Goal: Task Accomplishment & Management: Use online tool/utility

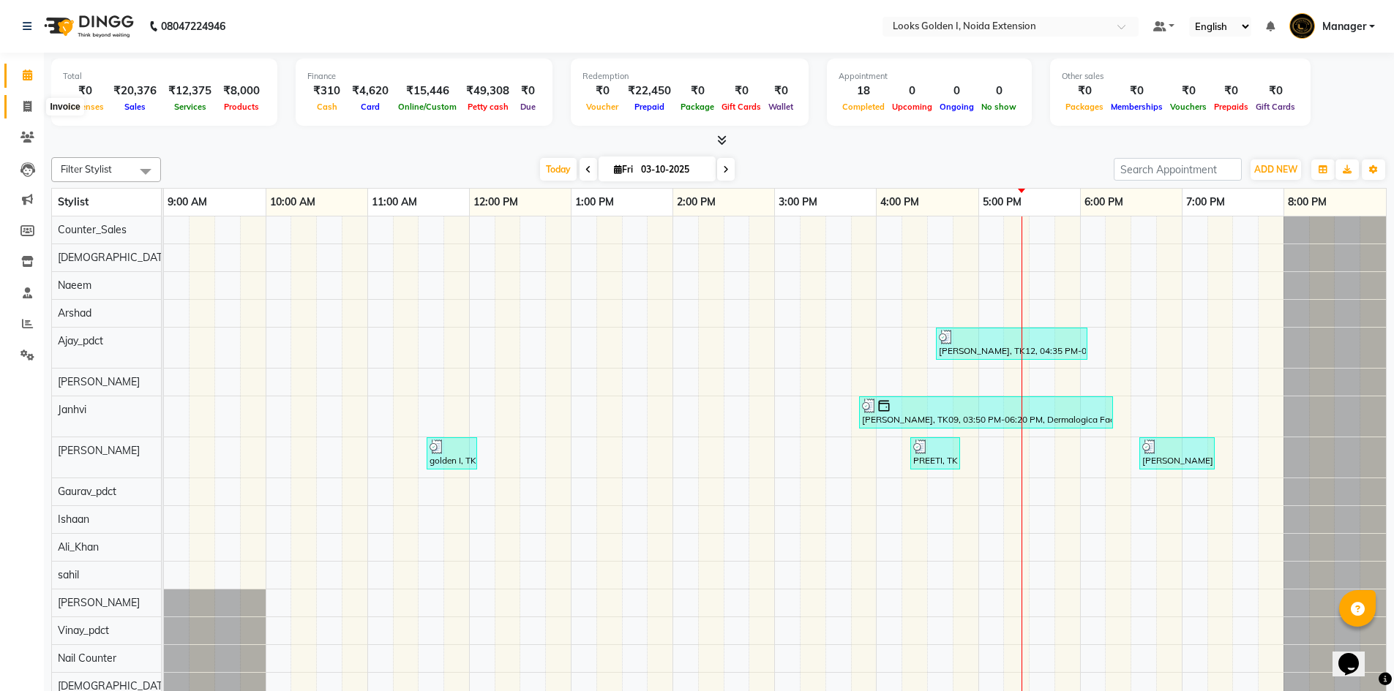
click at [30, 107] on icon at bounding box center [27, 106] width 8 height 11
select select "5508"
select select "service"
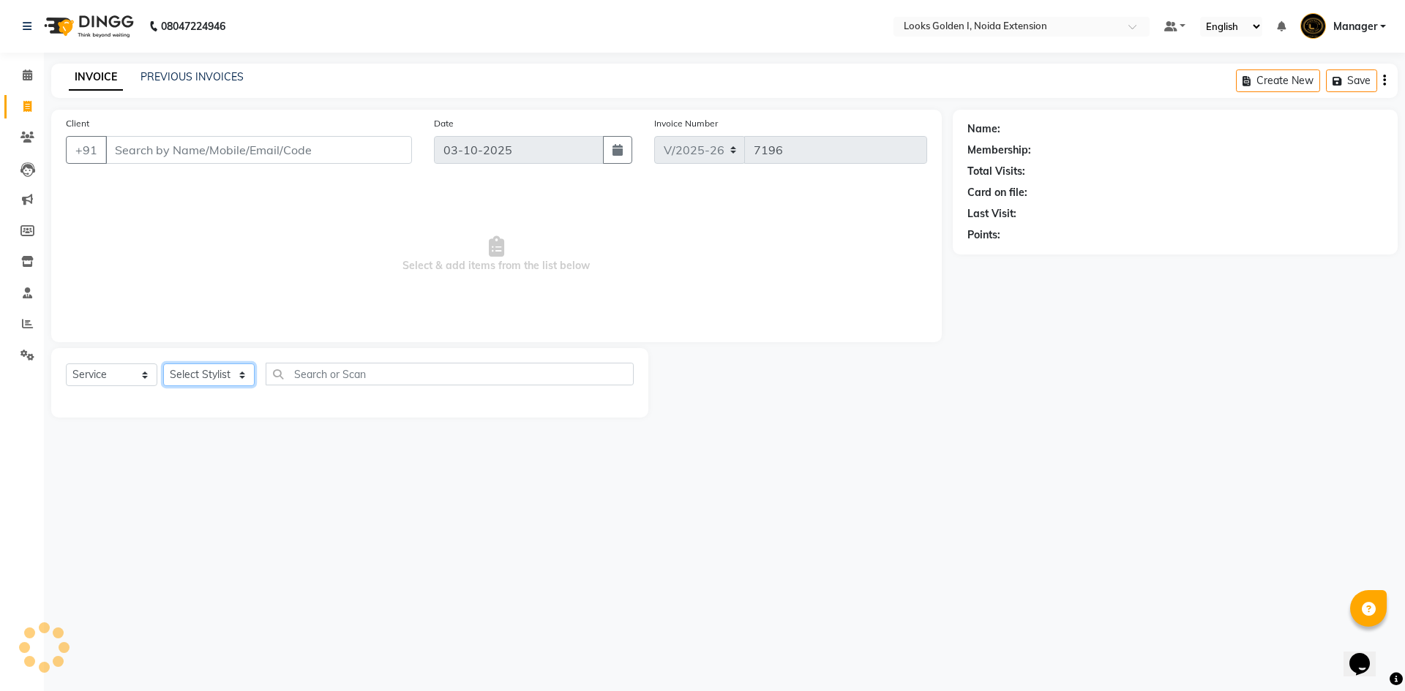
click at [236, 376] on select "Select Stylist" at bounding box center [208, 375] width 91 height 23
select select "78855"
click at [163, 364] on select "Select Stylist Ajay_pdct Ali_Khan [PERSON_NAME] [PERSON_NAME] Counter_Sales [PE…" at bounding box center [208, 375] width 91 height 23
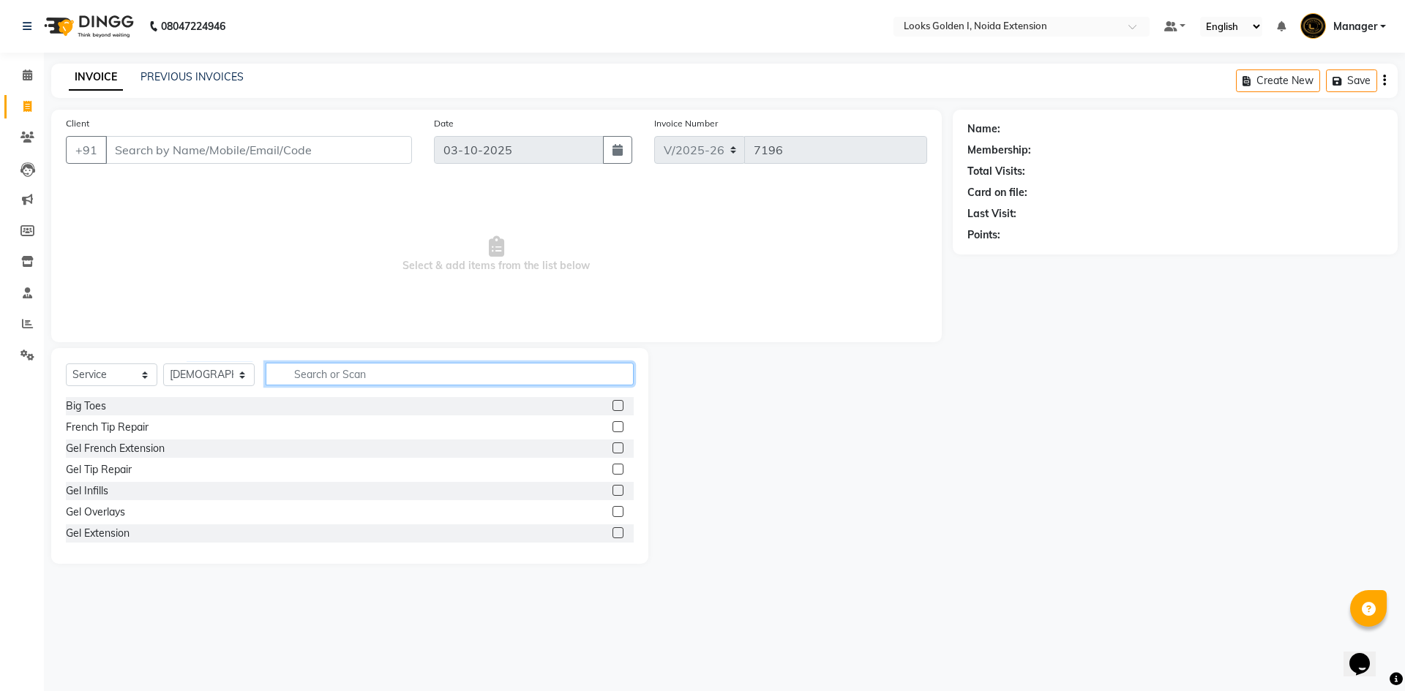
click at [312, 368] on input "text" at bounding box center [450, 374] width 368 height 23
type input "eye"
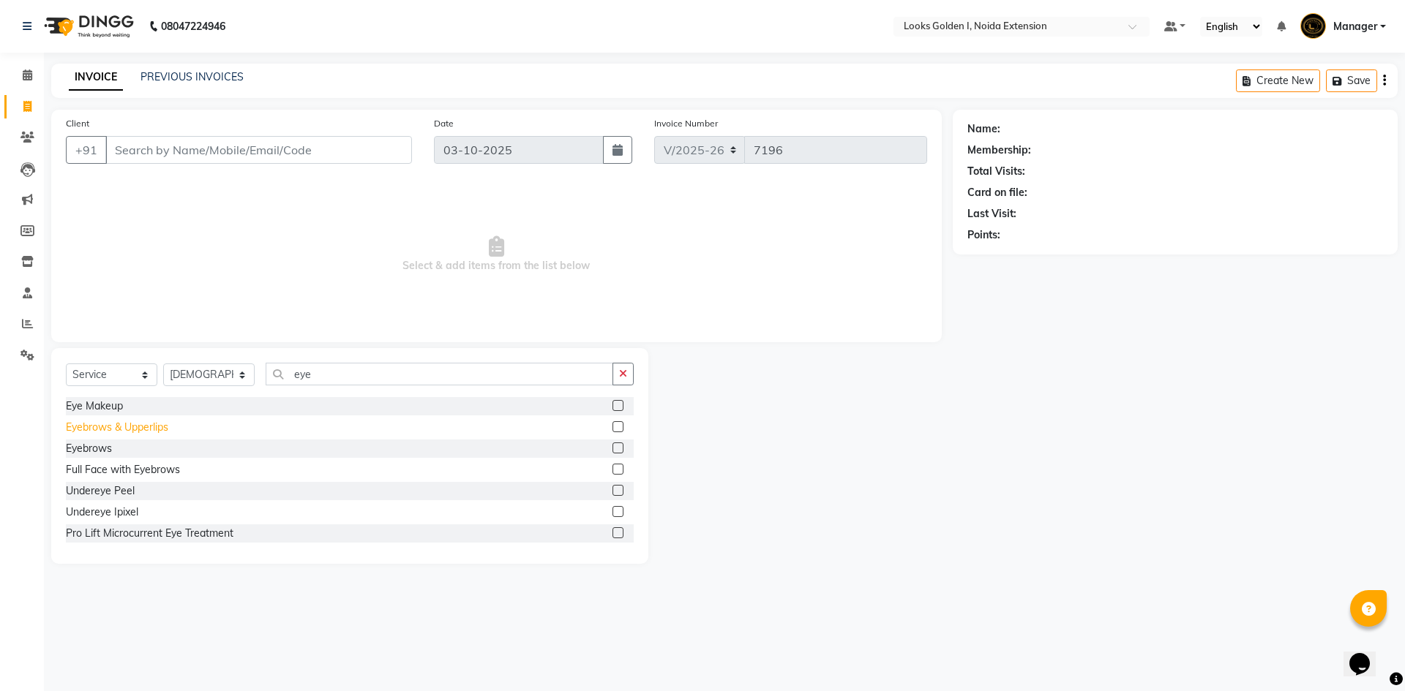
click at [95, 430] on div "Eyebrows & Upperlips" at bounding box center [117, 427] width 102 height 15
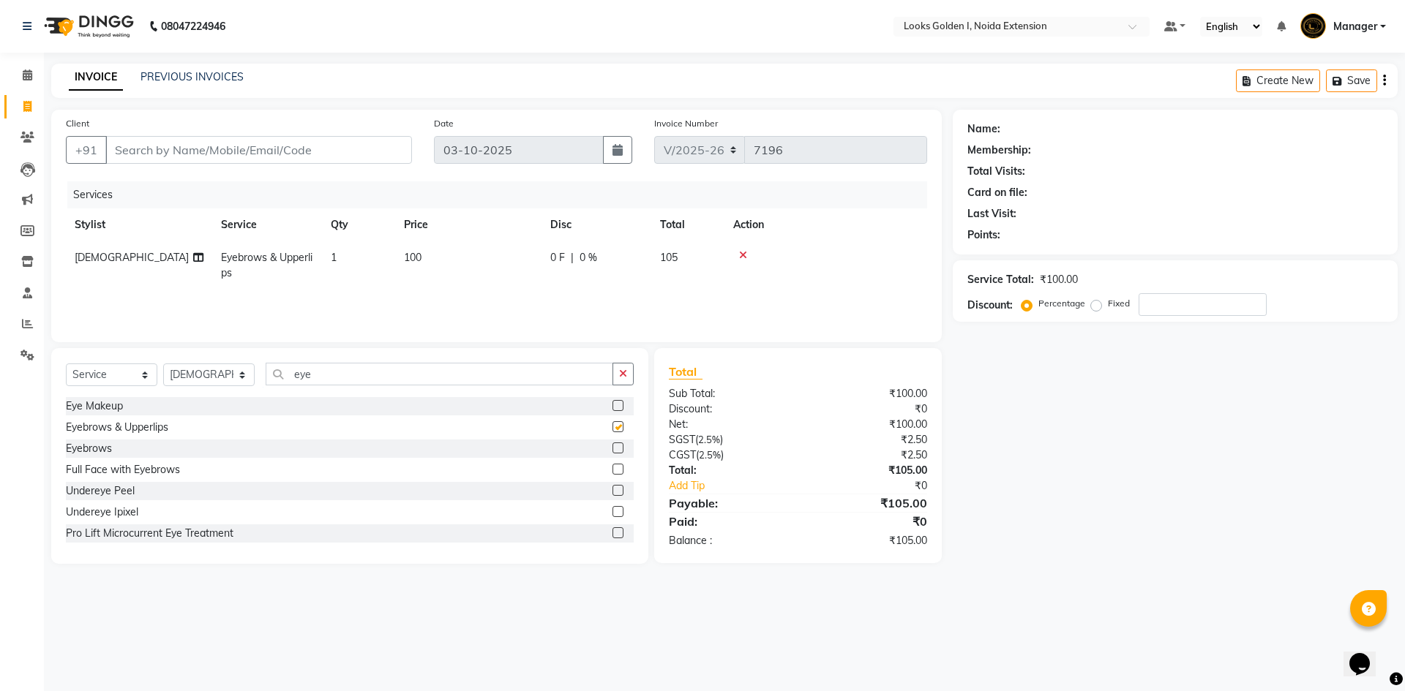
checkbox input "false"
click at [225, 375] on select "Select Stylist Ajay_pdct Ali_Khan [PERSON_NAME] [PERSON_NAME] Counter_Sales [PE…" at bounding box center [208, 375] width 91 height 23
select select "91652"
click at [163, 364] on select "Select Stylist Ajay_pdct Ali_Khan [PERSON_NAME] [PERSON_NAME] Counter_Sales [PE…" at bounding box center [208, 375] width 91 height 23
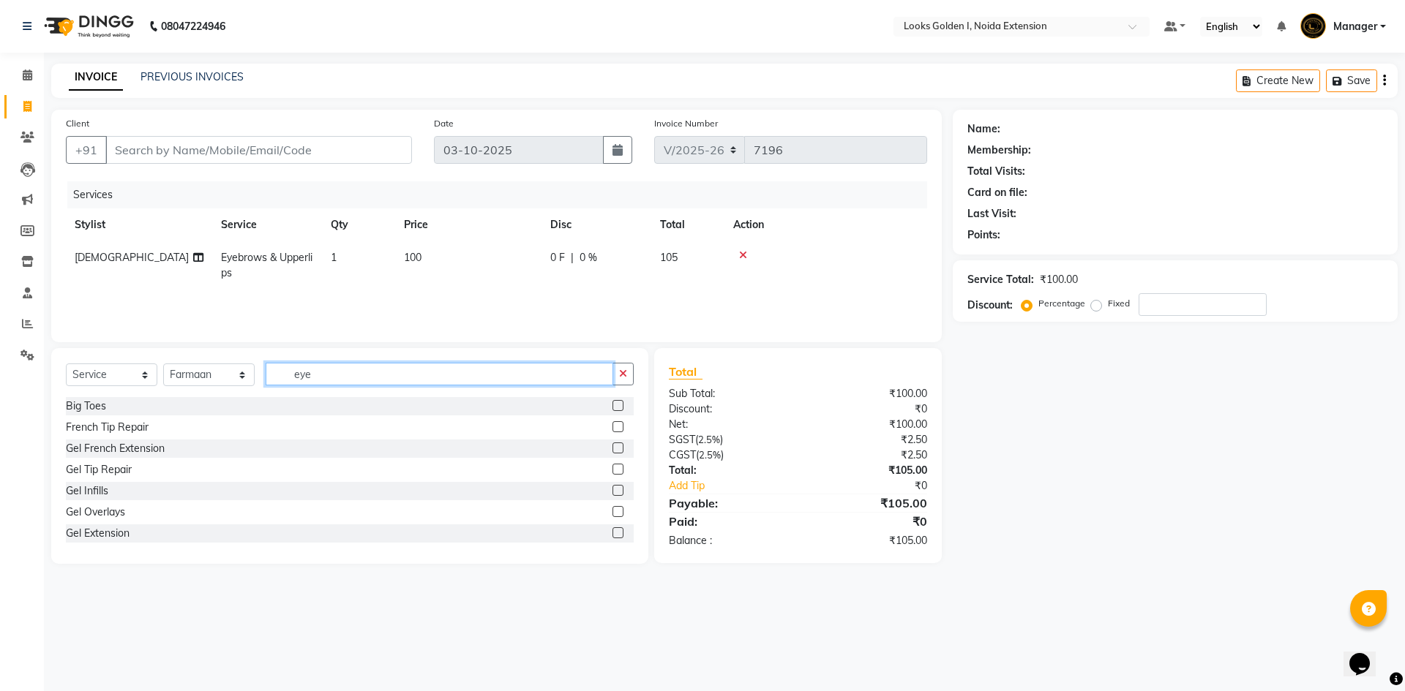
click at [319, 368] on input "eye" at bounding box center [440, 374] width 348 height 23
type input "cut"
drag, startPoint x: 93, startPoint y: 427, endPoint x: 252, endPoint y: 386, distance: 164.5
click at [93, 427] on div "Stylist Cut(M)" at bounding box center [97, 427] width 63 height 15
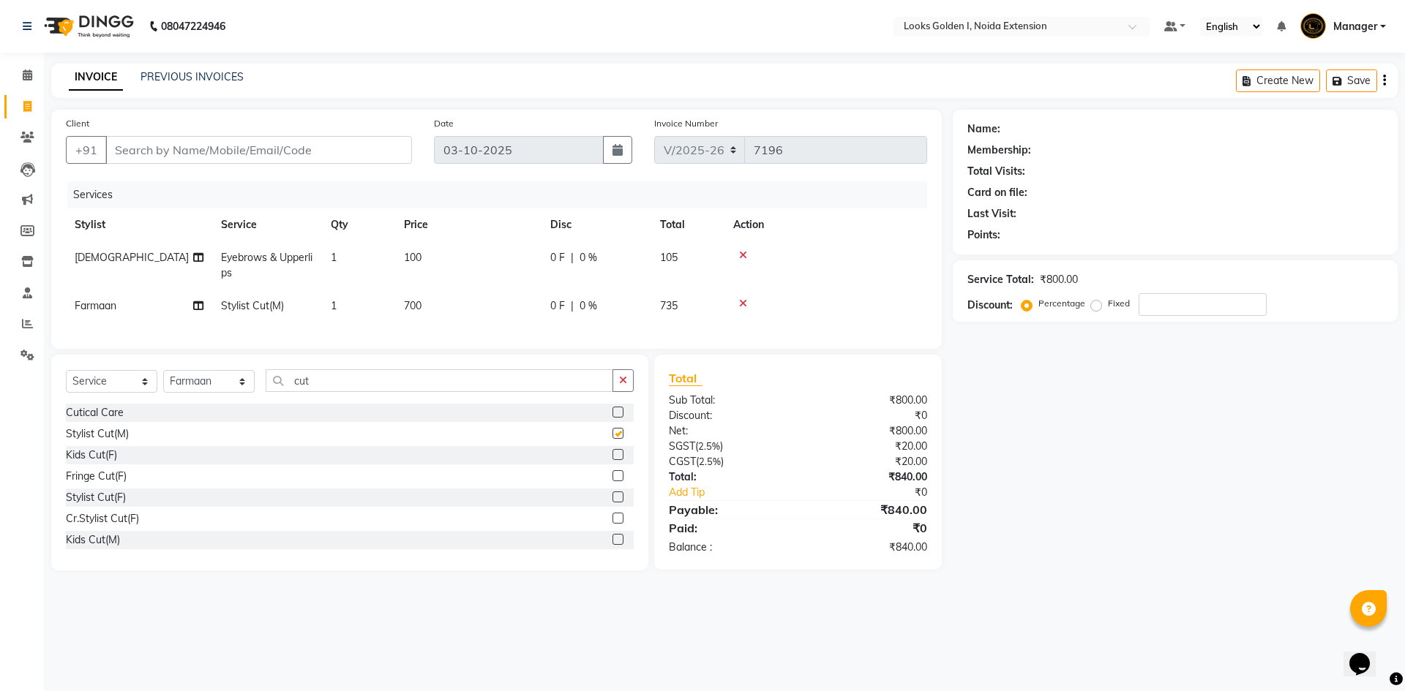
checkbox input "false"
click at [444, 301] on td "700" at bounding box center [468, 306] width 146 height 33
select select "91652"
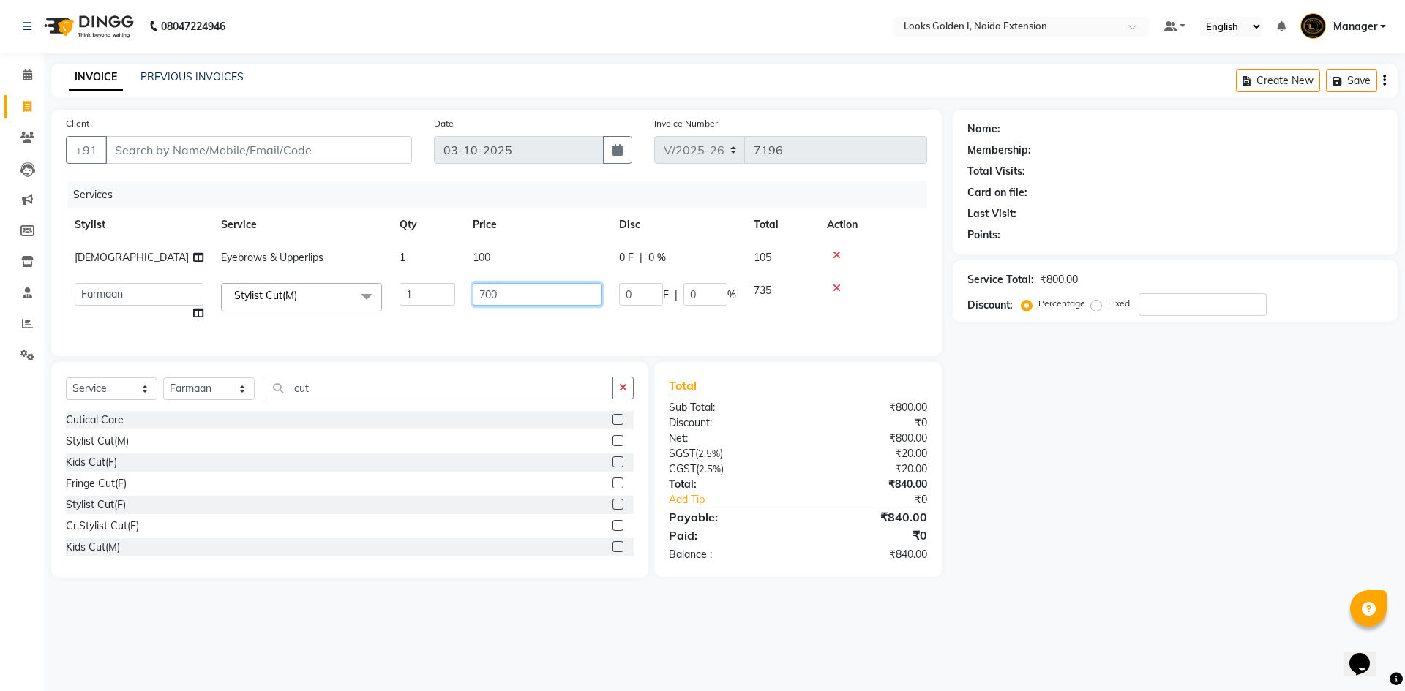
drag, startPoint x: 487, startPoint y: 290, endPoint x: 461, endPoint y: 293, distance: 25.9
click at [461, 293] on tr "Ajay_pdct Ali_Khan [PERSON_NAME] [PERSON_NAME] Counter_Sales [PERSON_NAME] Farm…" at bounding box center [496, 302] width 861 height 56
type input "800"
click at [285, 153] on input "Client" at bounding box center [258, 150] width 307 height 28
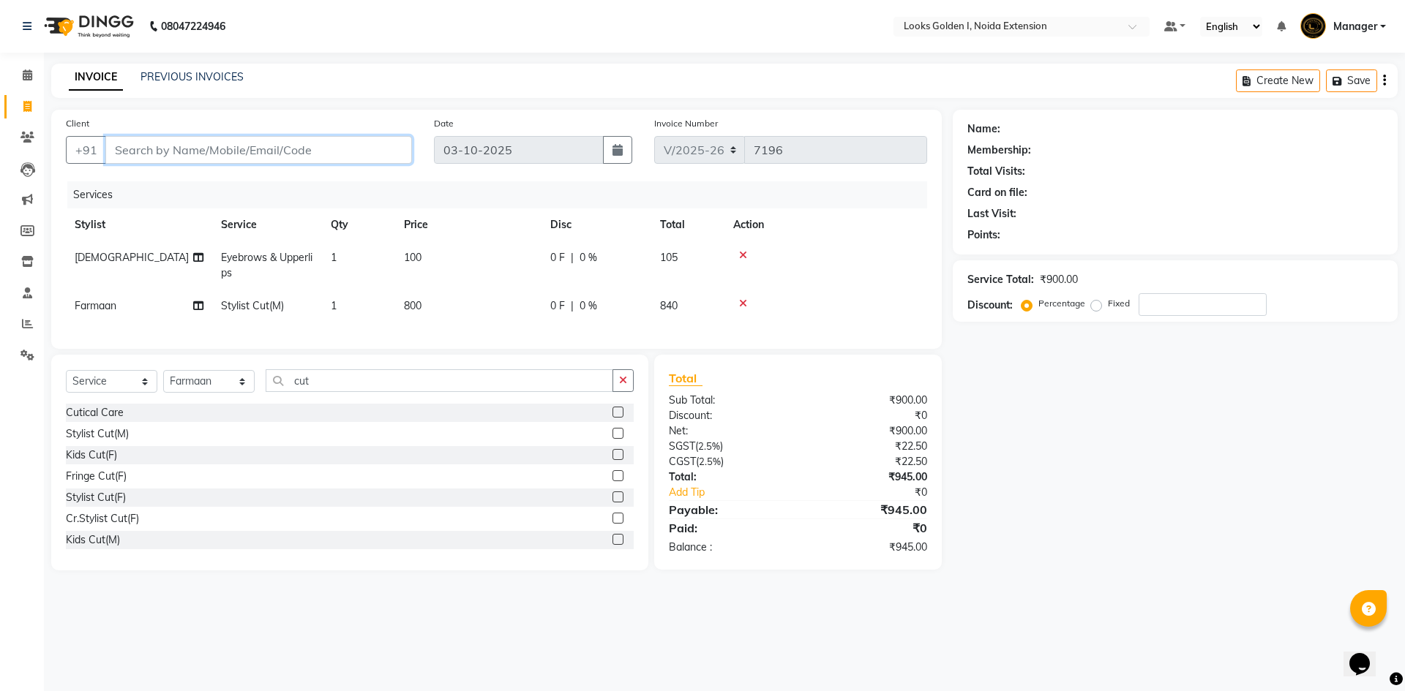
type input "9"
type input "0"
drag, startPoint x: 169, startPoint y: 143, endPoint x: 160, endPoint y: 145, distance: 9.8
click at [160, 145] on input "9717748813" at bounding box center [221, 150] width 232 height 28
type input "9717748013"
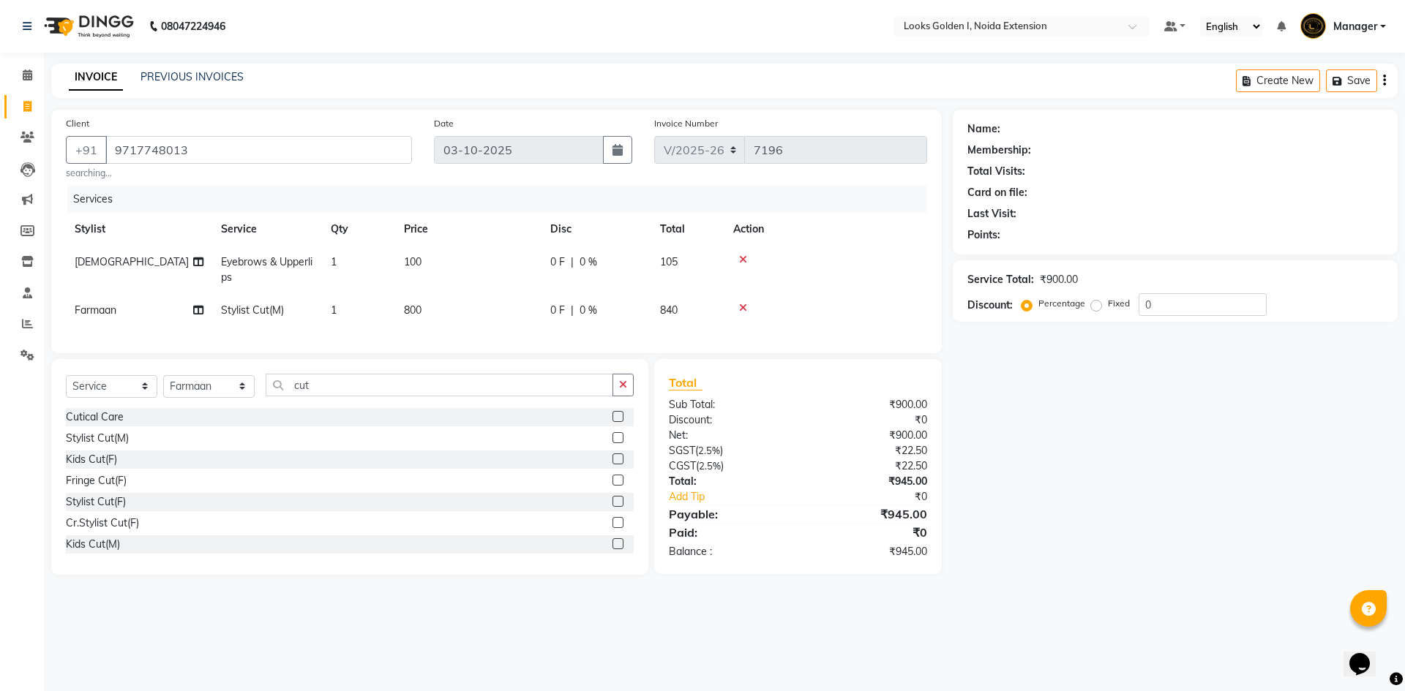
select select "1: Object"
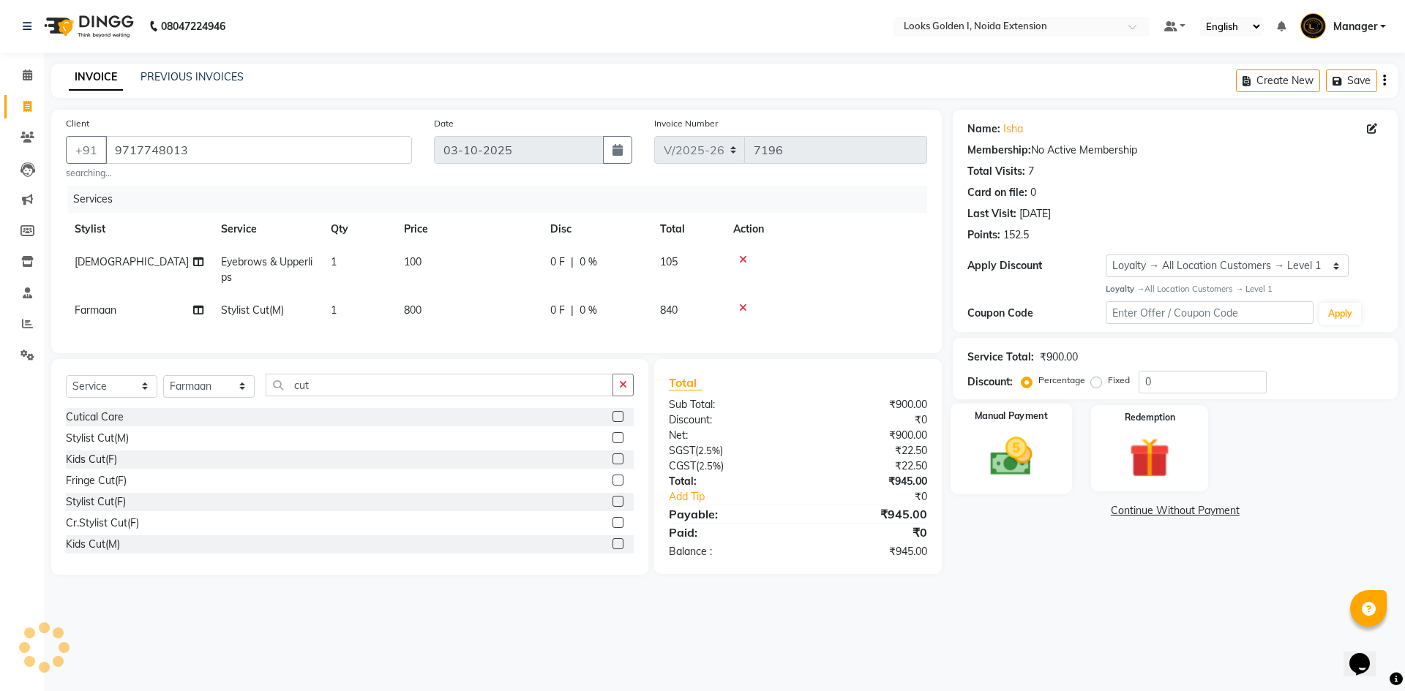
click at [1002, 468] on img at bounding box center [1011, 456] width 68 height 48
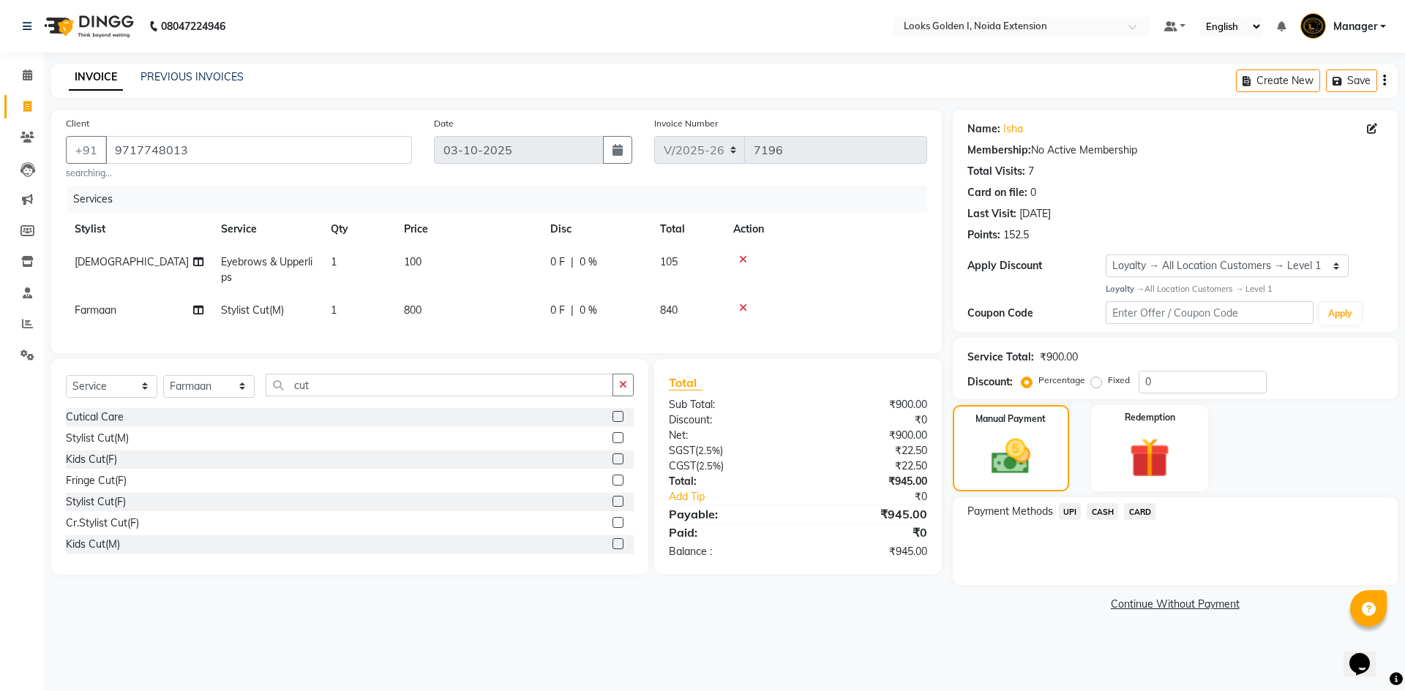
click at [1075, 512] on span "UPI" at bounding box center [1070, 511] width 23 height 17
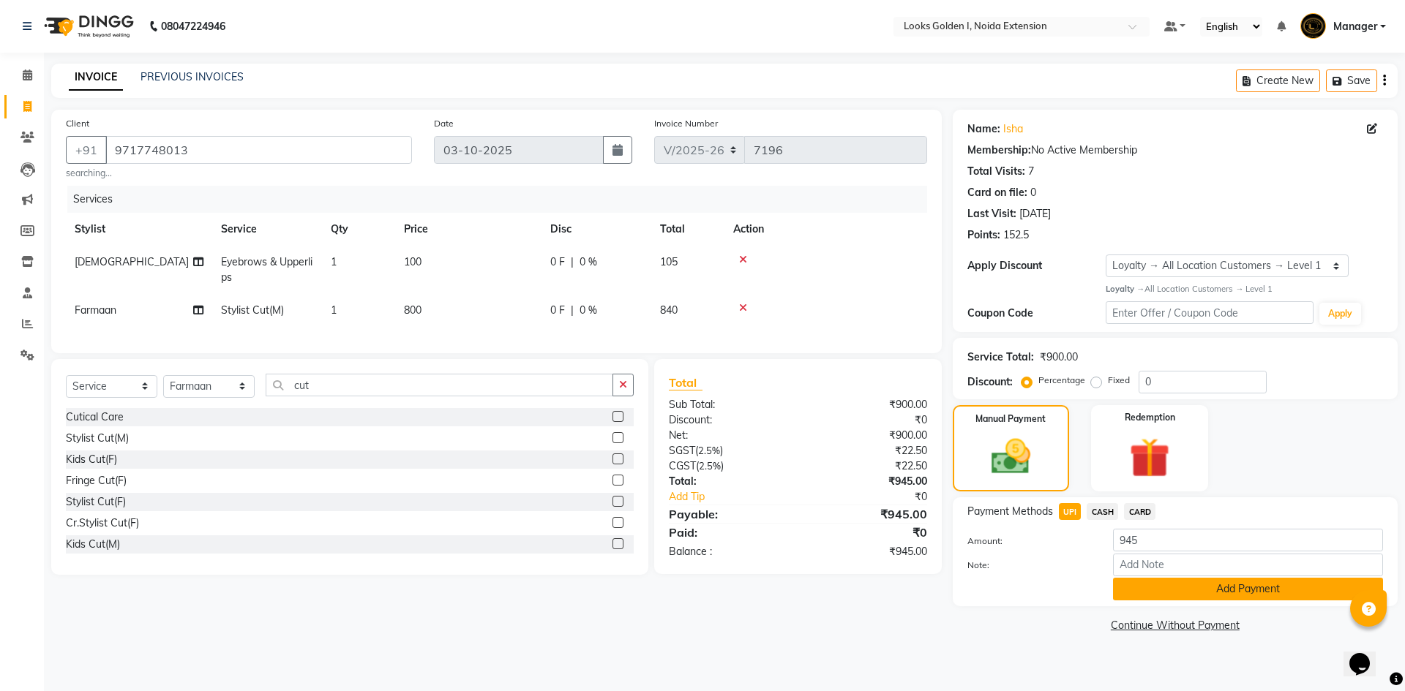
click at [1154, 595] on button "Add Payment" at bounding box center [1248, 589] width 270 height 23
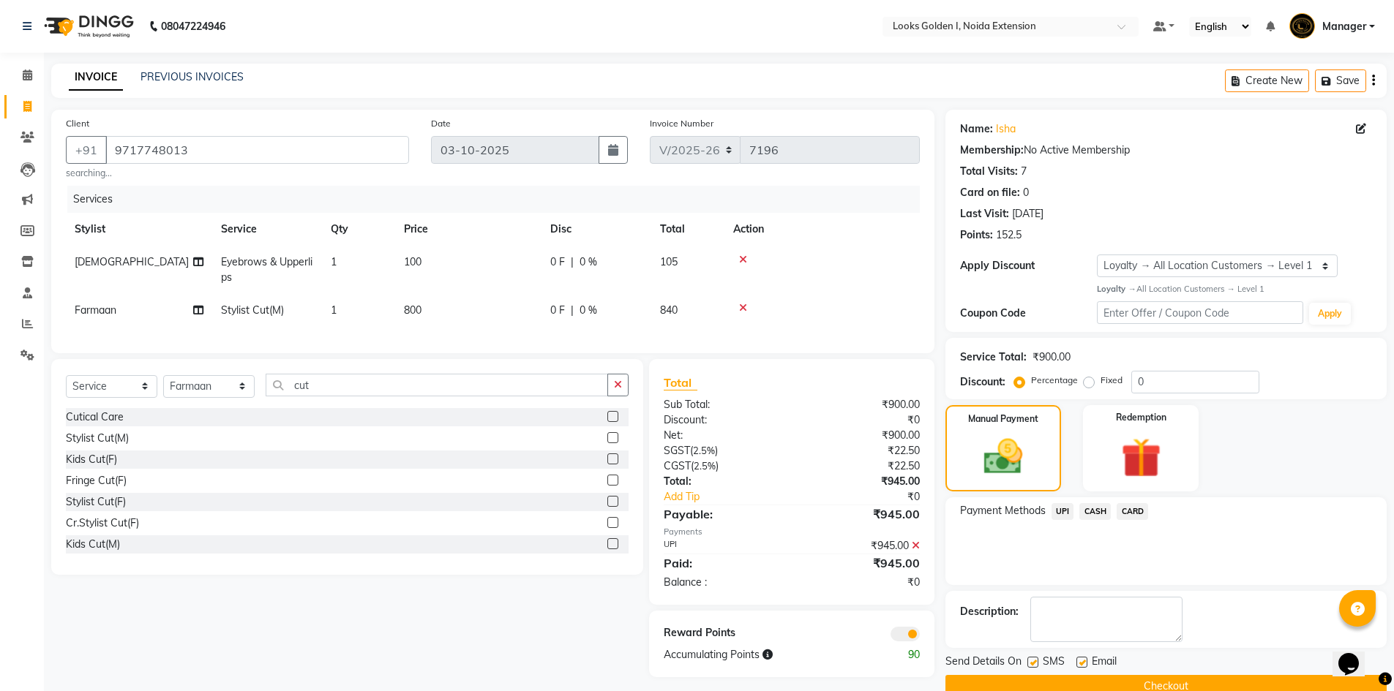
click at [440, 263] on td "100" at bounding box center [468, 270] width 146 height 48
select select "78855"
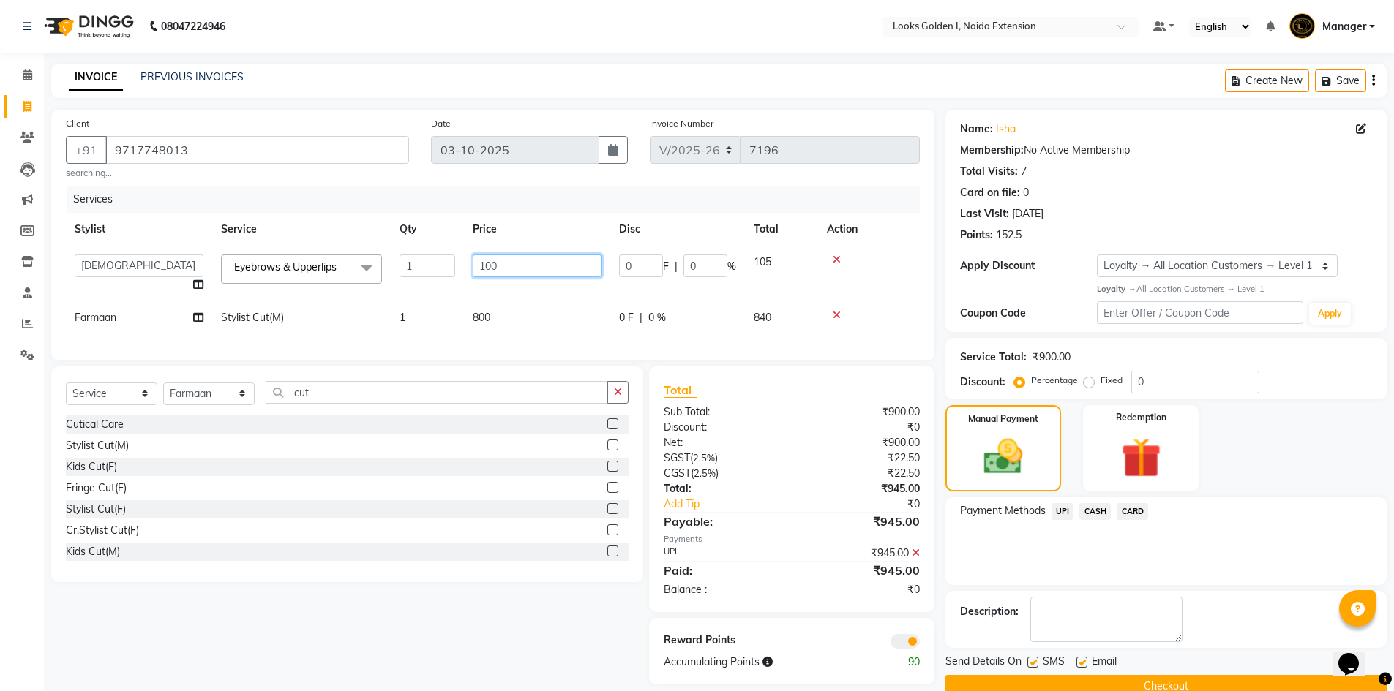
click at [489, 265] on input "100" at bounding box center [537, 266] width 129 height 23
type input "140"
click at [891, 308] on td at bounding box center [869, 317] width 102 height 33
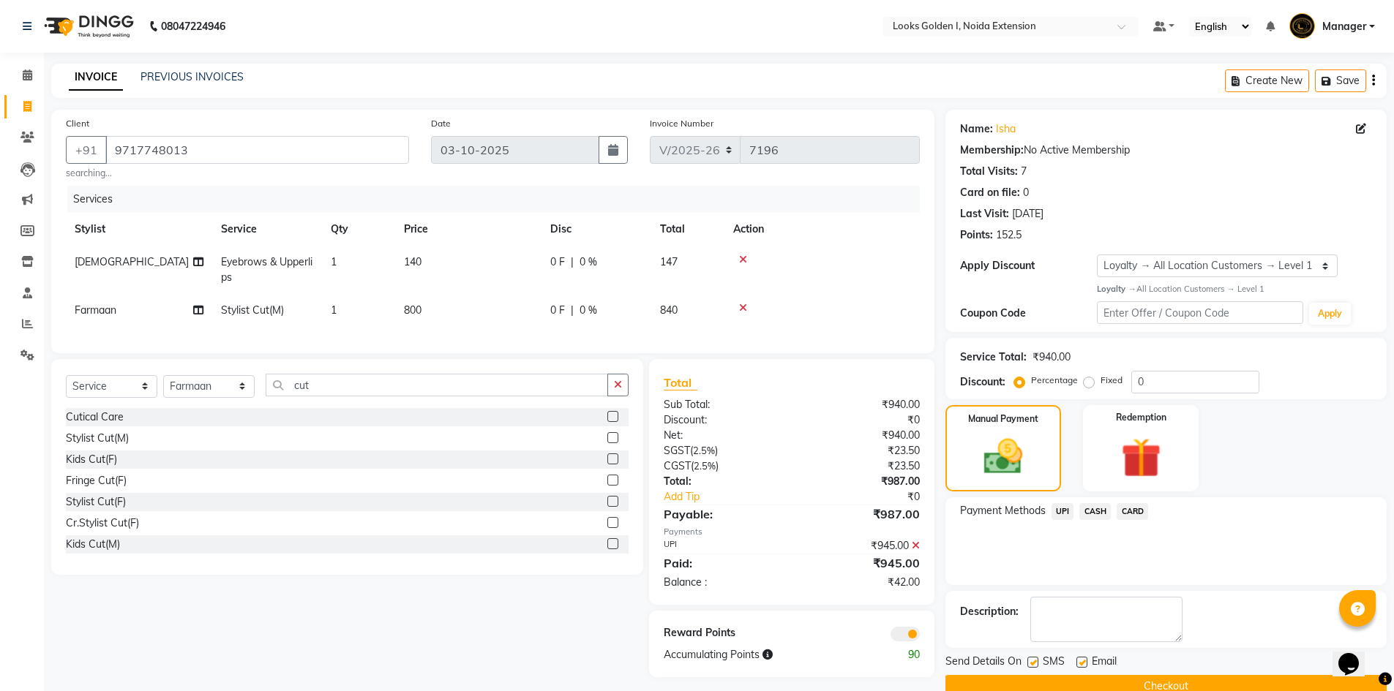
click at [918, 551] on icon at bounding box center [916, 546] width 8 height 10
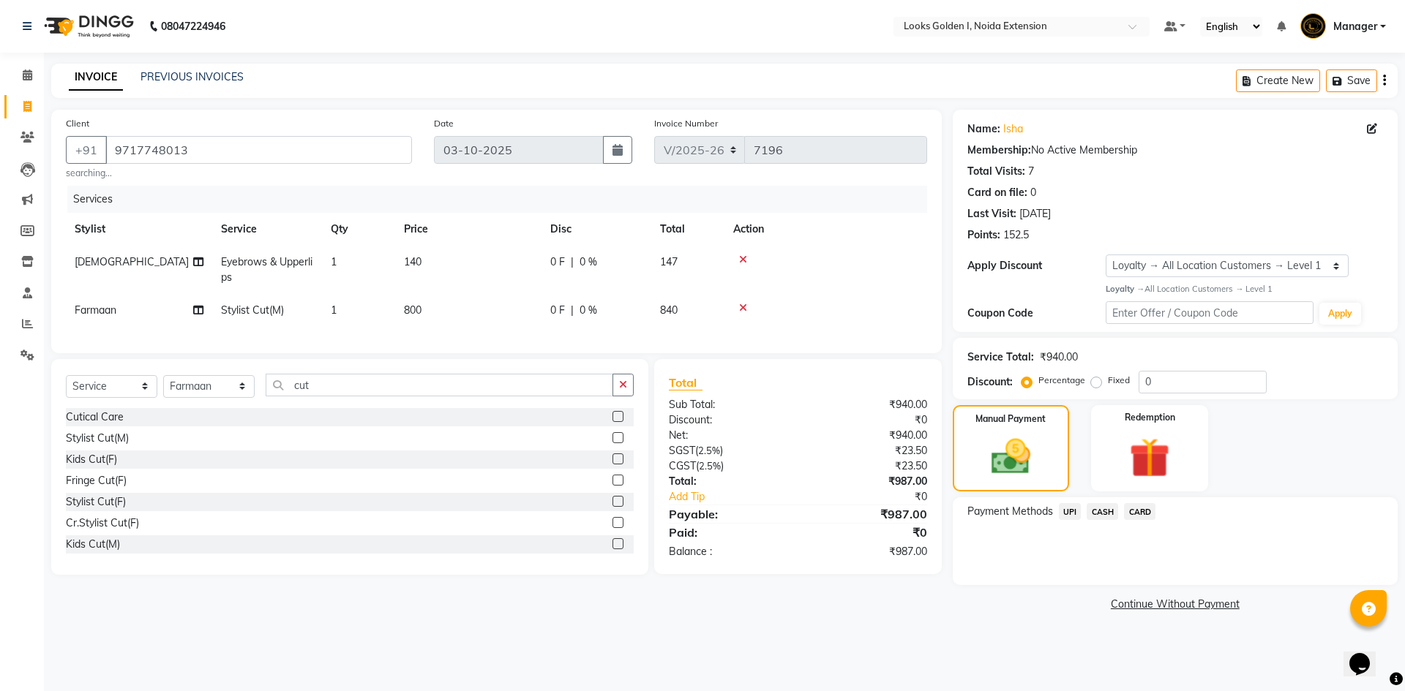
click at [1072, 512] on span "UPI" at bounding box center [1070, 511] width 23 height 17
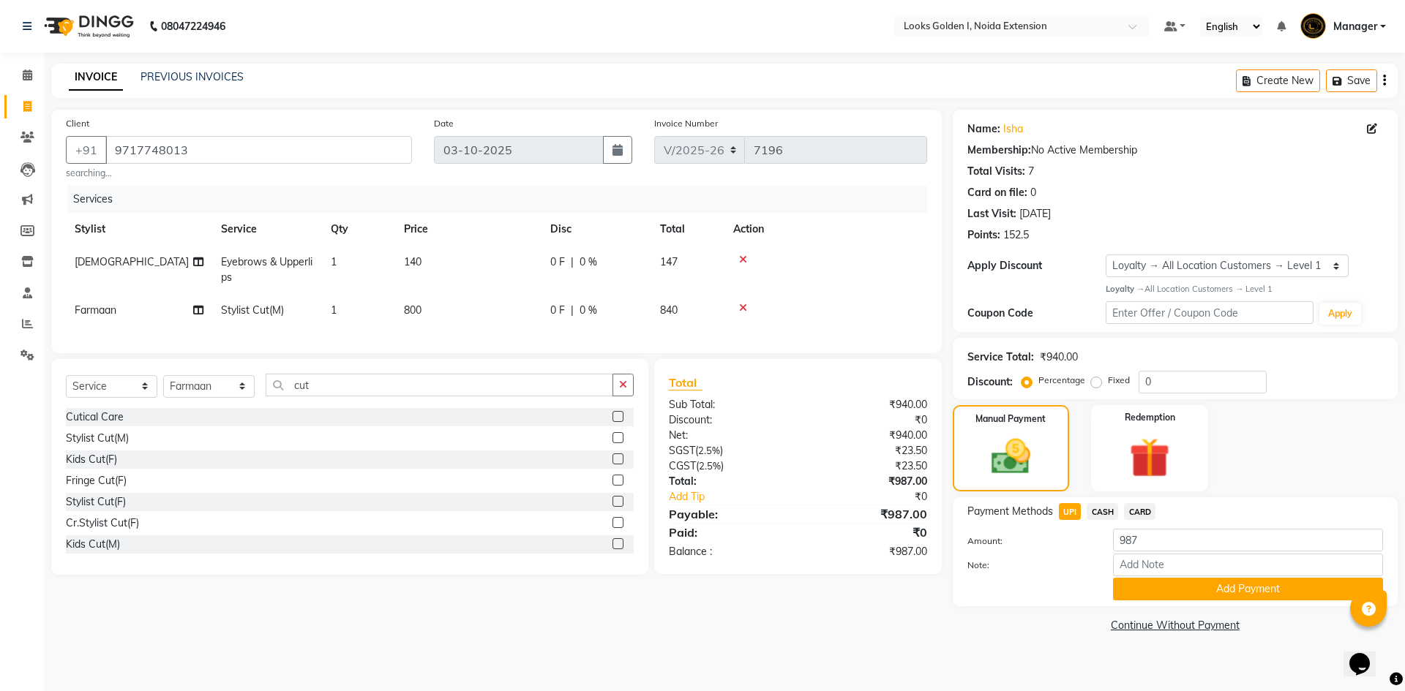
click at [1161, 591] on button "Add Payment" at bounding box center [1248, 589] width 270 height 23
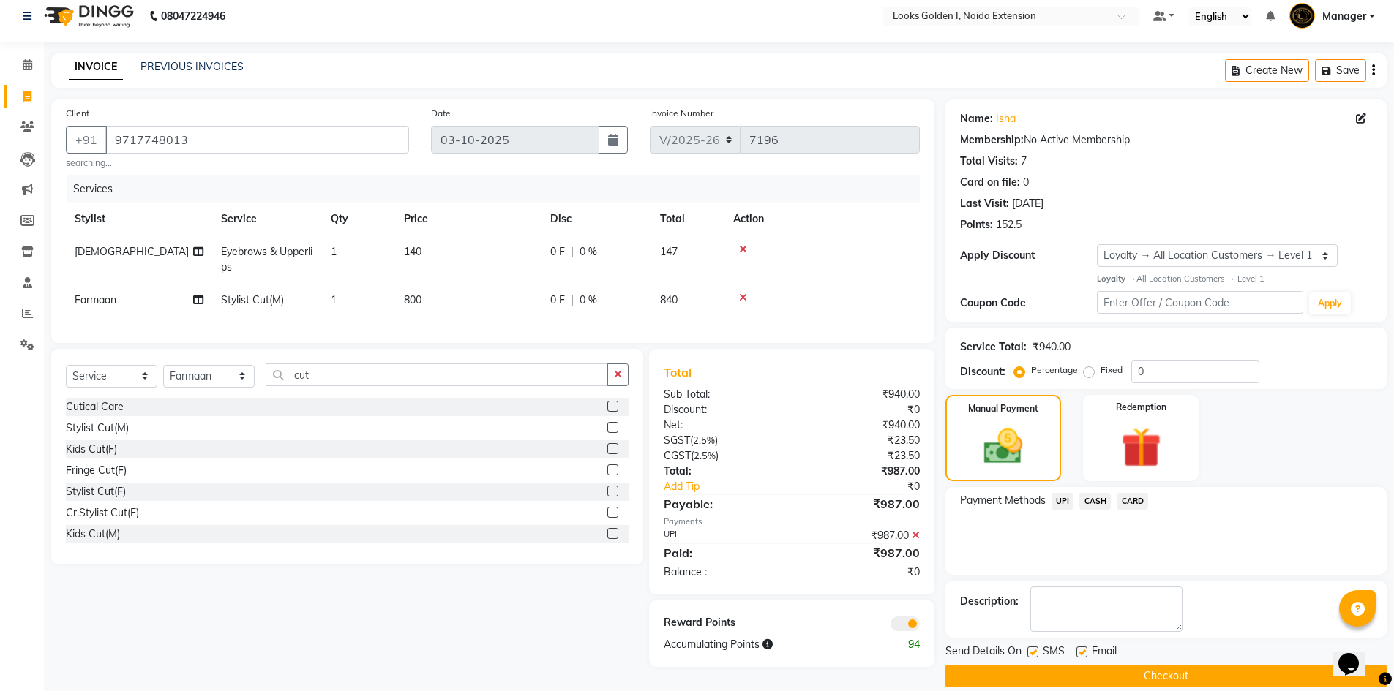
scroll to position [29, 0]
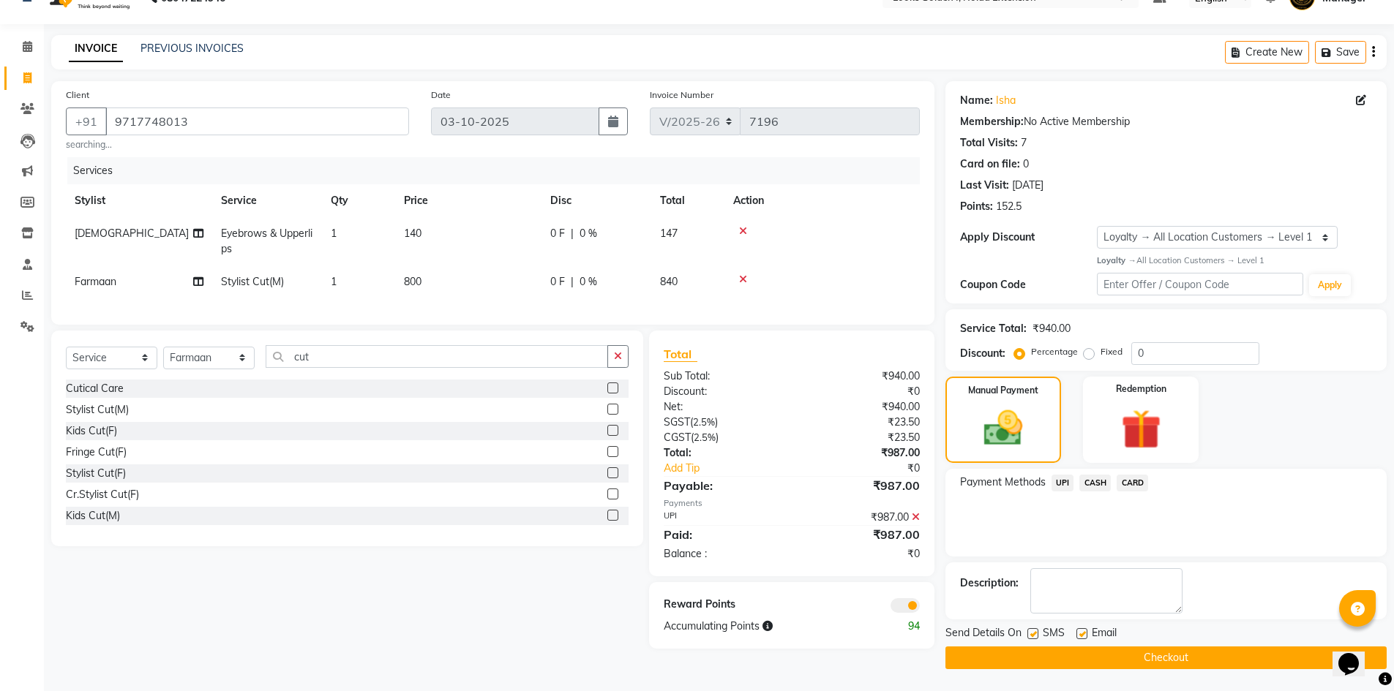
click at [1141, 653] on button "Checkout" at bounding box center [1165, 658] width 441 height 23
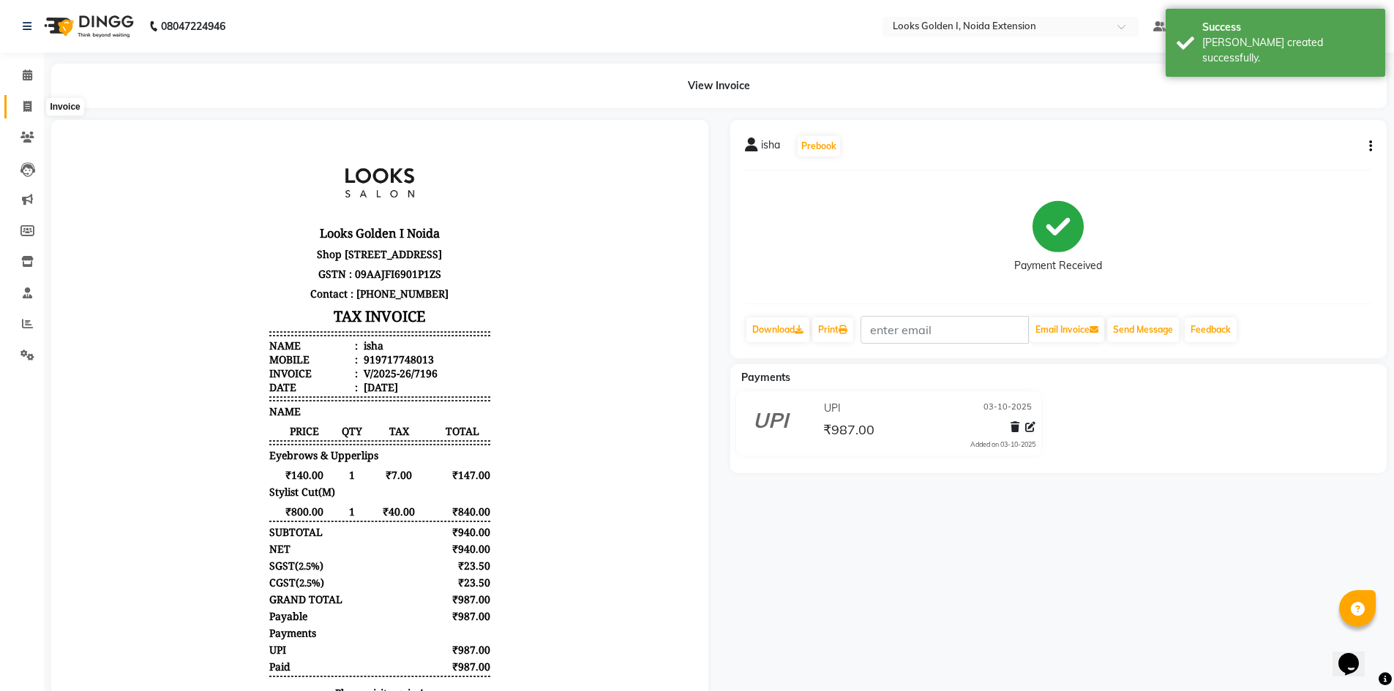
click at [25, 110] on icon at bounding box center [27, 106] width 8 height 11
select select "service"
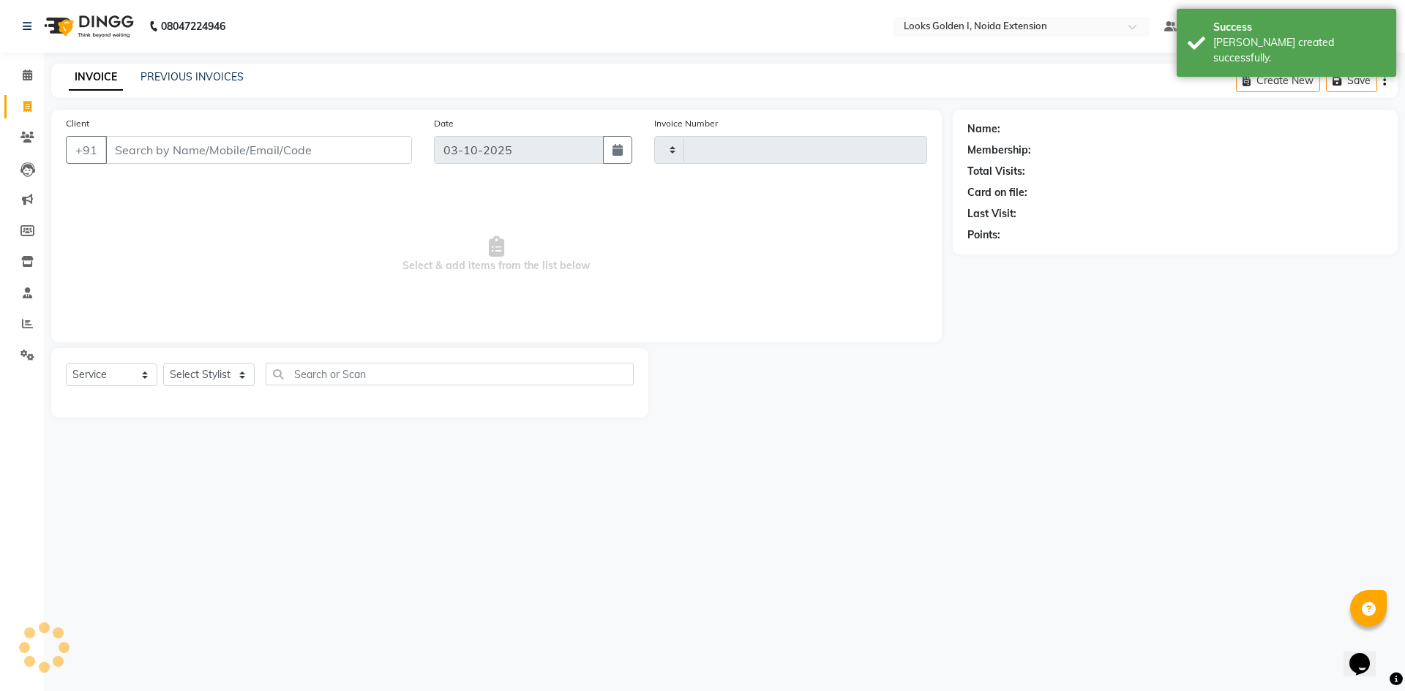
type input "7197"
select select "5508"
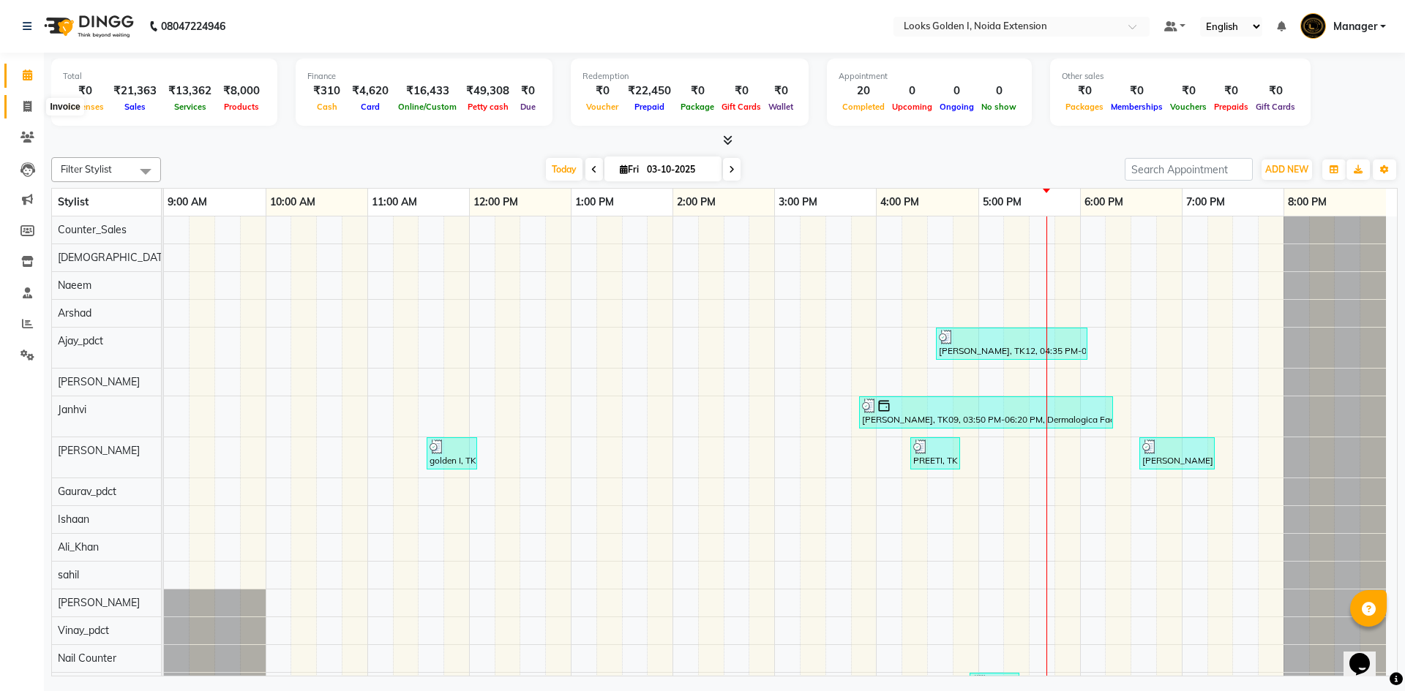
click at [20, 108] on span at bounding box center [28, 107] width 26 height 17
select select "service"
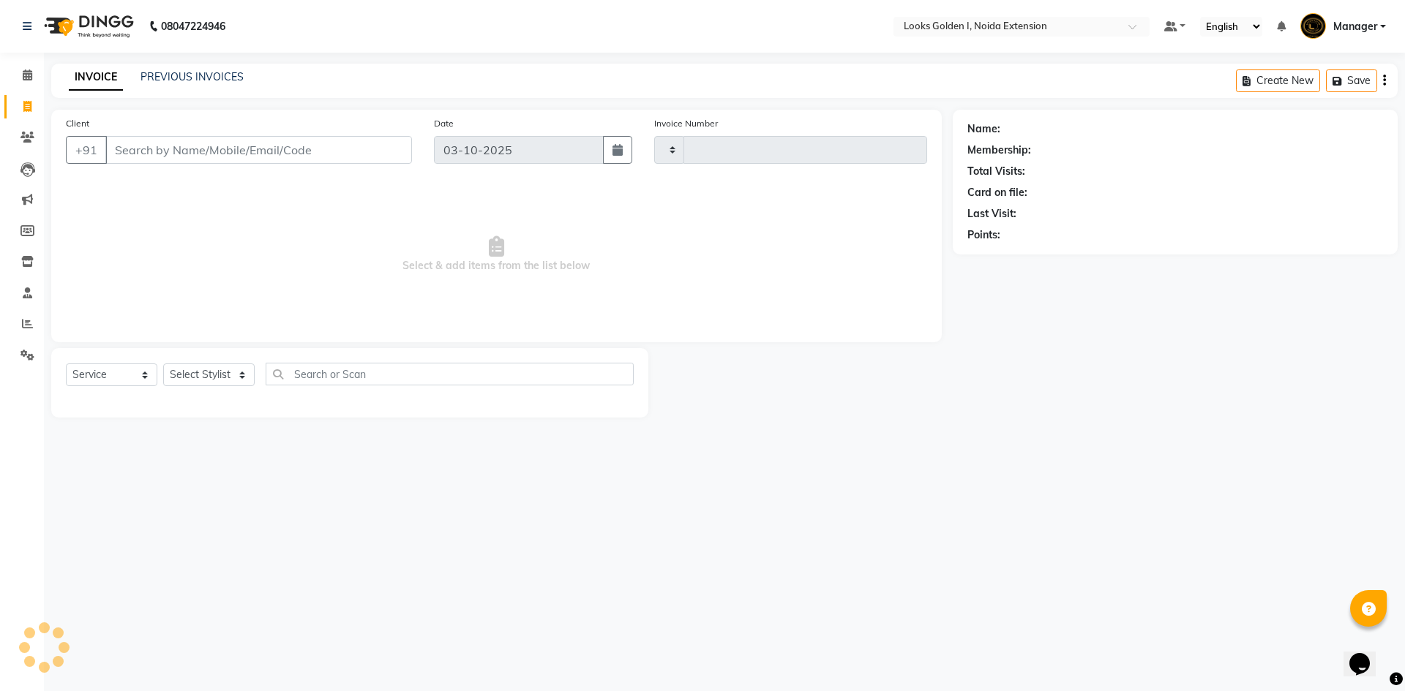
type input "7197"
select select "5508"
click at [217, 372] on select "Select Stylist Ajay_pdct Ali_Khan [PERSON_NAME] [PERSON_NAME] Counter_Sales [PE…" at bounding box center [208, 375] width 91 height 23
select select "89615"
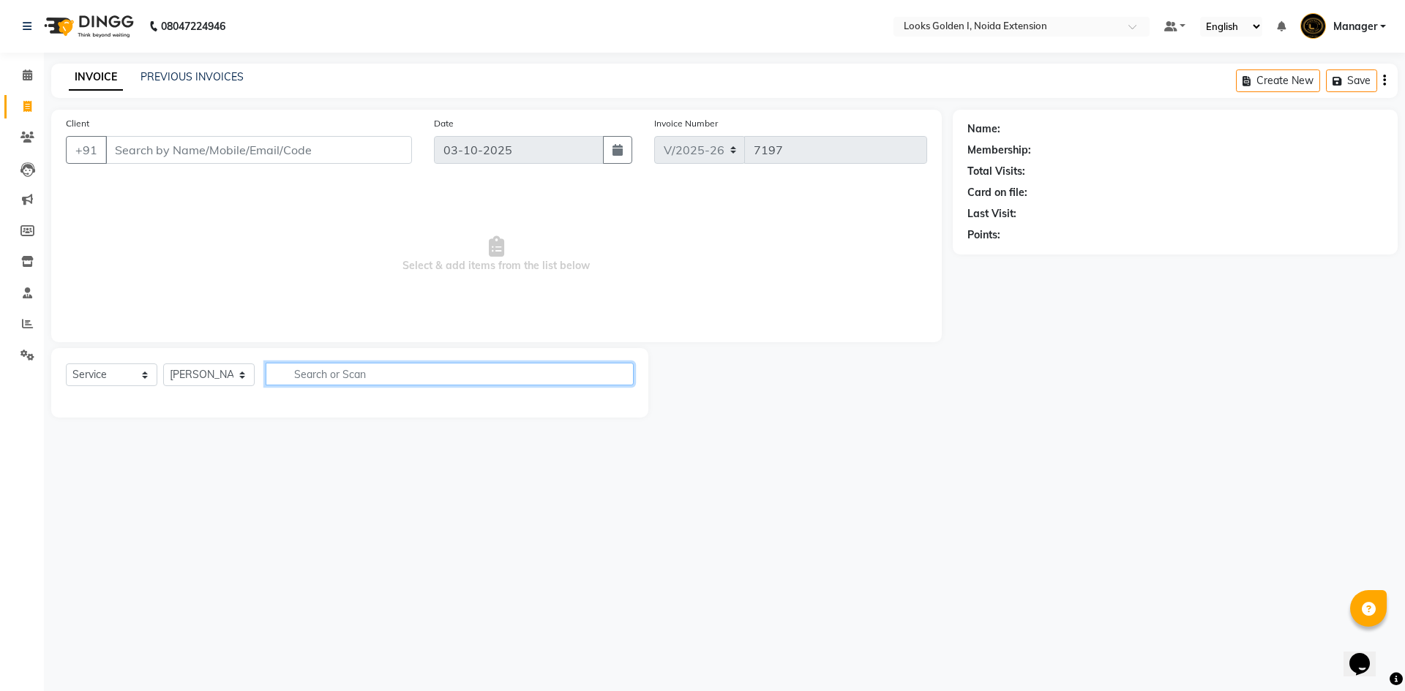
click at [321, 375] on input "text" at bounding box center [450, 374] width 368 height 23
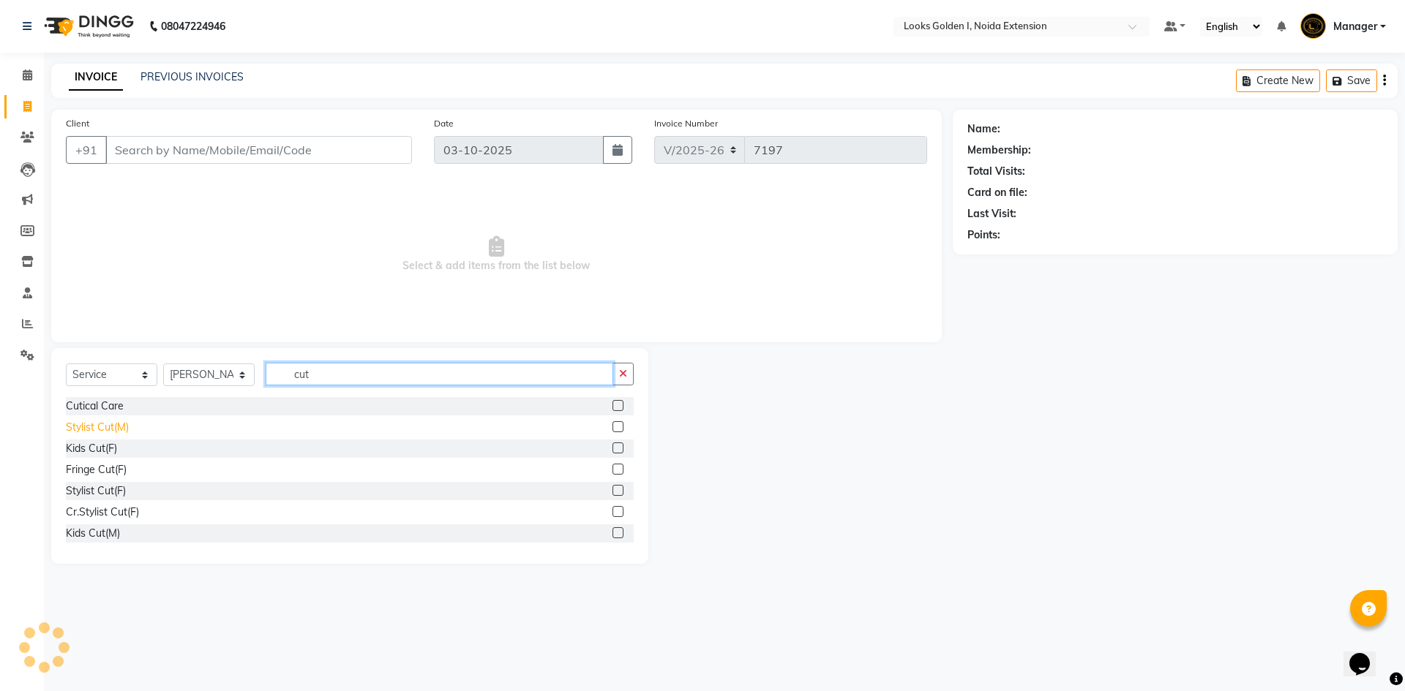
type input "cut"
click at [105, 425] on div "Stylist Cut(M)" at bounding box center [97, 427] width 63 height 15
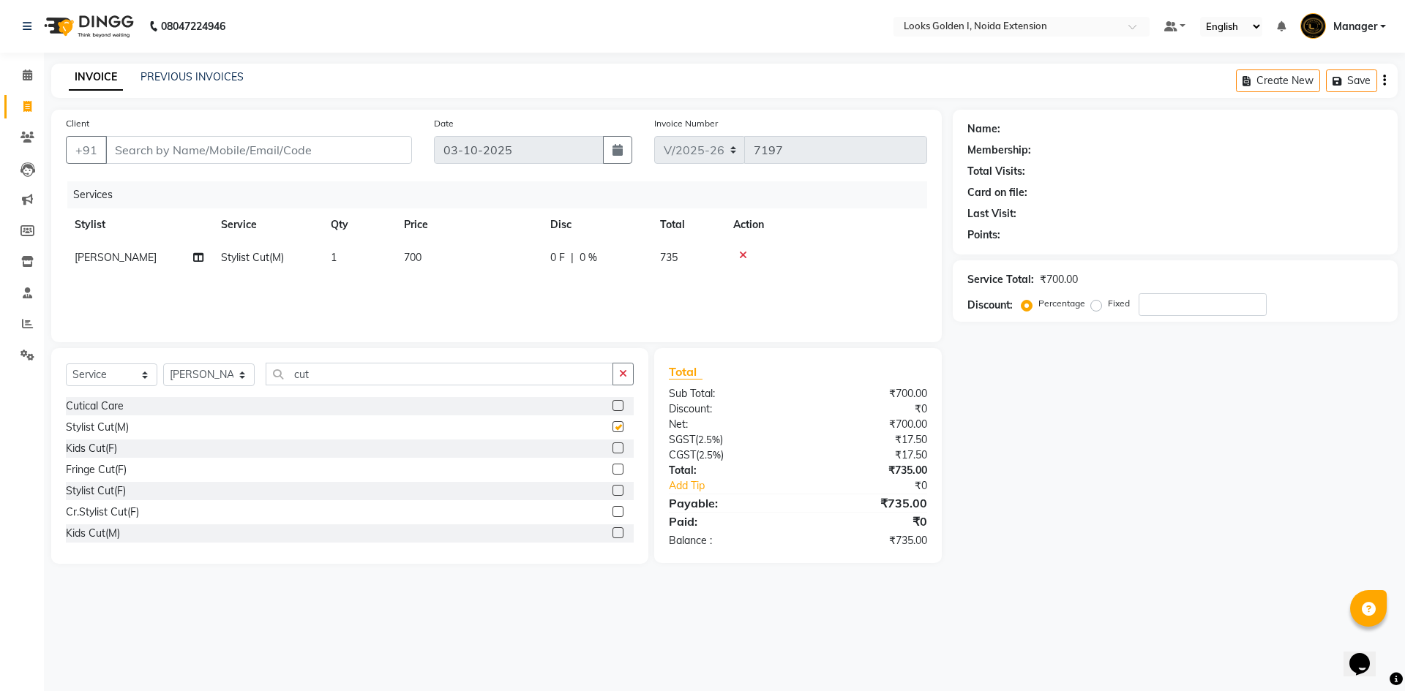
checkbox input "false"
click at [356, 371] on input "cut" at bounding box center [440, 374] width 348 height 23
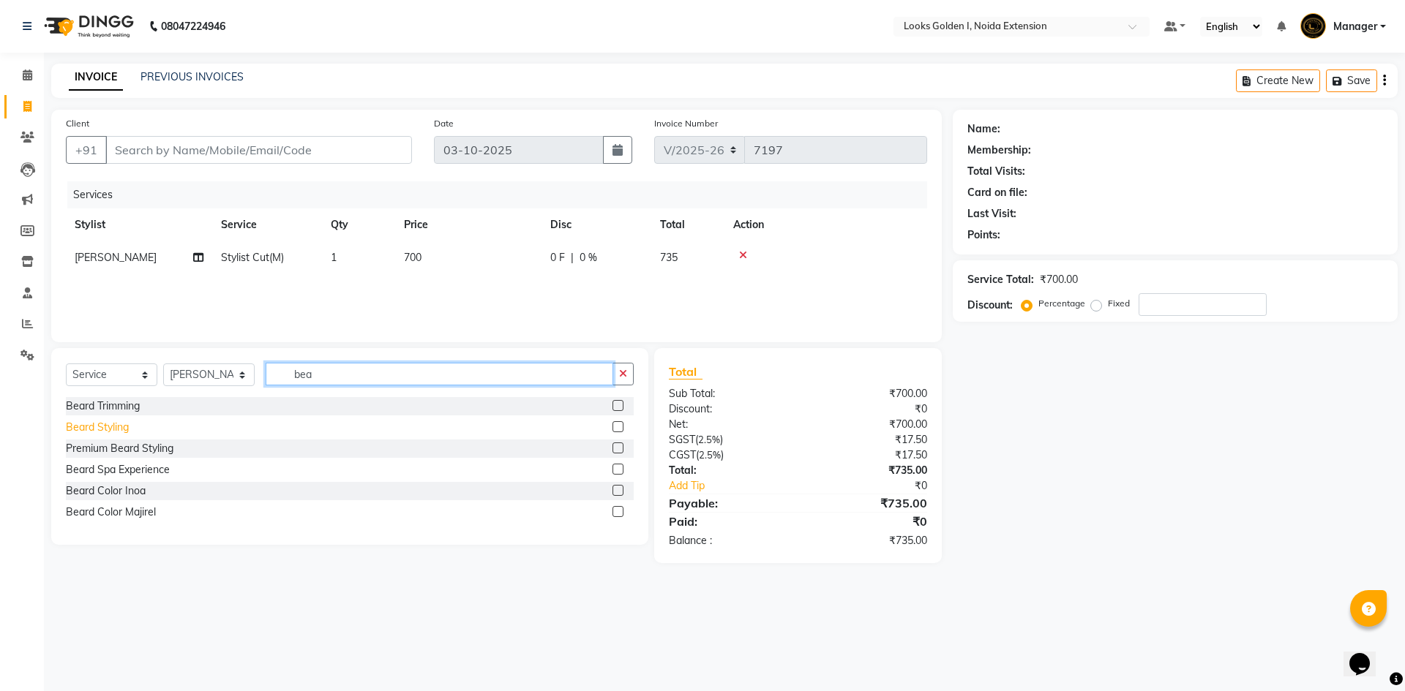
type input "bea"
click at [113, 422] on div "Beard Styling" at bounding box center [97, 427] width 63 height 15
checkbox input "false"
click at [327, 378] on input "bea" at bounding box center [440, 374] width 348 height 23
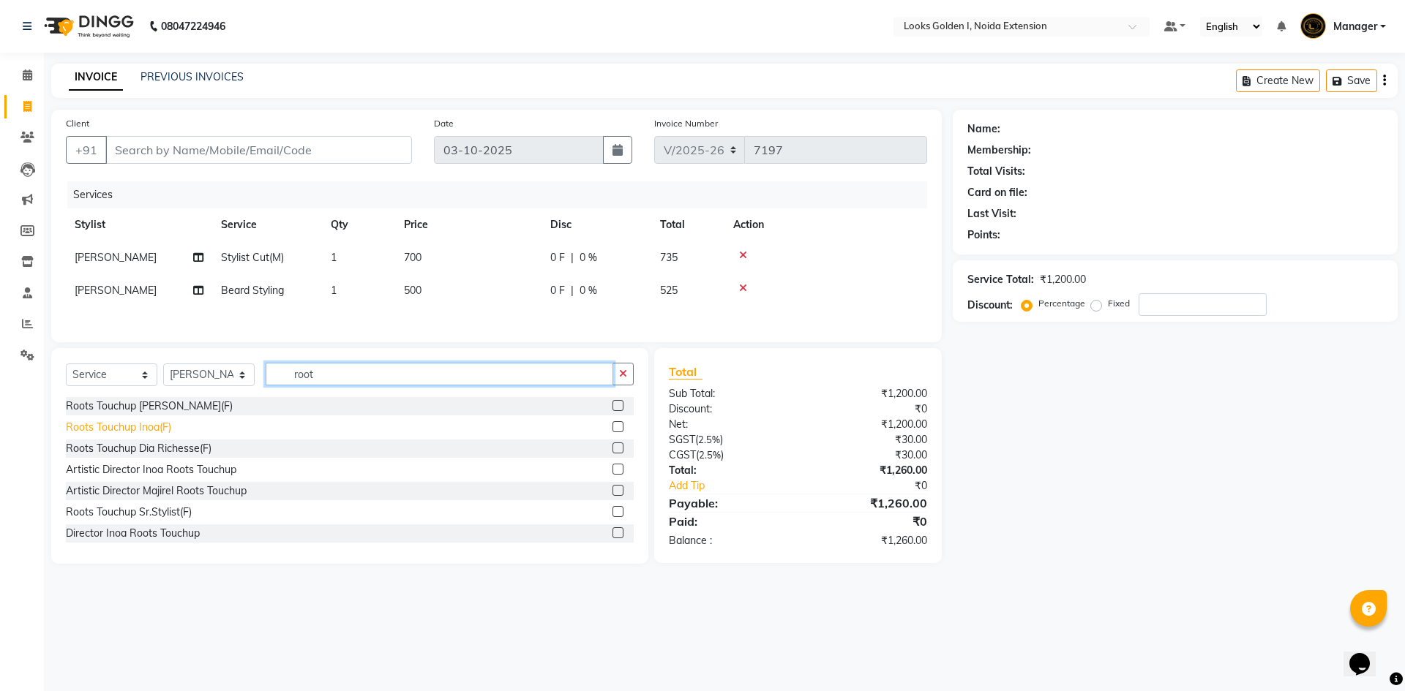
type input "root"
click at [112, 432] on div "Roots Touchup Inoa(F)" at bounding box center [118, 427] width 105 height 15
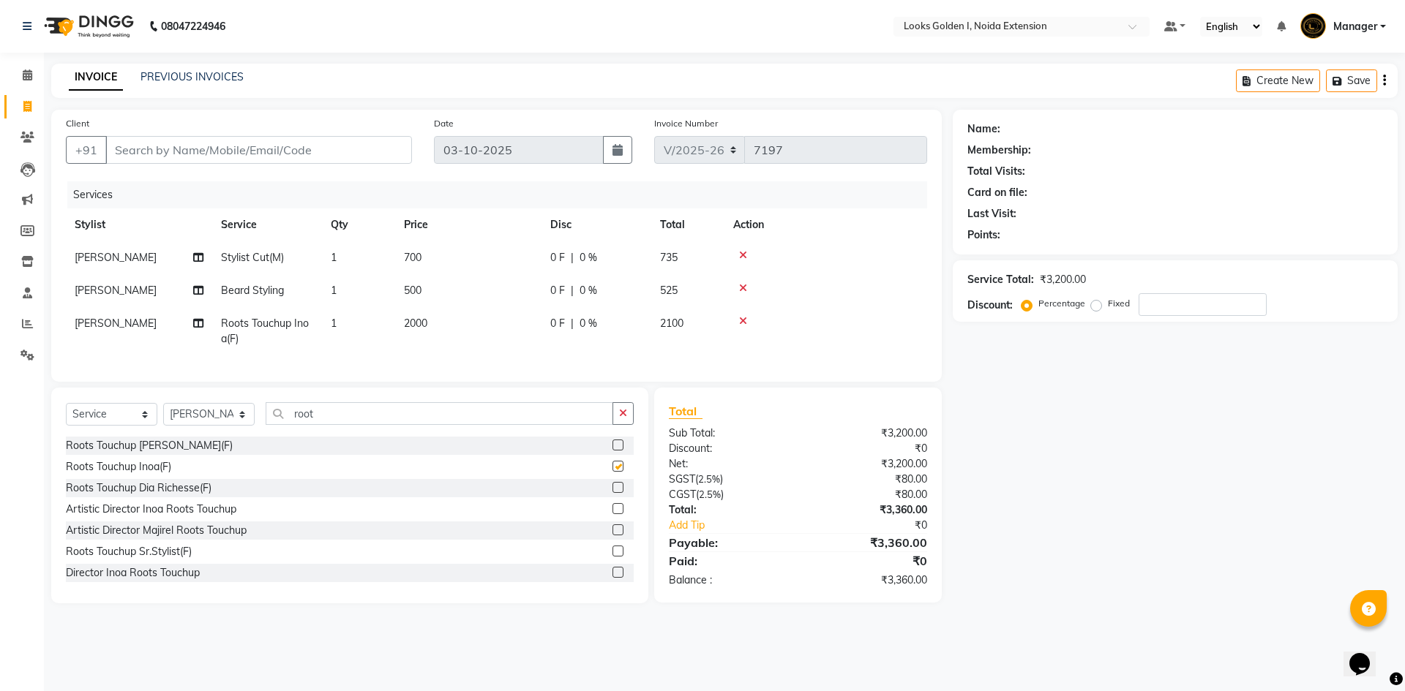
checkbox input "false"
click at [522, 261] on td "700" at bounding box center [468, 257] width 146 height 33
select select "89615"
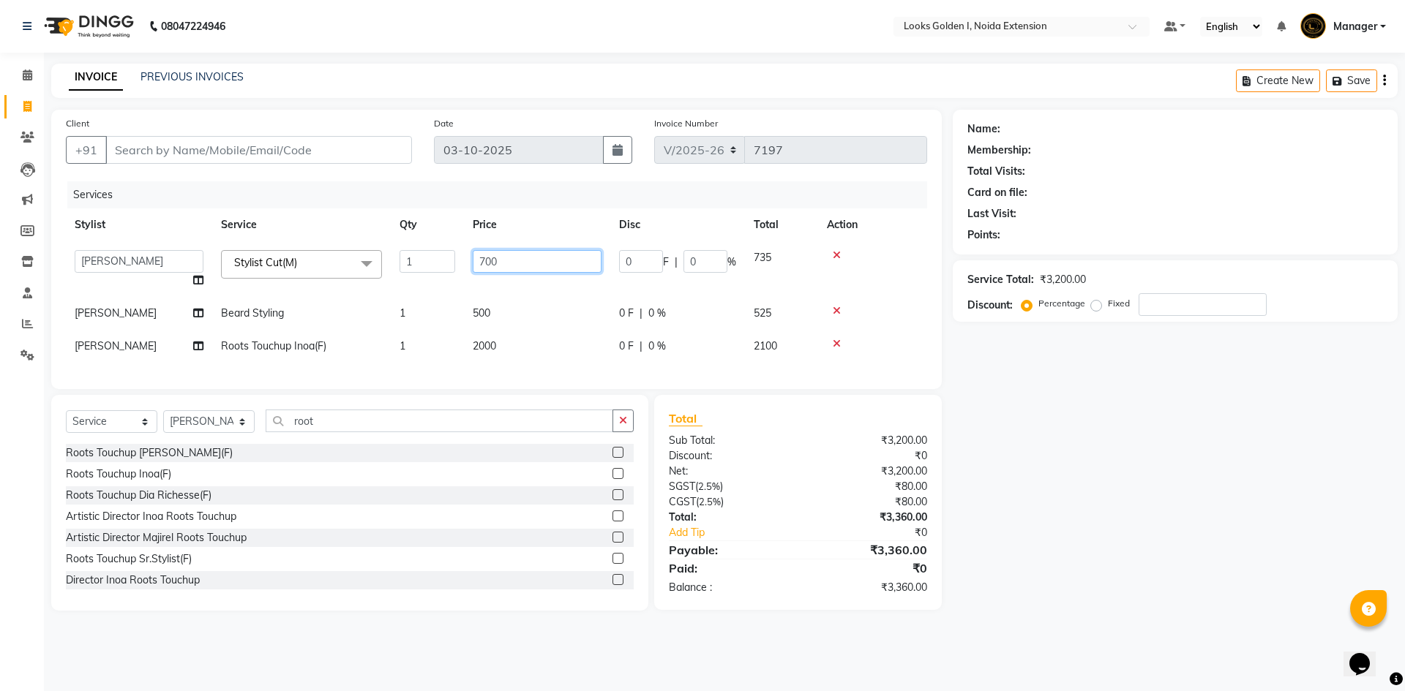
drag, startPoint x: 500, startPoint y: 257, endPoint x: 464, endPoint y: 258, distance: 35.9
click at [464, 258] on td "700" at bounding box center [537, 269] width 146 height 56
type input "500"
click at [497, 310] on tbody "Ajay_pdct Ali_Khan [PERSON_NAME] [PERSON_NAME] Counter_Sales [PERSON_NAME] Farm…" at bounding box center [496, 301] width 861 height 121
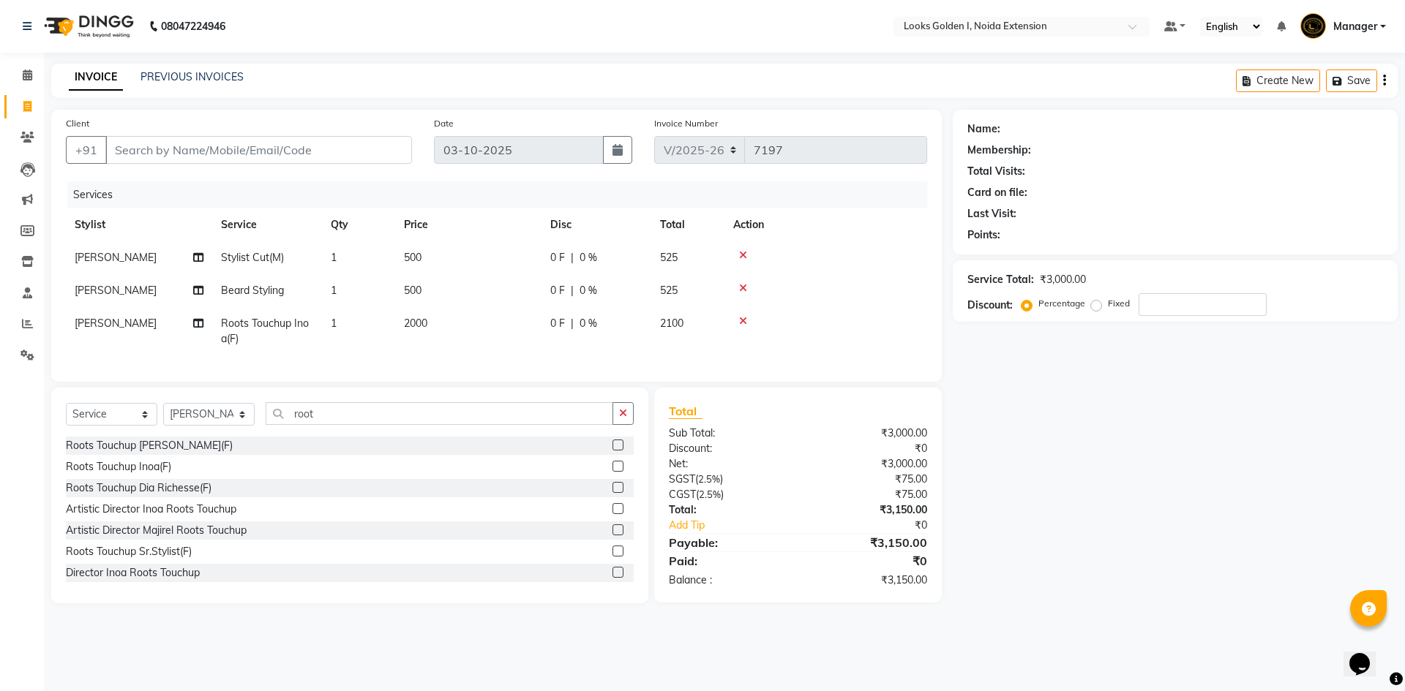
click at [489, 293] on td "500" at bounding box center [468, 290] width 146 height 33
select select "89615"
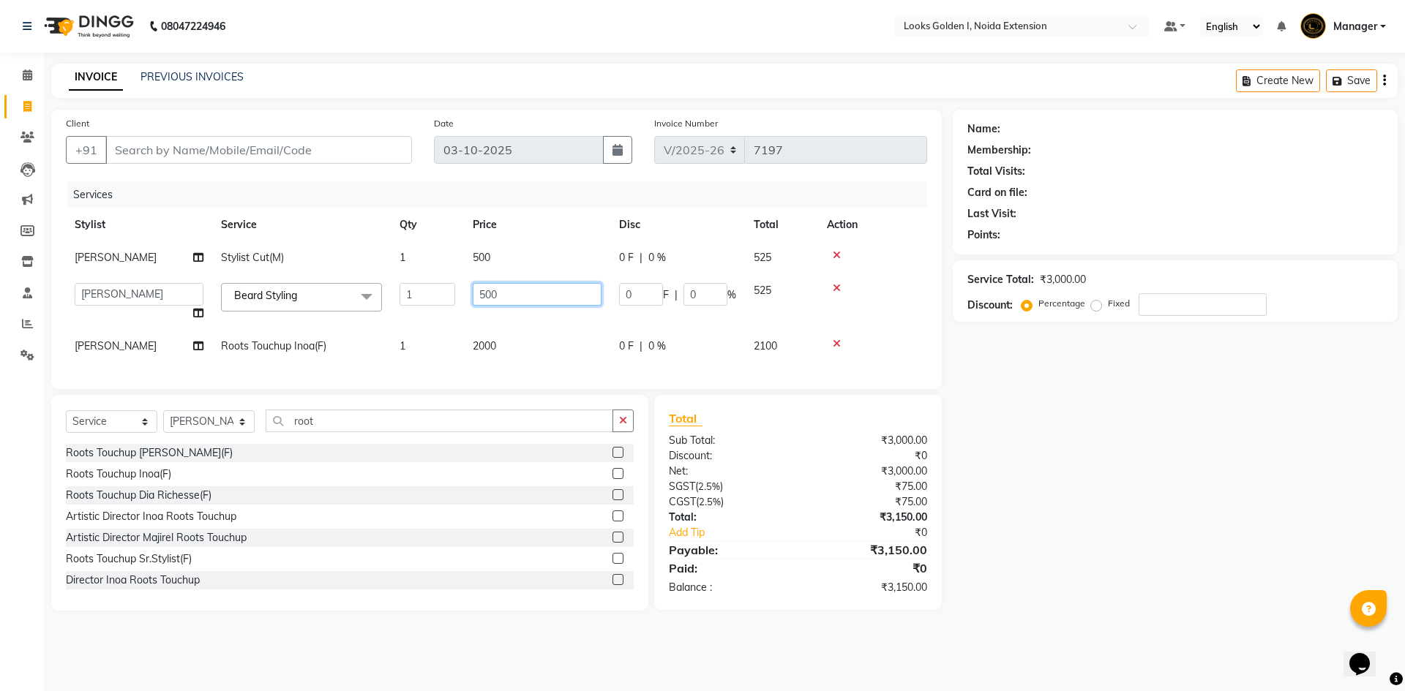
drag, startPoint x: 487, startPoint y: 290, endPoint x: 469, endPoint y: 290, distance: 17.6
click at [469, 290] on td "500" at bounding box center [537, 302] width 146 height 56
type input "300"
click at [479, 338] on td "2000" at bounding box center [537, 346] width 146 height 33
select select "89615"
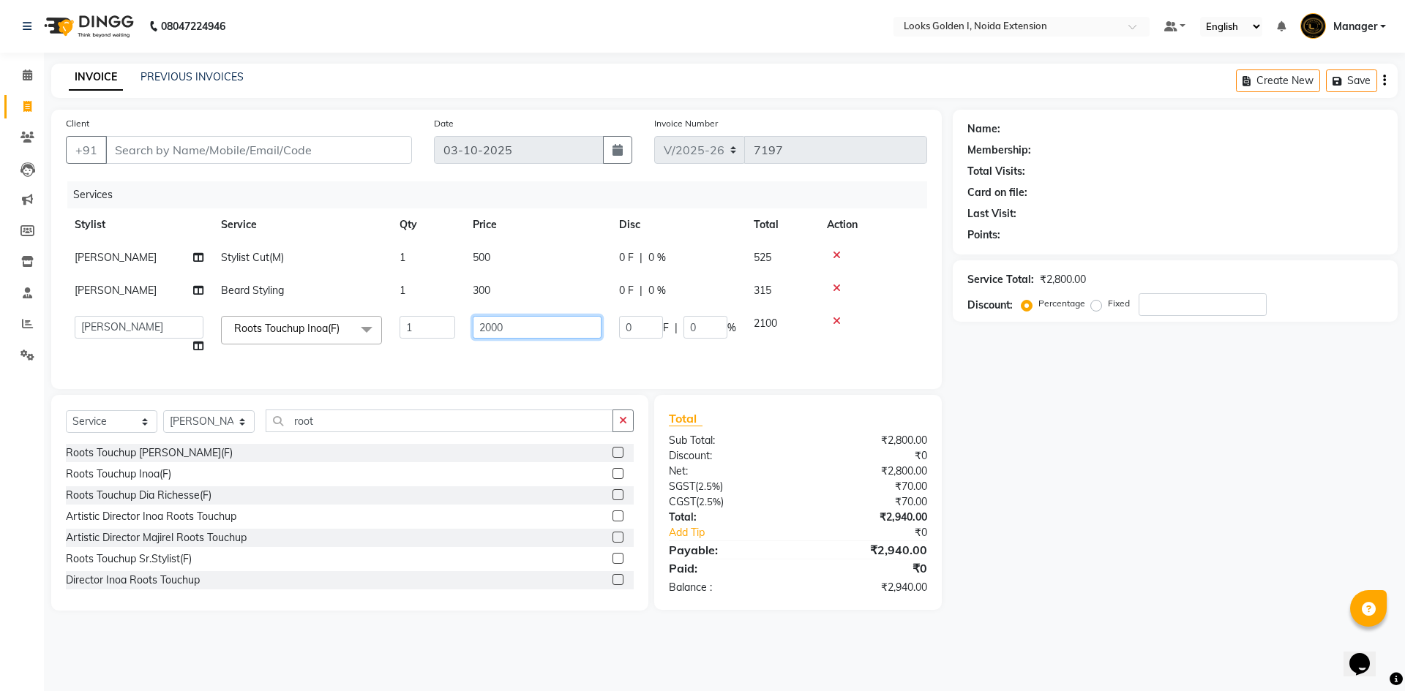
drag, startPoint x: 489, startPoint y: 329, endPoint x: 475, endPoint y: 330, distance: 13.9
click at [475, 330] on input "2000" at bounding box center [537, 327] width 129 height 23
type input "1400"
click at [227, 152] on input "Client" at bounding box center [258, 150] width 307 height 28
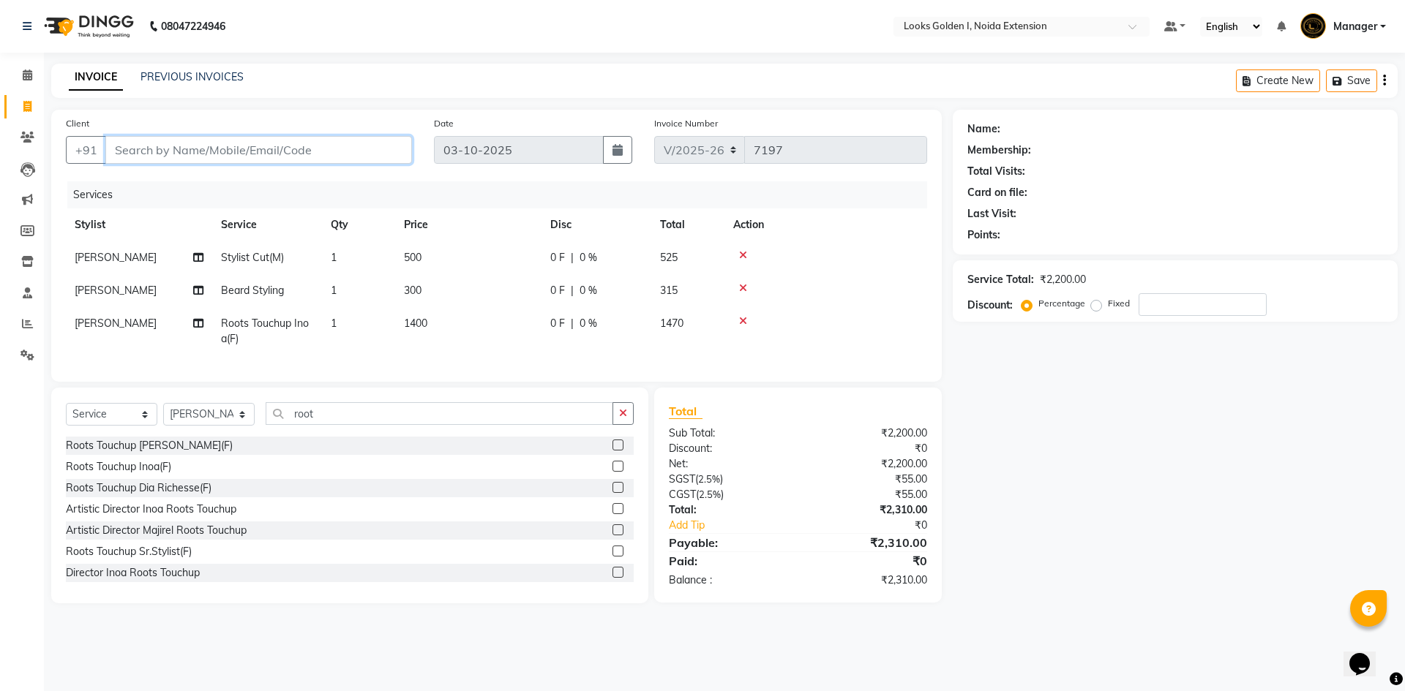
type input "9"
type input "0"
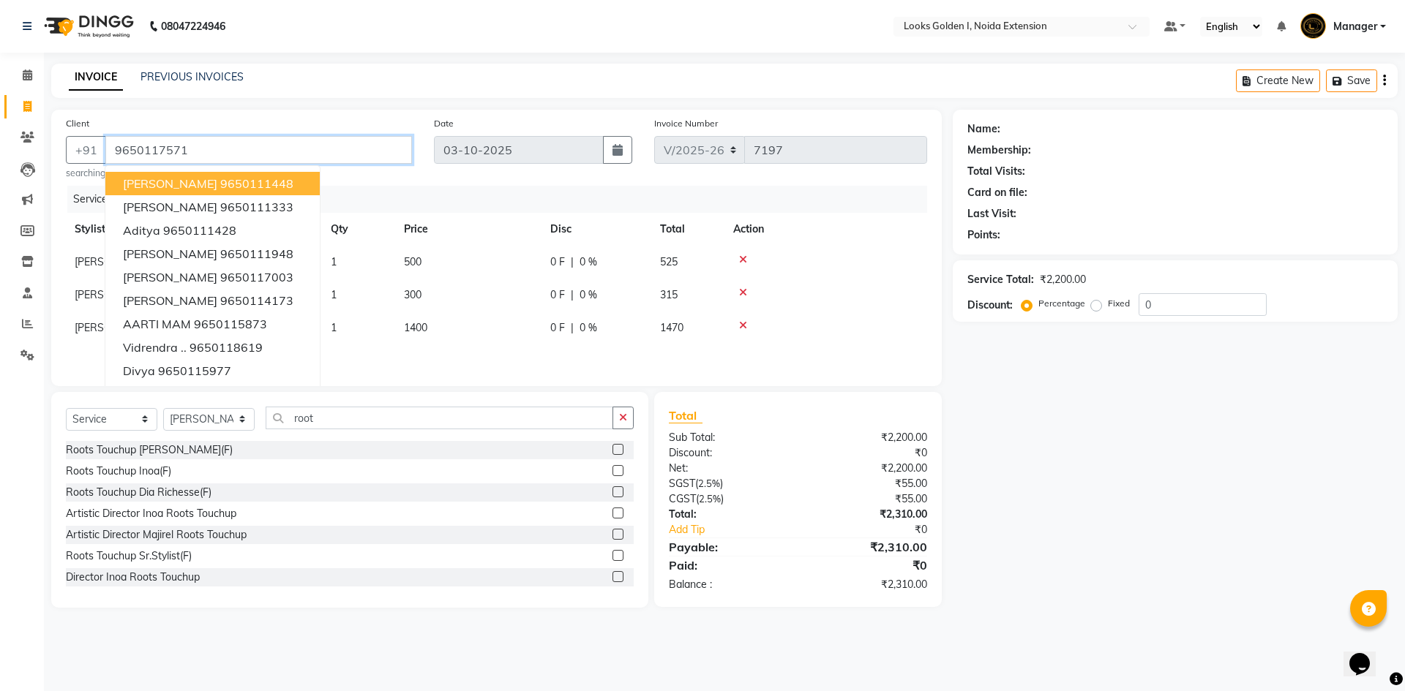
type input "9650117571"
select select "1: Object"
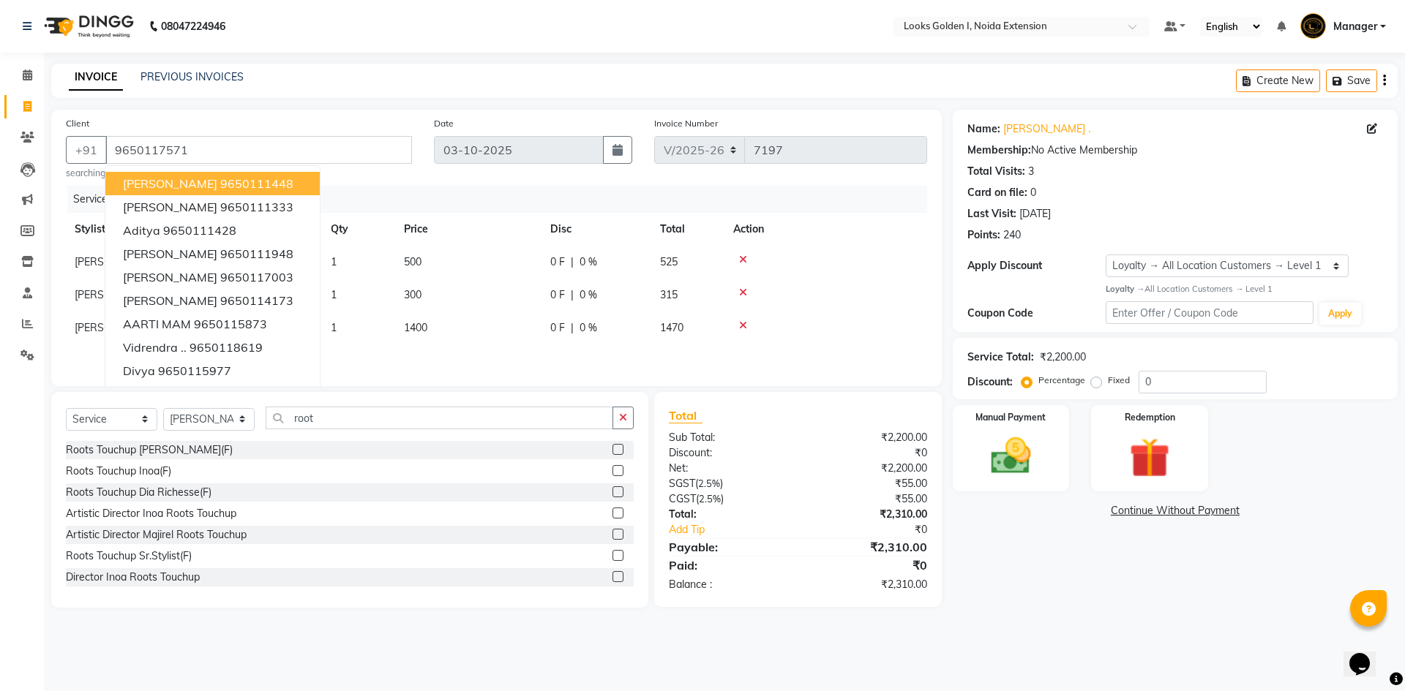
click at [863, 340] on td at bounding box center [825, 336] width 203 height 48
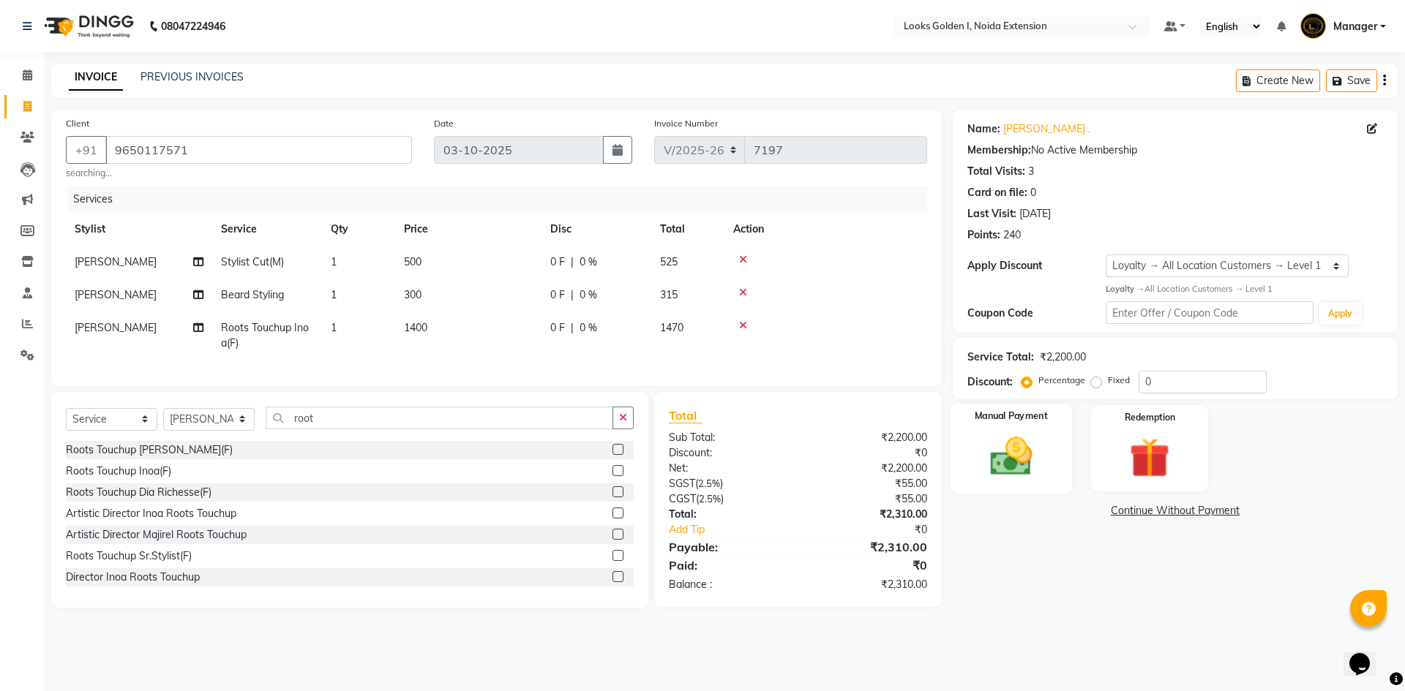
click at [1021, 479] on img at bounding box center [1011, 456] width 68 height 48
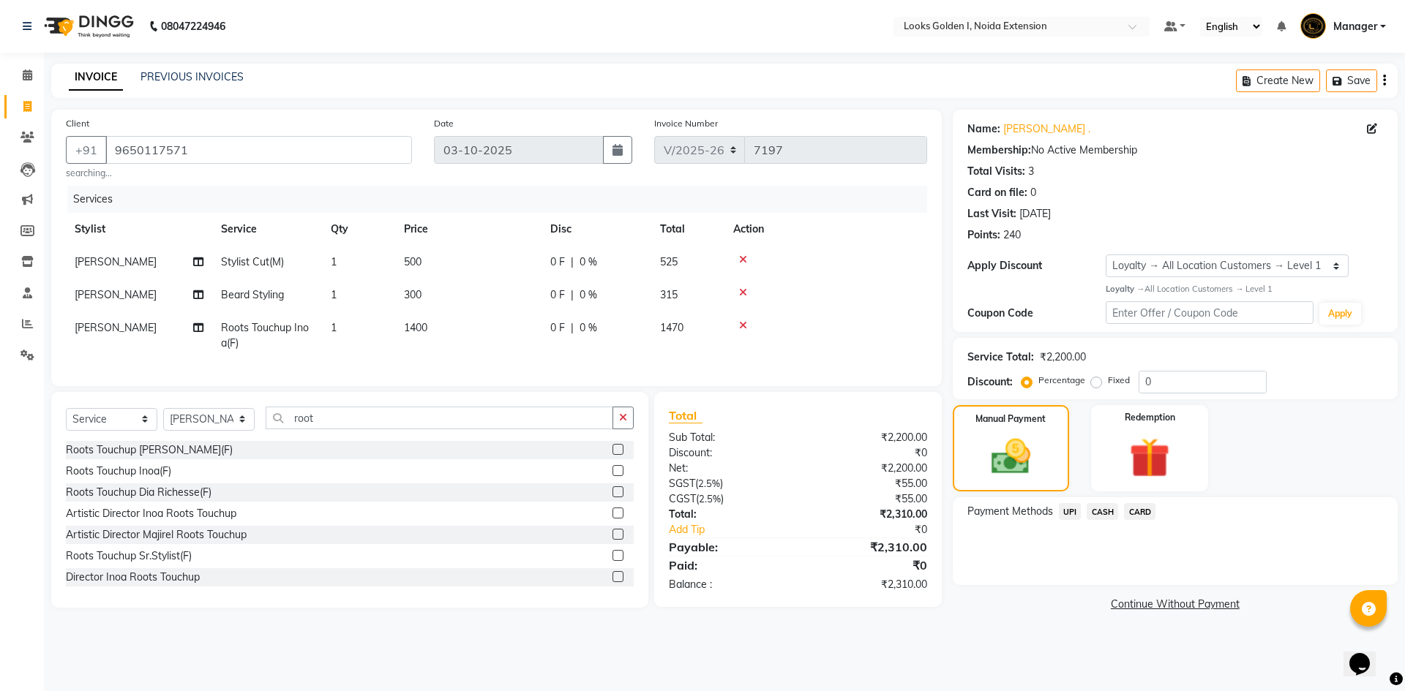
click at [1074, 518] on span "UPI" at bounding box center [1070, 511] width 23 height 17
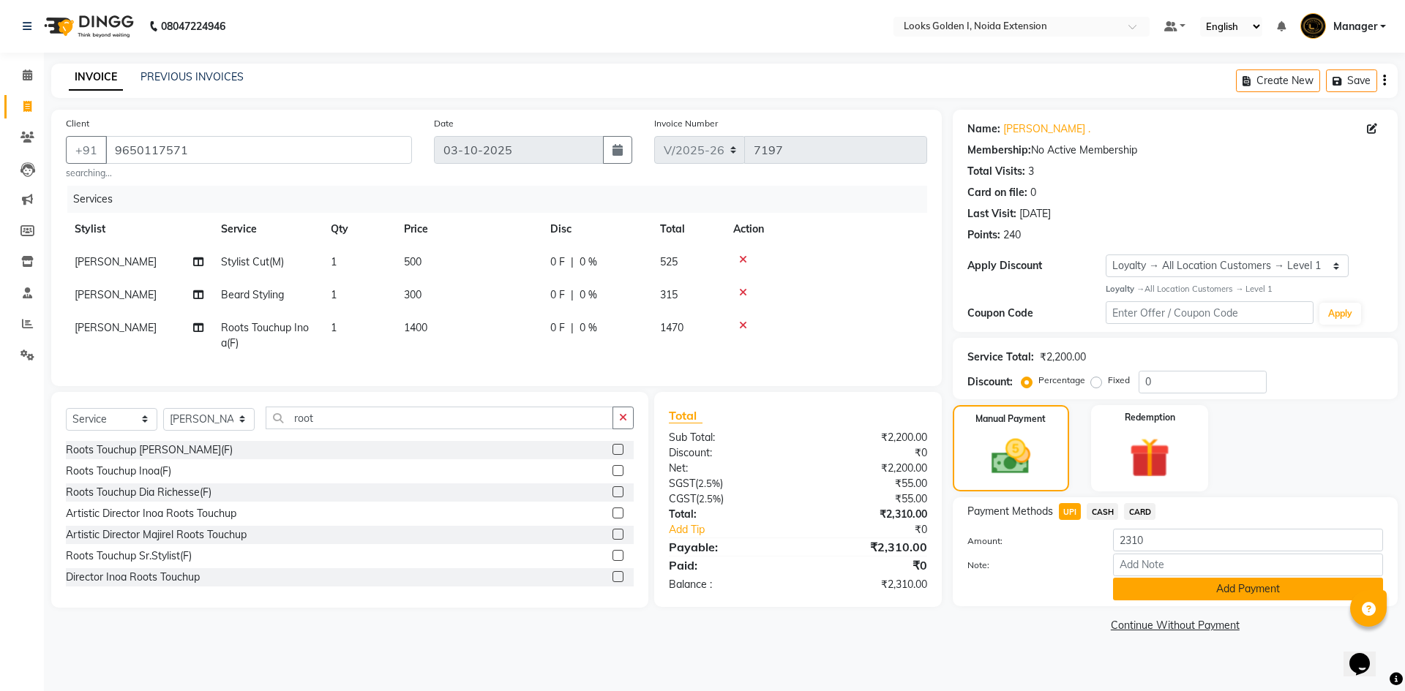
click at [1134, 580] on button "Add Payment" at bounding box center [1248, 589] width 270 height 23
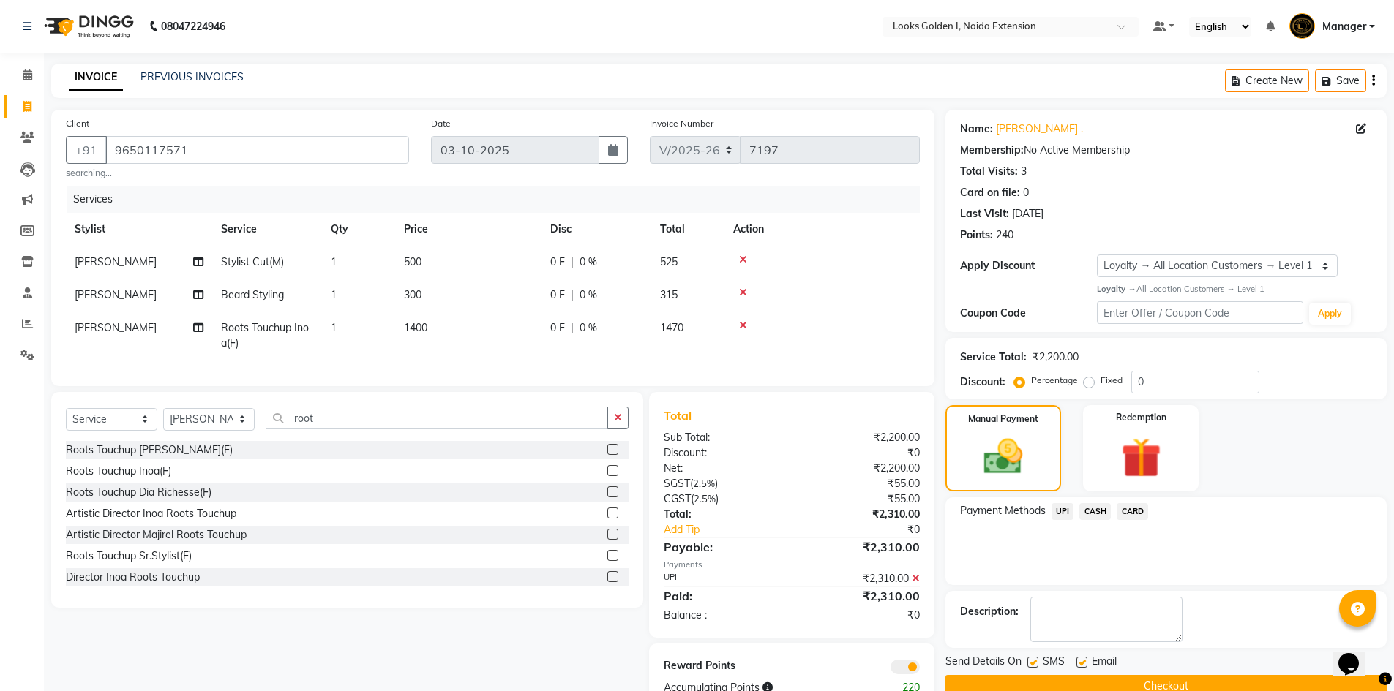
scroll to position [52, 0]
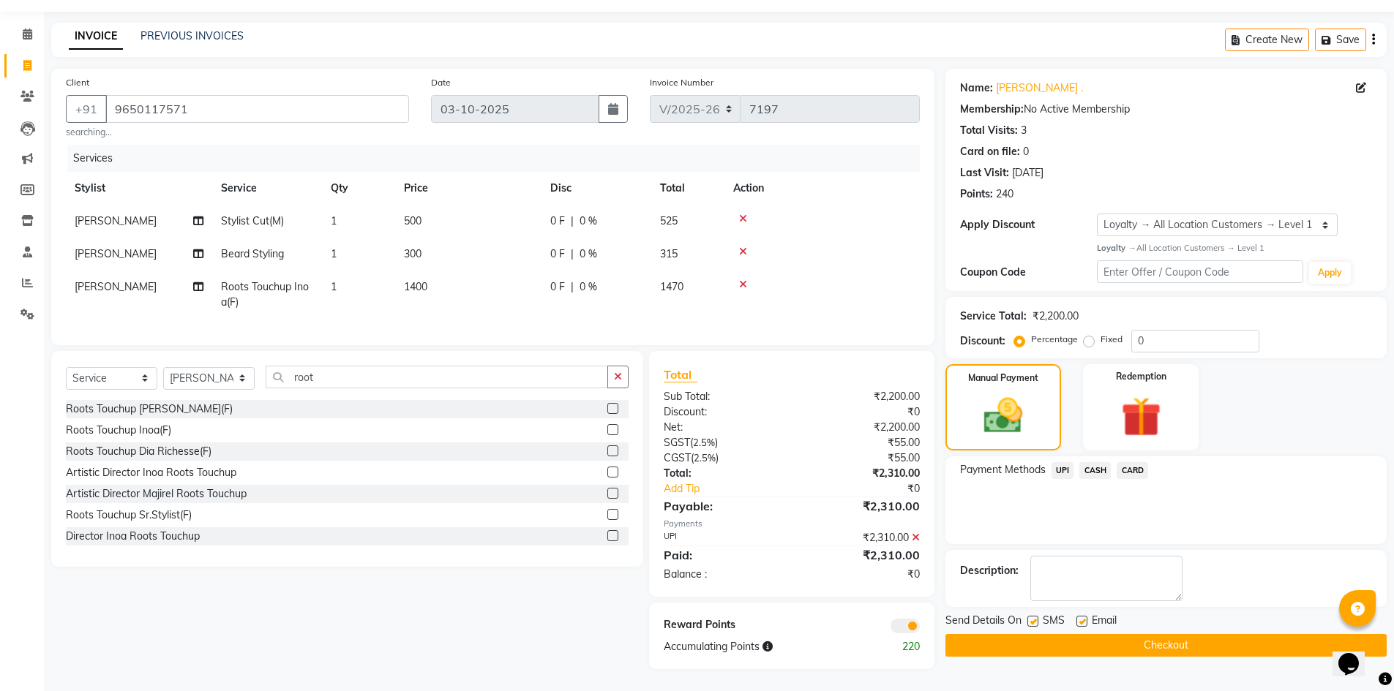
click at [1079, 636] on button "Checkout" at bounding box center [1165, 645] width 441 height 23
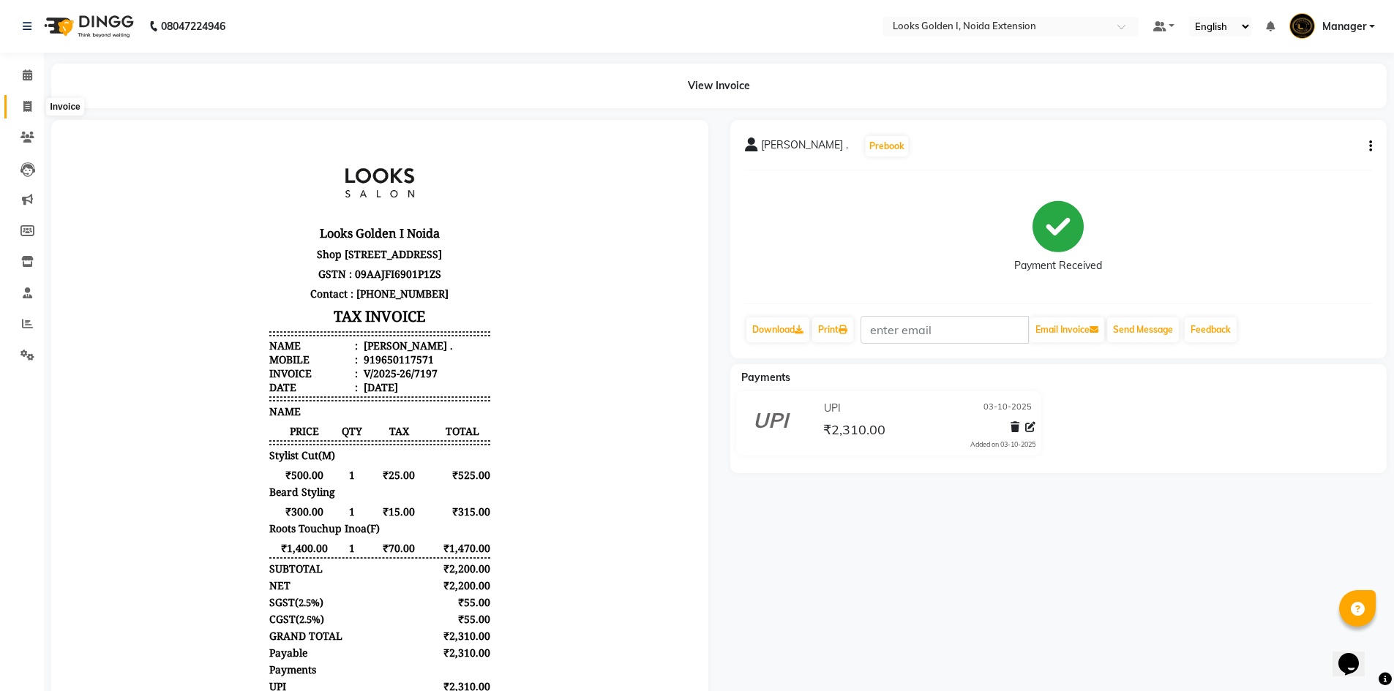
click at [23, 110] on icon at bounding box center [27, 106] width 8 height 11
select select "5508"
select select "service"
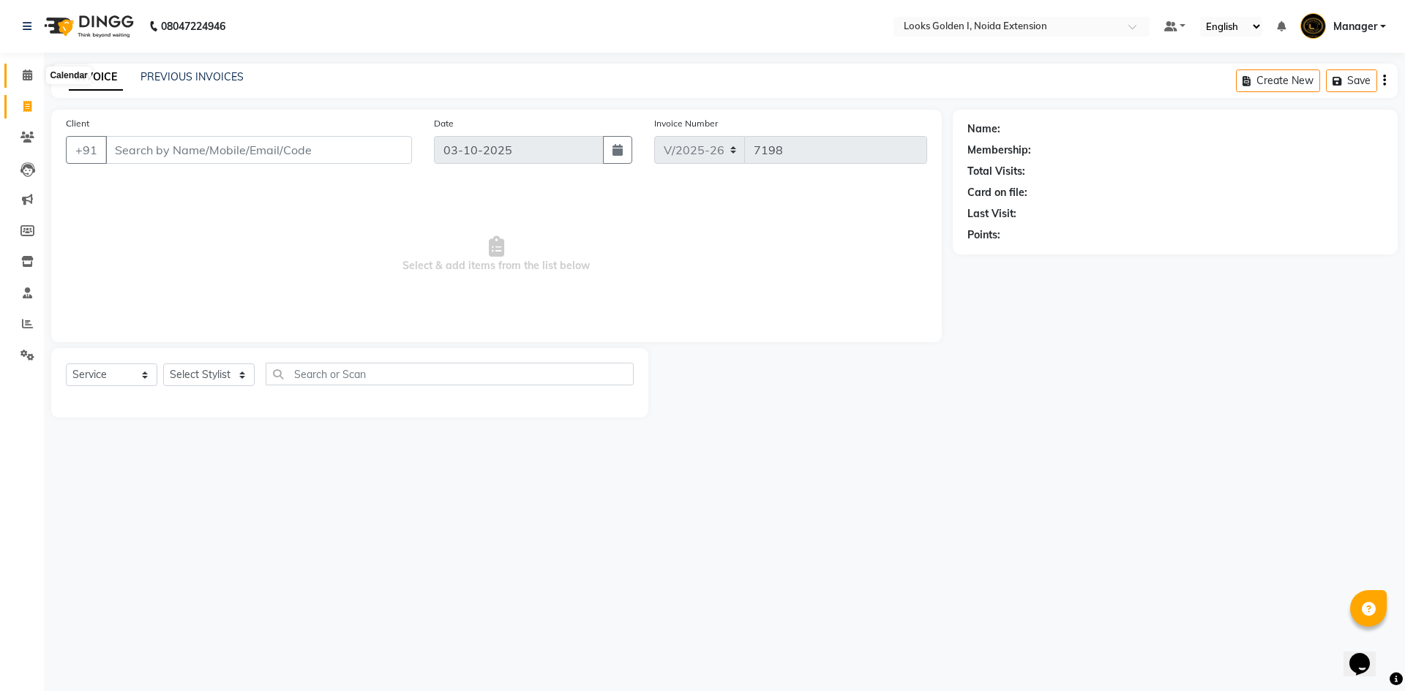
click at [20, 69] on span at bounding box center [28, 75] width 26 height 17
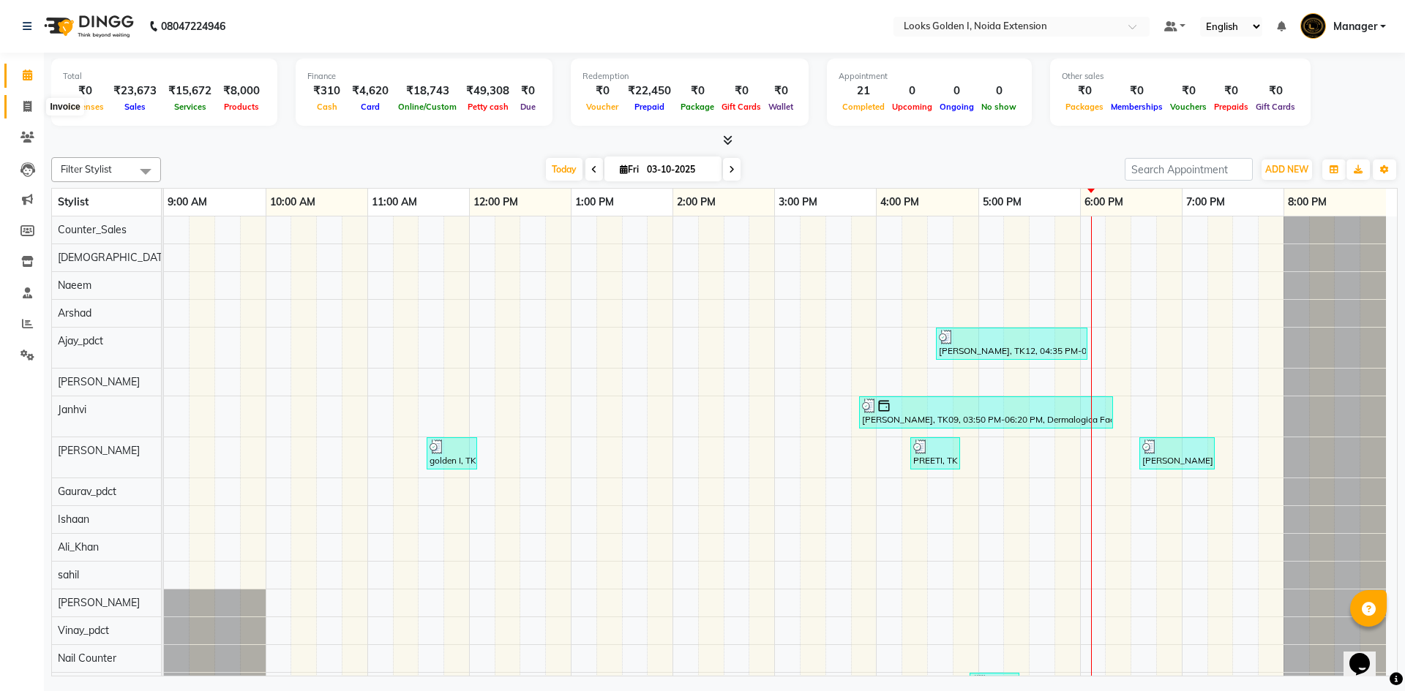
click at [26, 107] on icon at bounding box center [27, 106] width 8 height 11
select select "service"
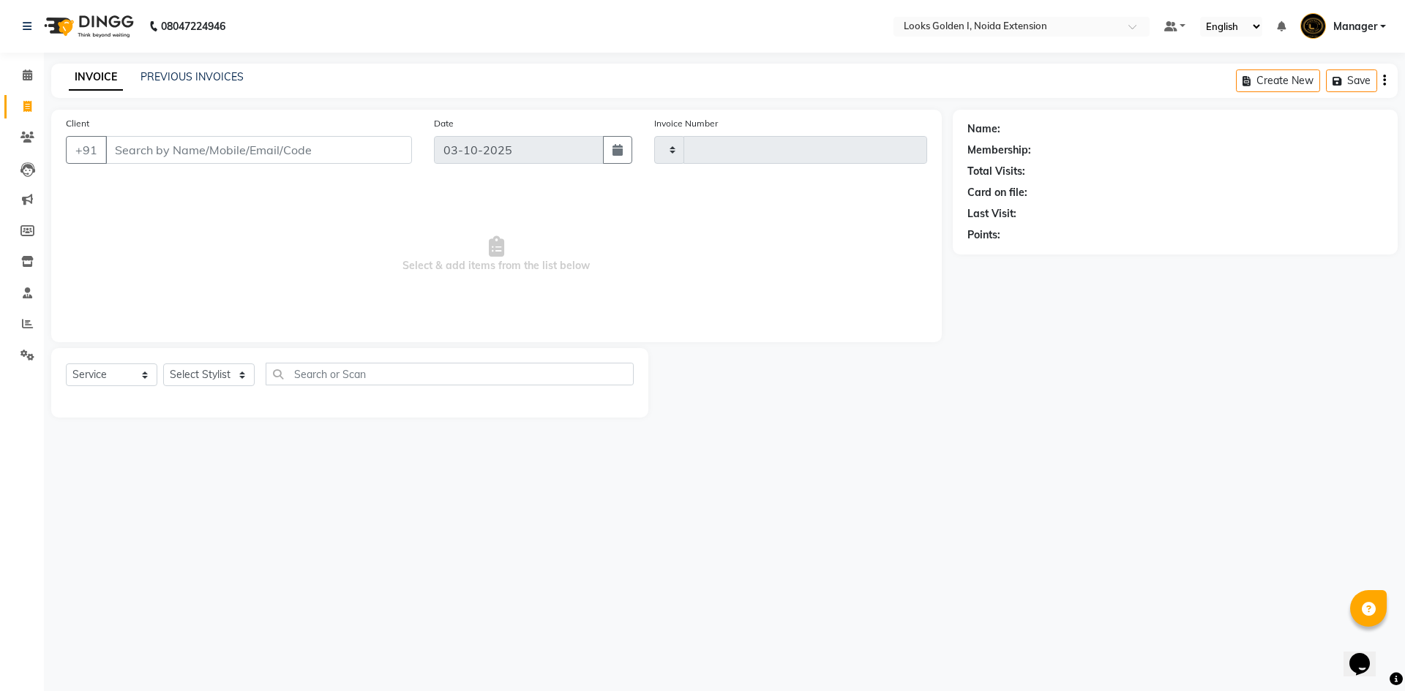
type input "7198"
select select "5508"
click at [191, 375] on select "Select Stylist" at bounding box center [208, 375] width 91 height 23
click at [231, 371] on select "Select Stylist Ajay_pdct Ali_Khan [PERSON_NAME] [PERSON_NAME] Counter_Sales [PE…" at bounding box center [208, 375] width 91 height 23
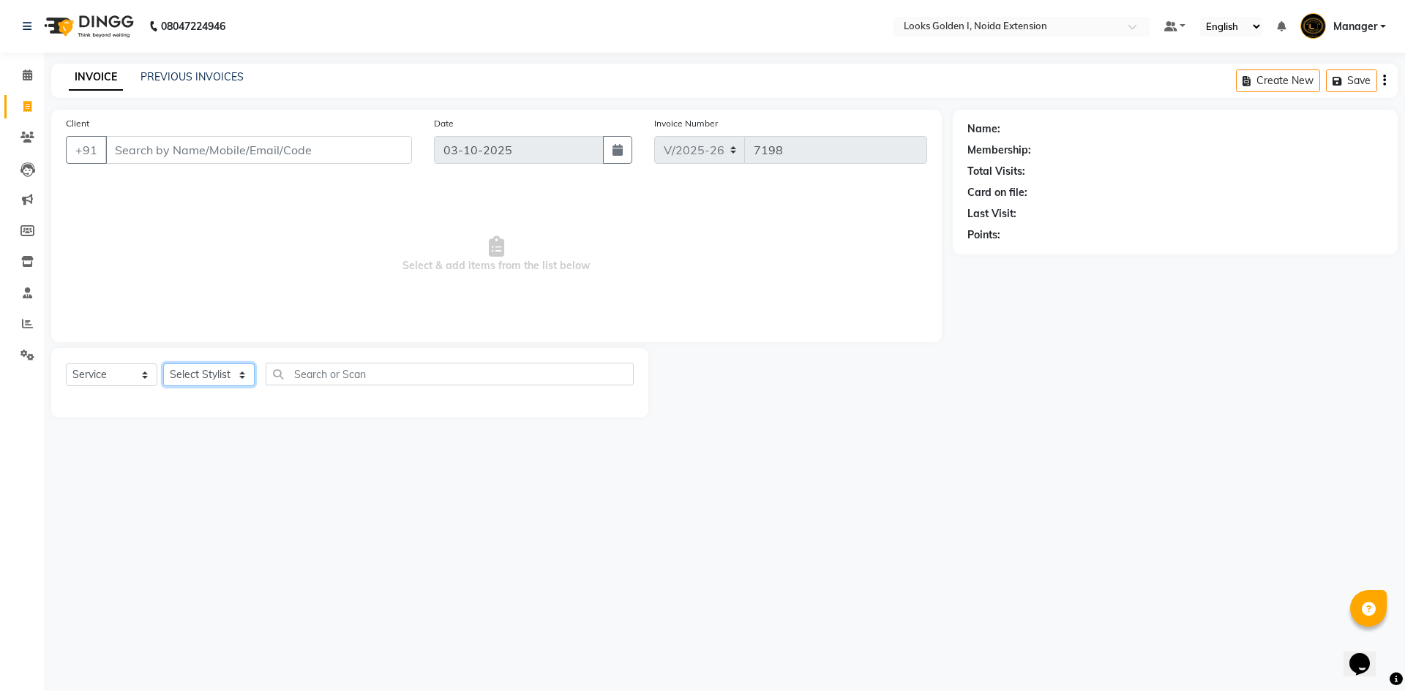
select select "89615"
click at [163, 364] on select "Select Stylist Ajay_pdct Ali_Khan [PERSON_NAME] [PERSON_NAME] Counter_Sales [PE…" at bounding box center [208, 375] width 91 height 23
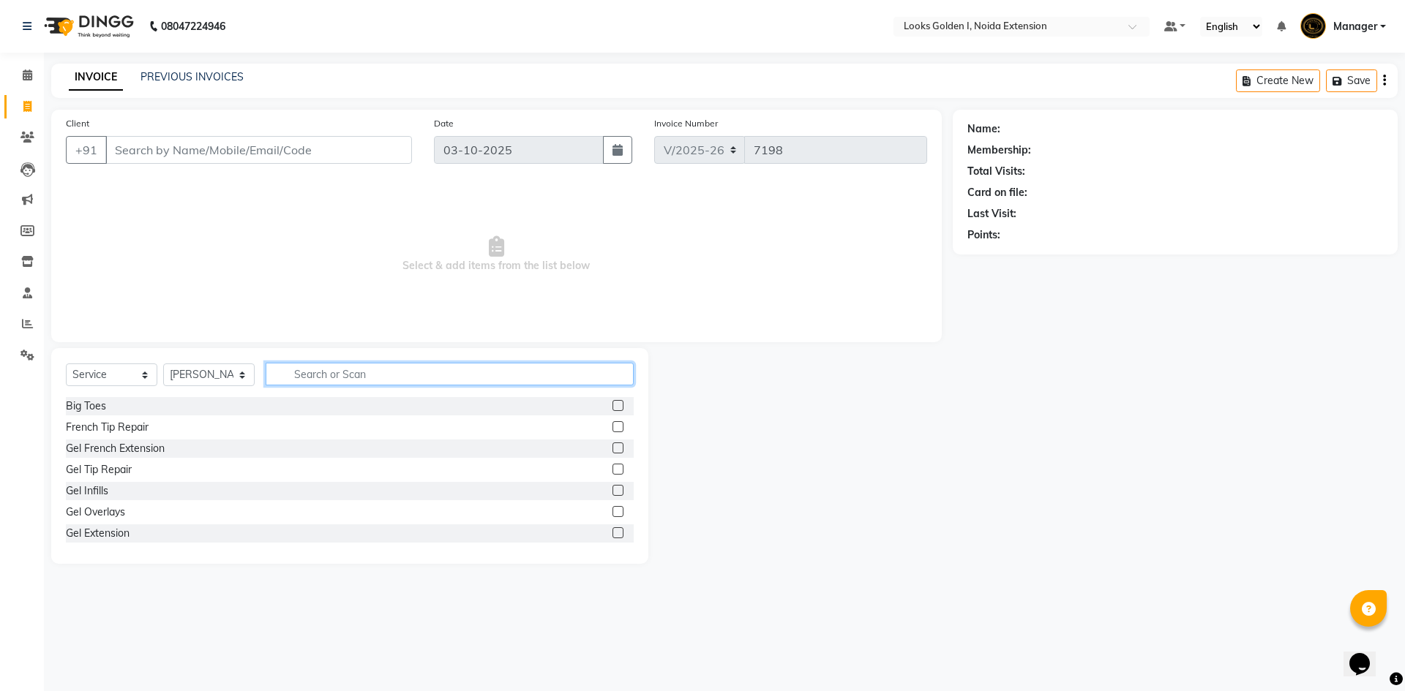
click at [378, 370] on input "text" at bounding box center [450, 374] width 368 height 23
type input "cut"
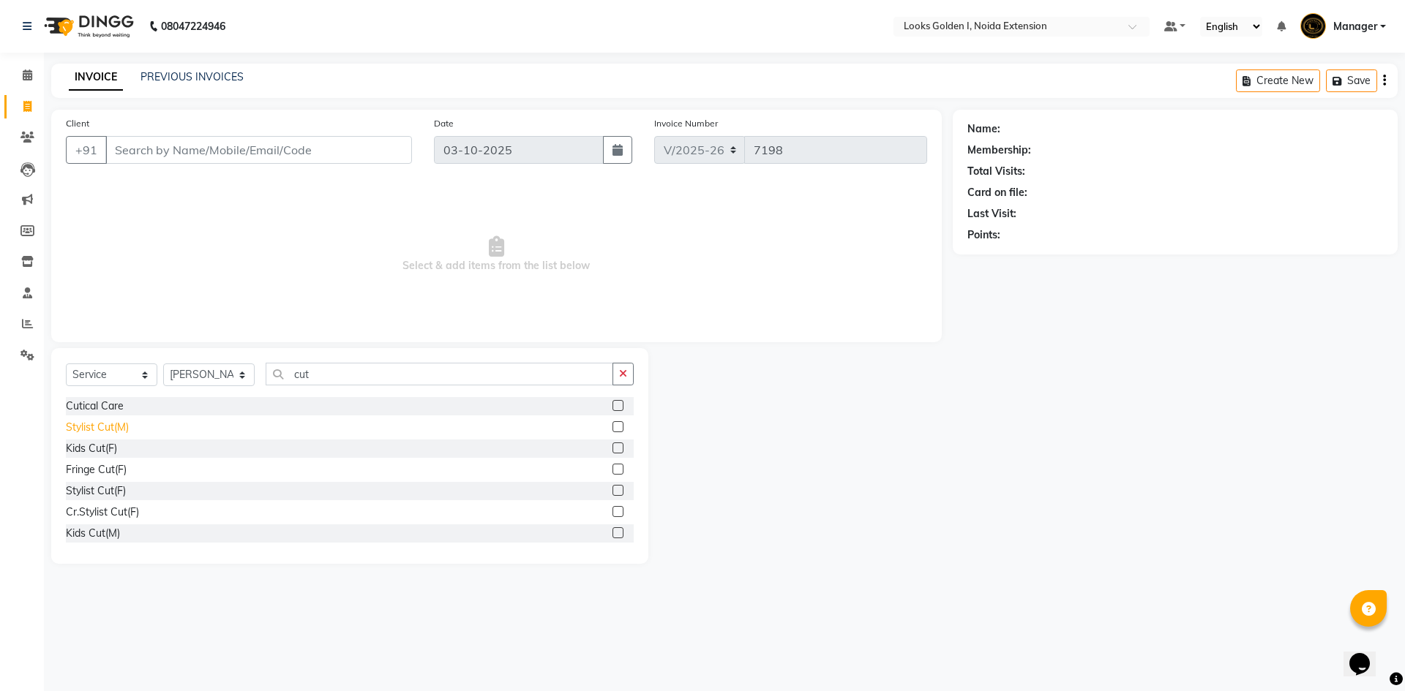
click at [124, 427] on div "Stylist Cut(M)" at bounding box center [97, 427] width 63 height 15
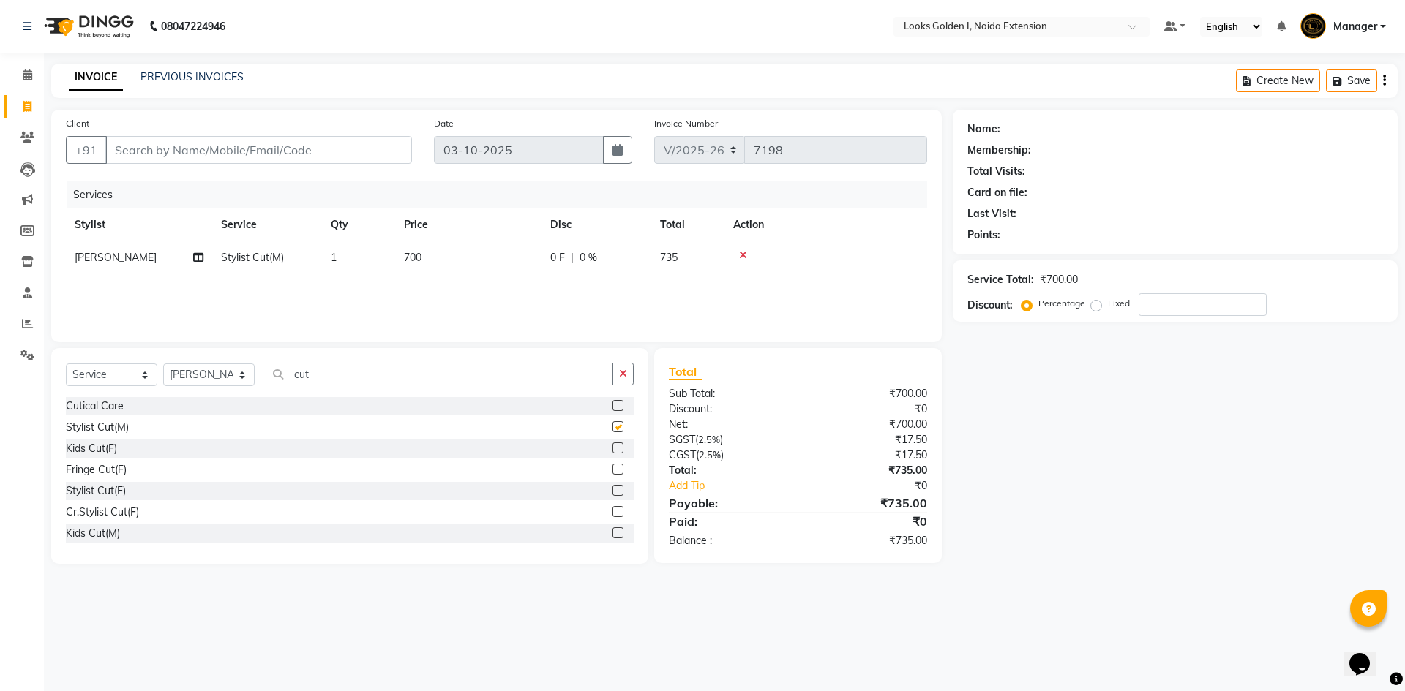
checkbox input "false"
click at [333, 378] on input "cut" at bounding box center [440, 374] width 348 height 23
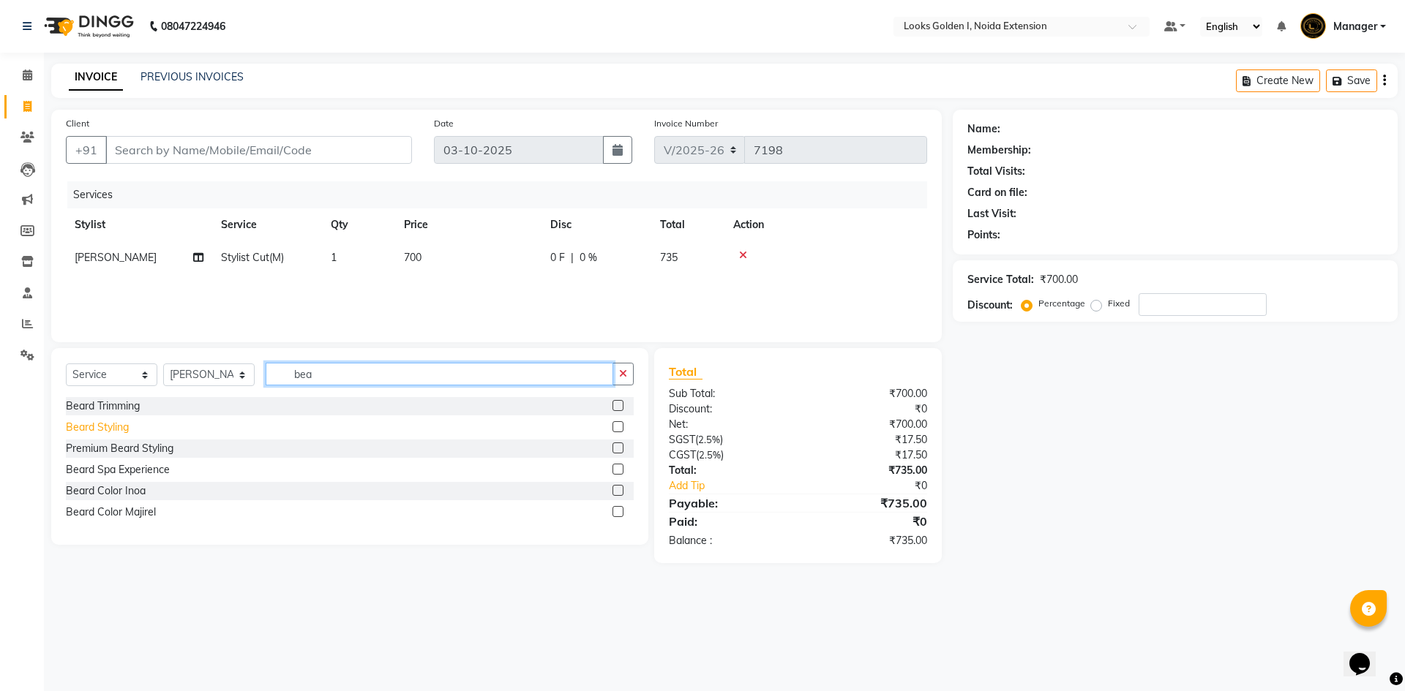
type input "bea"
click at [96, 421] on div "Beard Styling" at bounding box center [97, 427] width 63 height 15
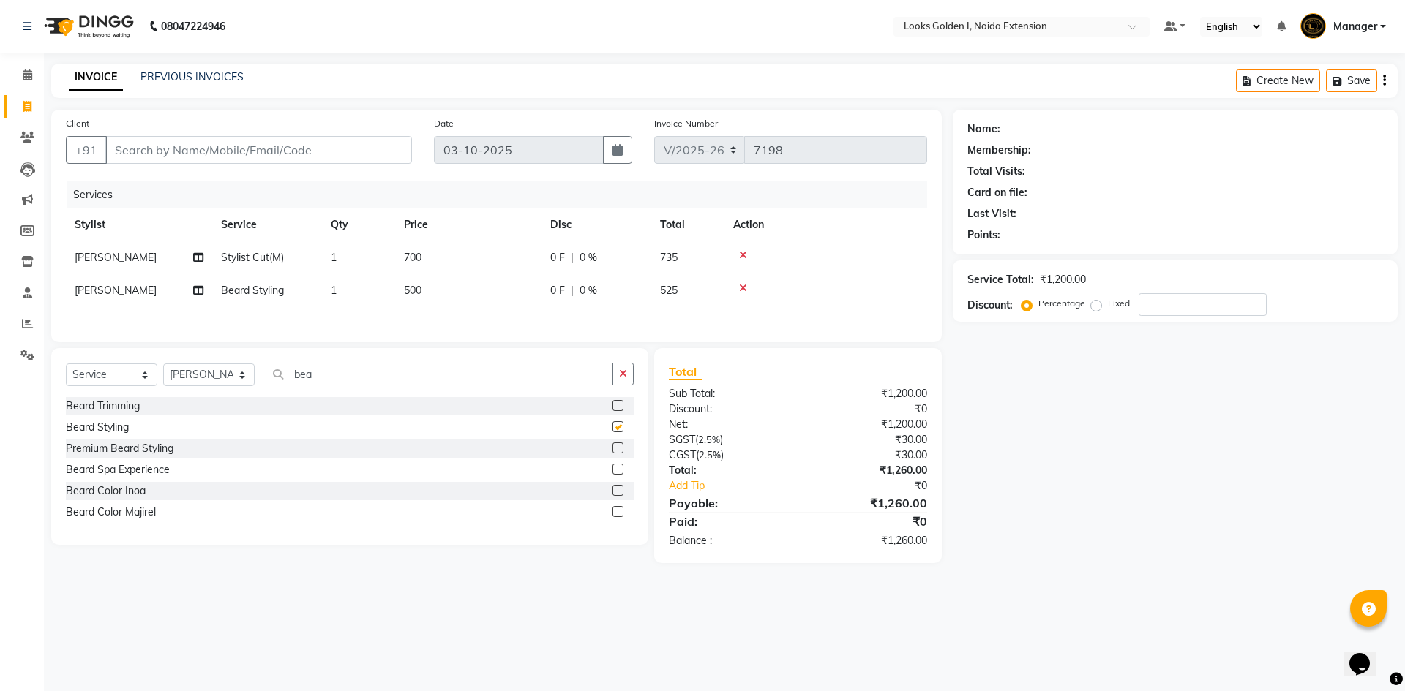
checkbox input "false"
click at [456, 252] on td "700" at bounding box center [468, 257] width 146 height 33
select select "89615"
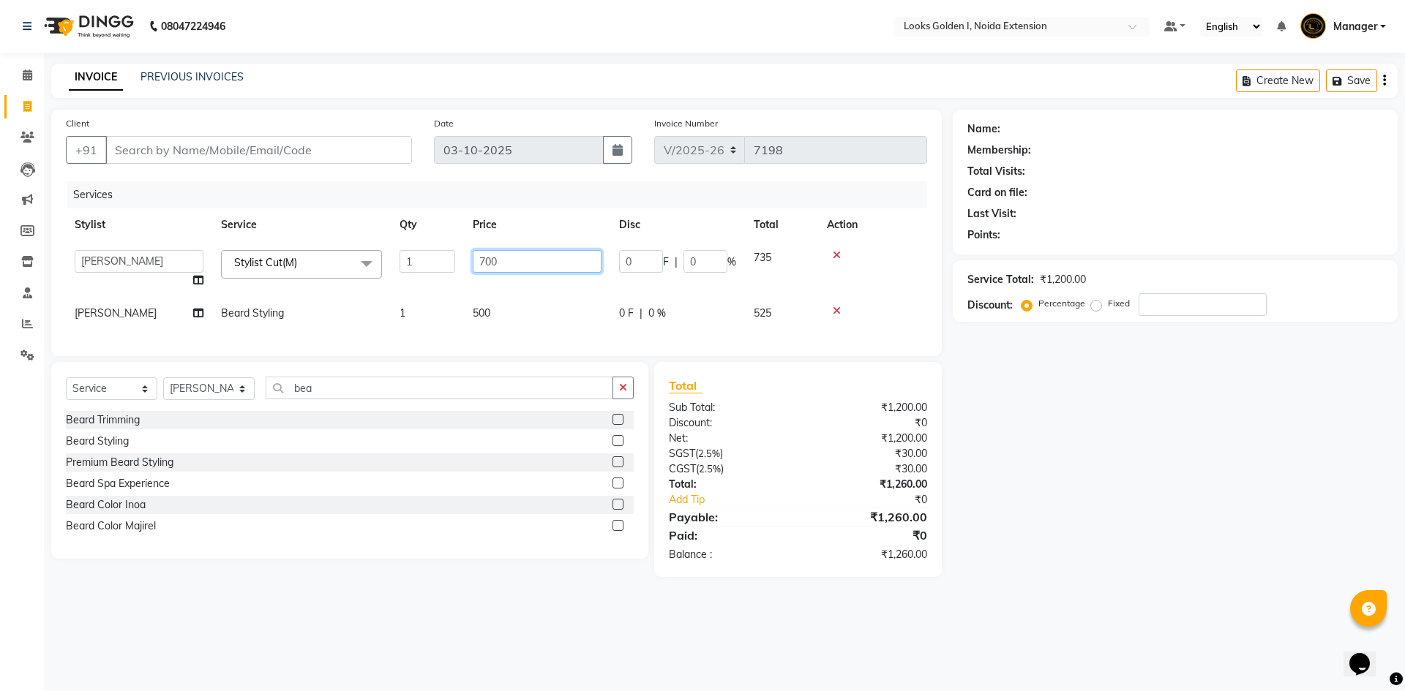
drag, startPoint x: 486, startPoint y: 261, endPoint x: 474, endPoint y: 261, distance: 11.7
click at [474, 261] on input "700" at bounding box center [537, 261] width 129 height 23
type input "500"
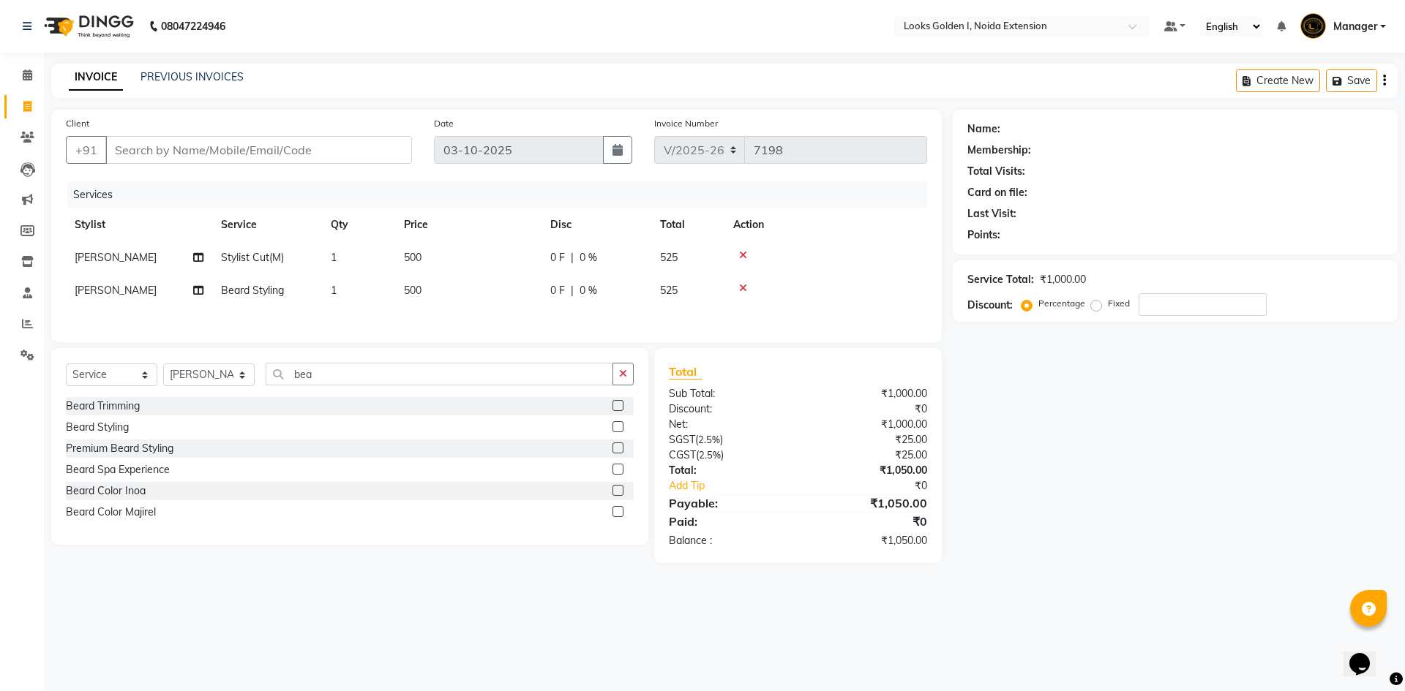
drag, startPoint x: 484, startPoint y: 289, endPoint x: 484, endPoint y: 300, distance: 11.0
click at [484, 290] on tbody "[PERSON_NAME] Stylist Cut(M) 1 500 0 F | 0 % 525 [PERSON_NAME] Styling 1 500 0 …" at bounding box center [496, 274] width 861 height 66
click at [482, 296] on td "500" at bounding box center [468, 290] width 146 height 33
select select "89615"
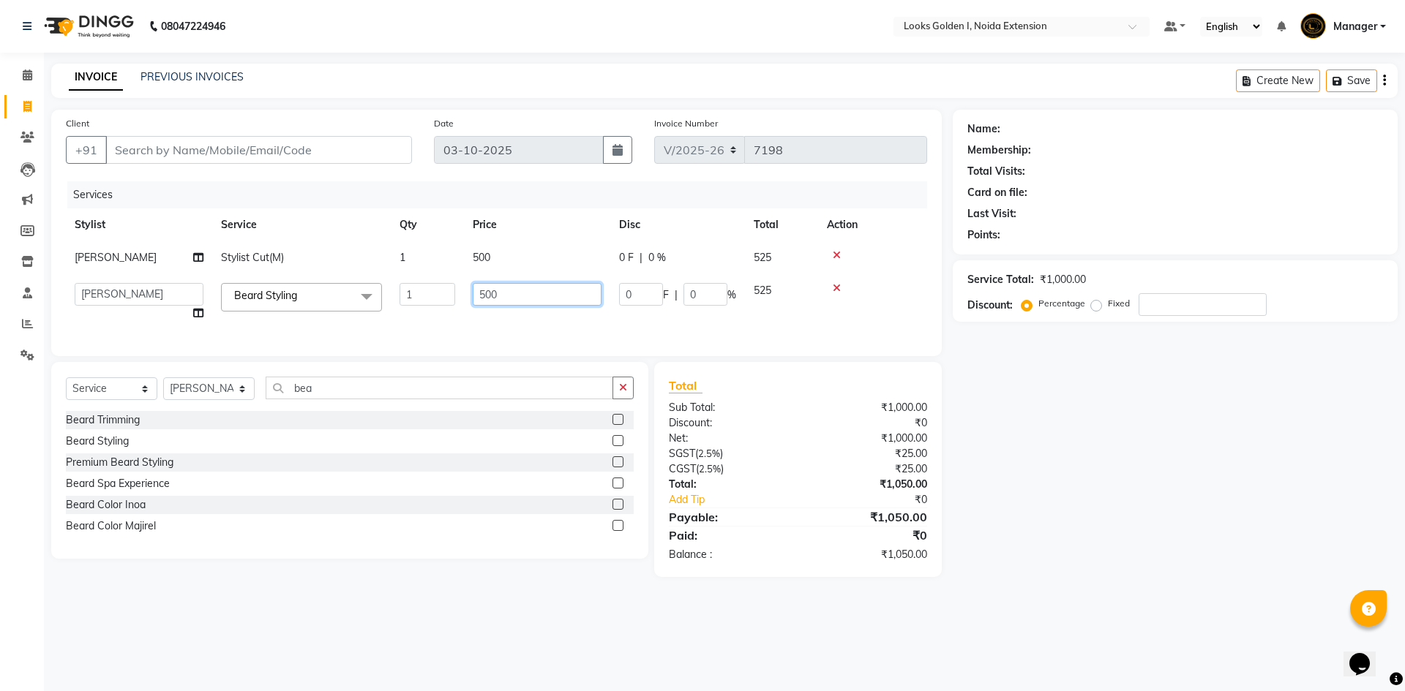
drag, startPoint x: 484, startPoint y: 290, endPoint x: 462, endPoint y: 289, distance: 22.0
click at [463, 289] on tr "Ajay_pdct Ali_Khan [PERSON_NAME] [PERSON_NAME] Counter_Sales [PERSON_NAME] Farm…" at bounding box center [496, 302] width 861 height 56
type input "300"
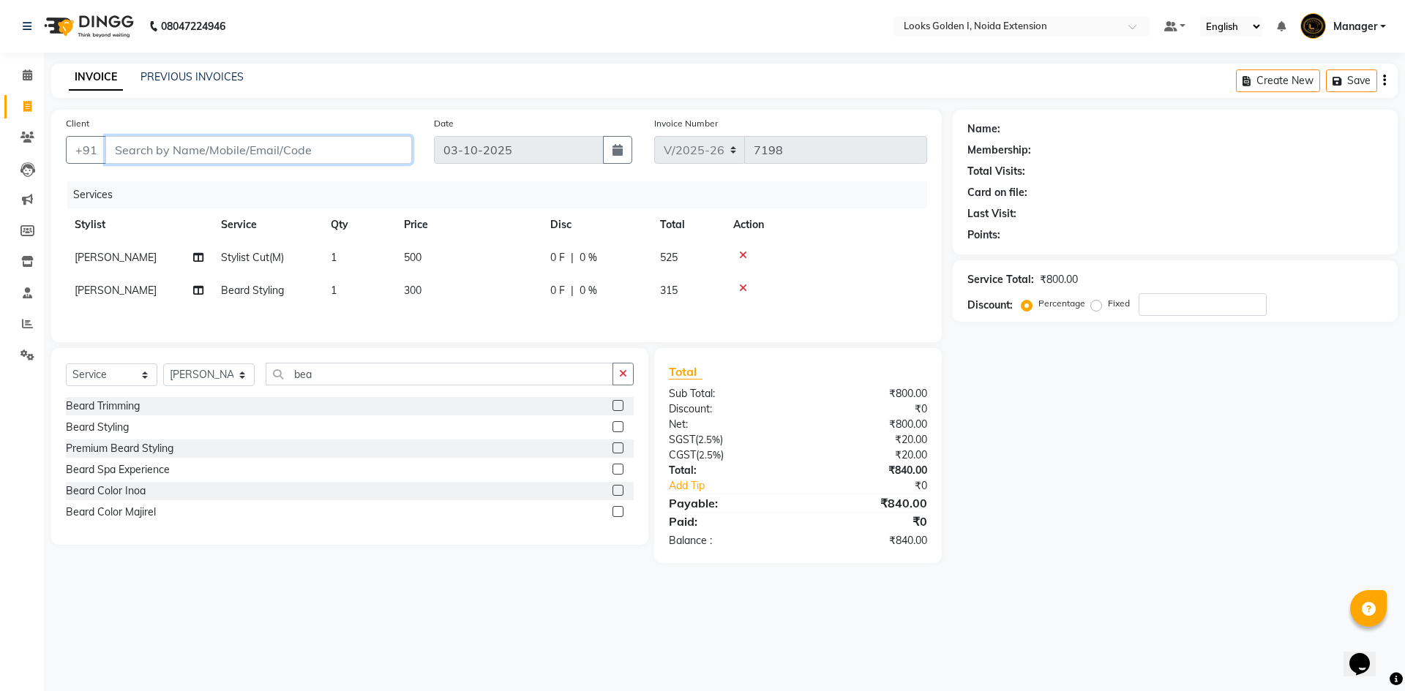
click at [260, 147] on input "Client" at bounding box center [258, 150] width 307 height 28
type input "8"
type input "0"
type input "8076330964"
click at [397, 151] on span "Add Client" at bounding box center [374, 150] width 58 height 15
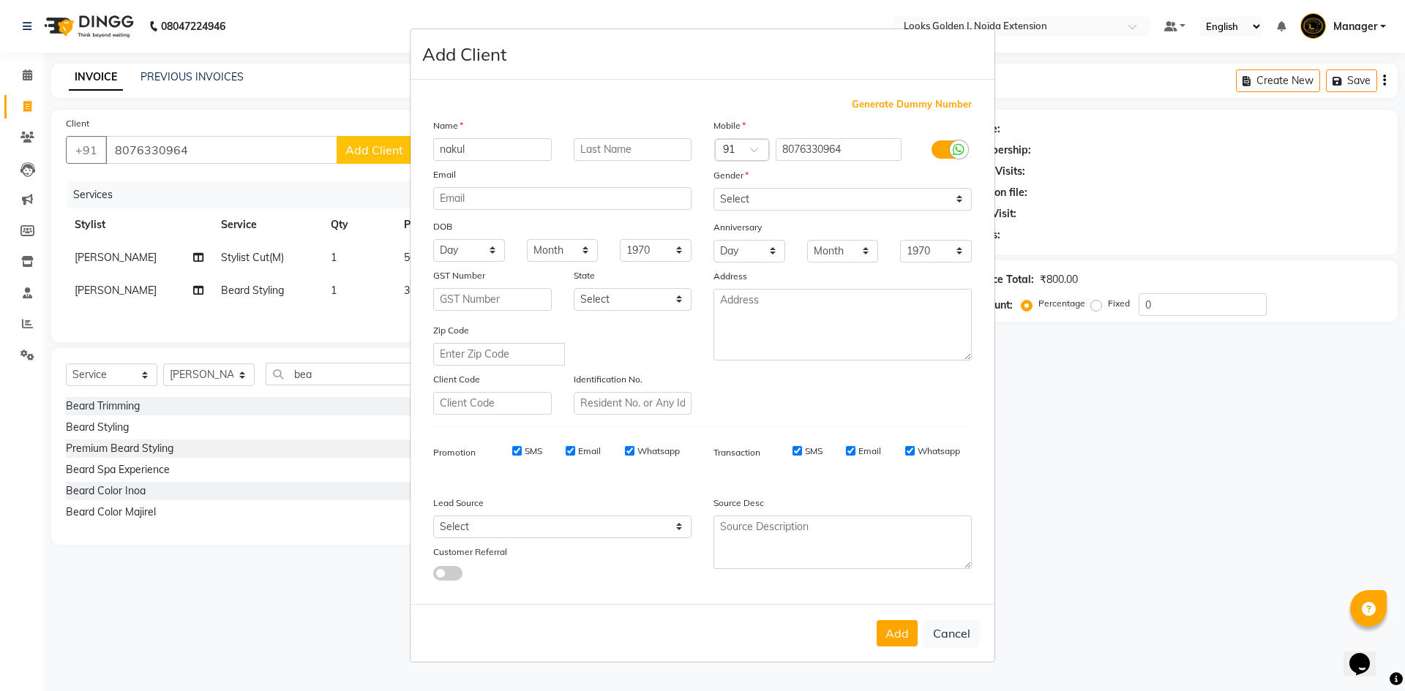
type input "nakul"
click at [830, 203] on select "Select [DEMOGRAPHIC_DATA] [DEMOGRAPHIC_DATA] Other Prefer Not To Say" at bounding box center [842, 199] width 258 height 23
select select "[DEMOGRAPHIC_DATA]"
click at [713, 188] on select "Select [DEMOGRAPHIC_DATA] [DEMOGRAPHIC_DATA] Other Prefer Not To Say" at bounding box center [842, 199] width 258 height 23
click at [895, 630] on button "Add" at bounding box center [897, 634] width 41 height 26
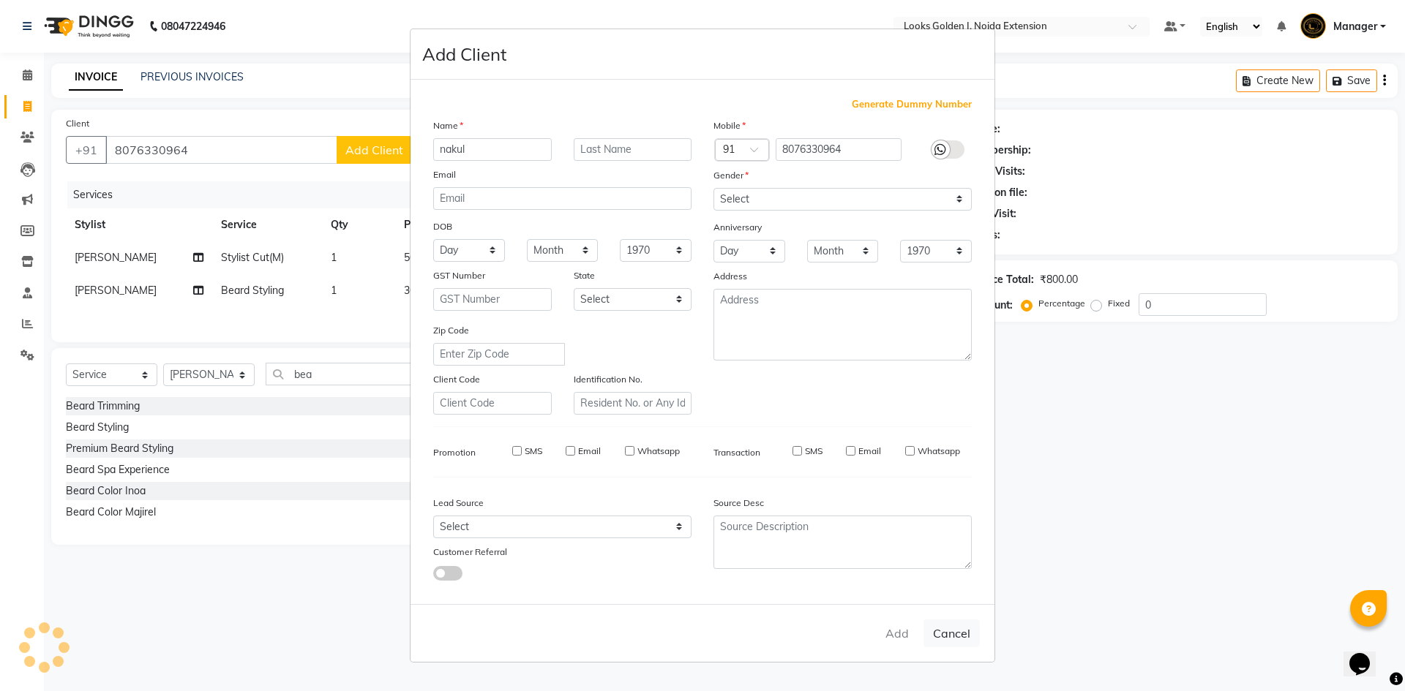
select select
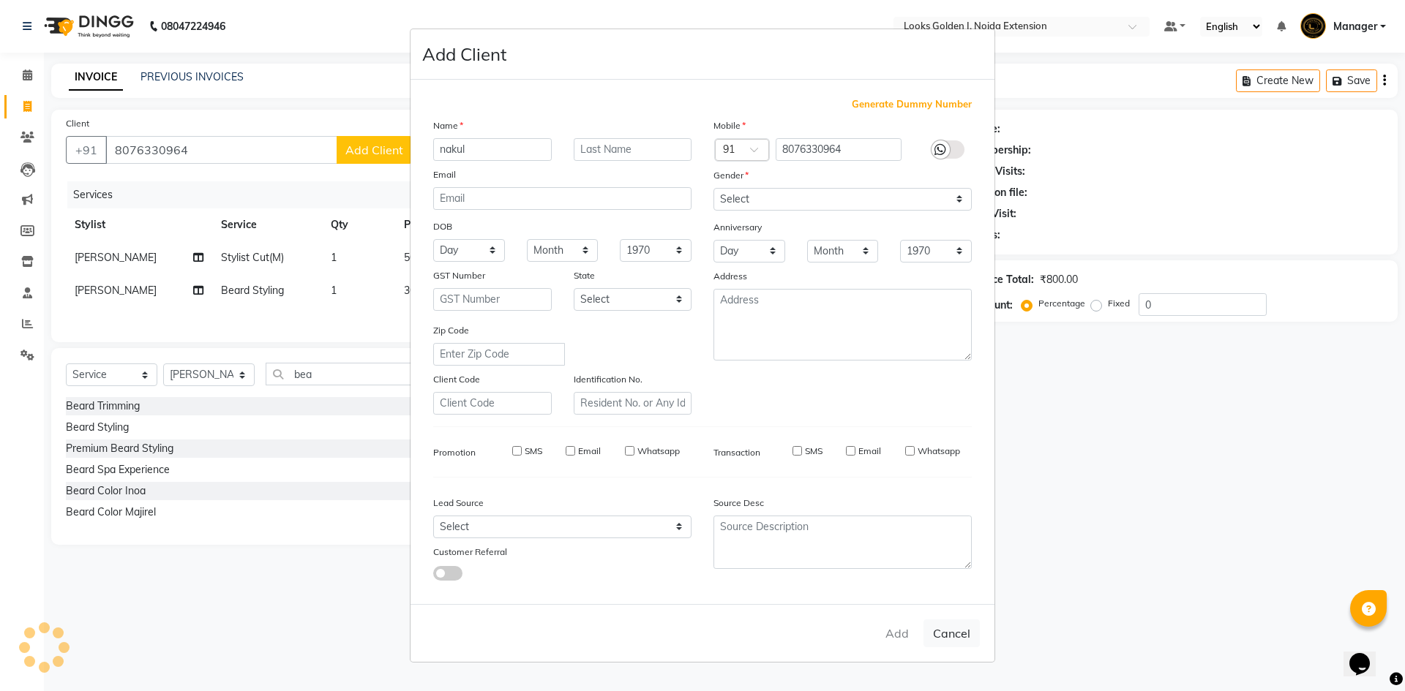
select select
checkbox input "false"
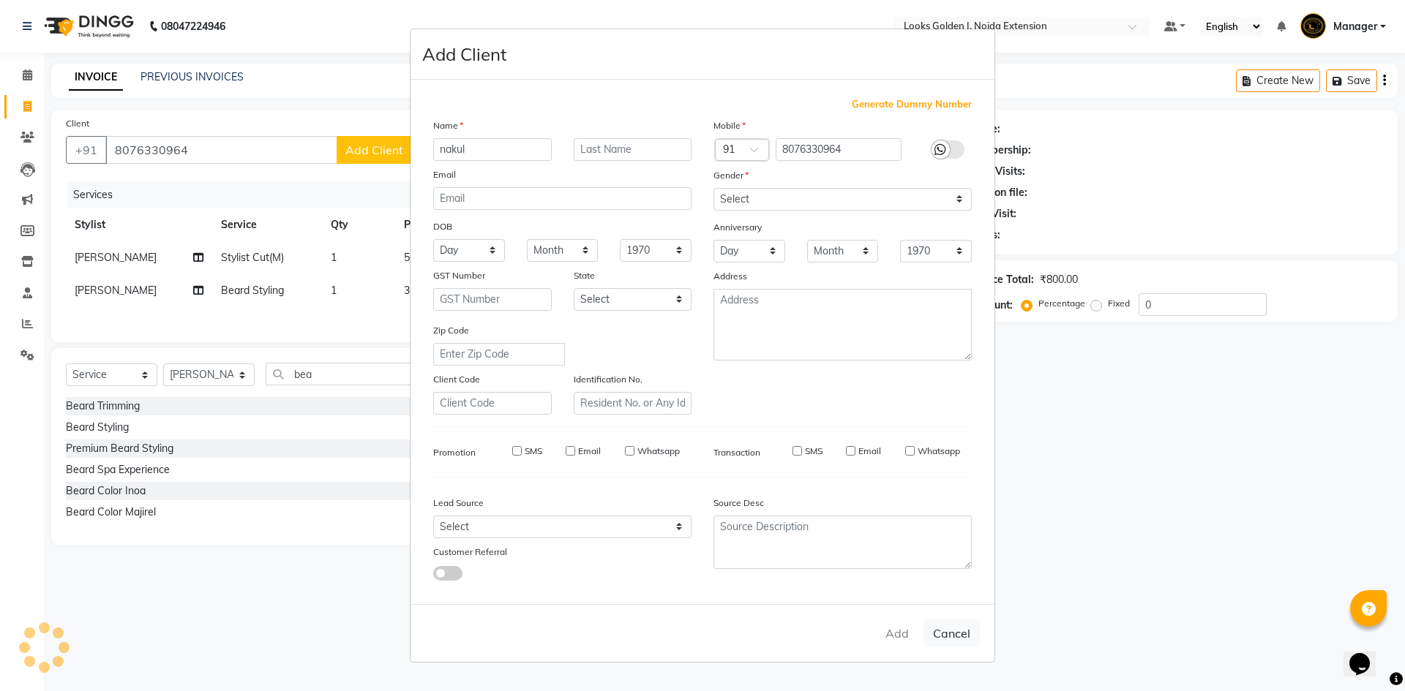
checkbox input "false"
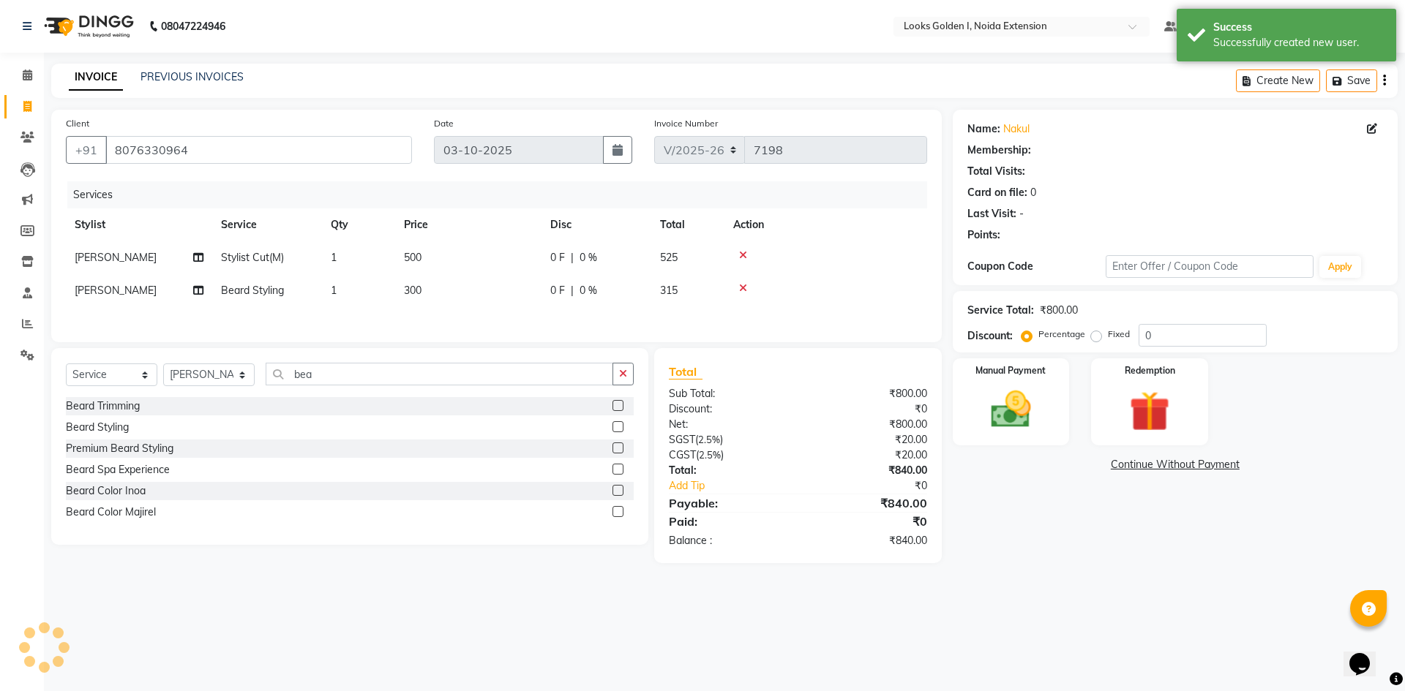
select select "1: Object"
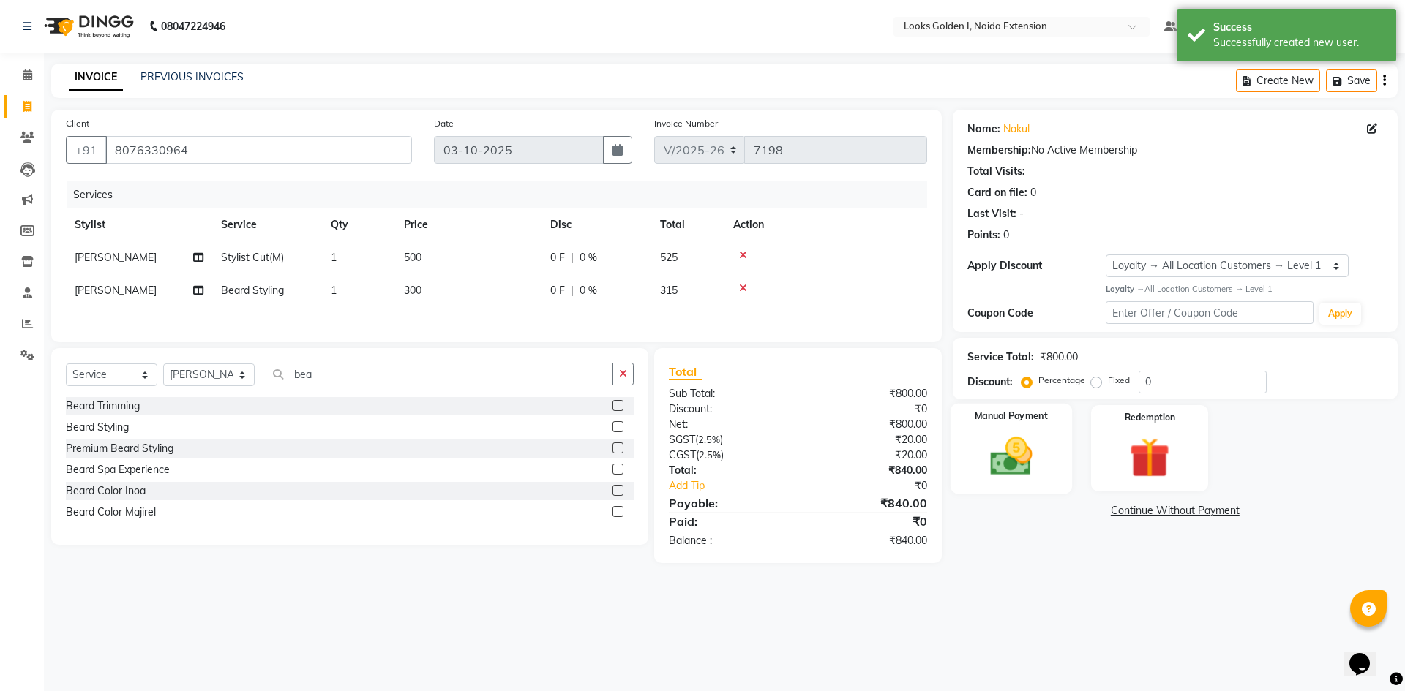
click at [1002, 490] on div "Manual Payment" at bounding box center [1010, 448] width 121 height 90
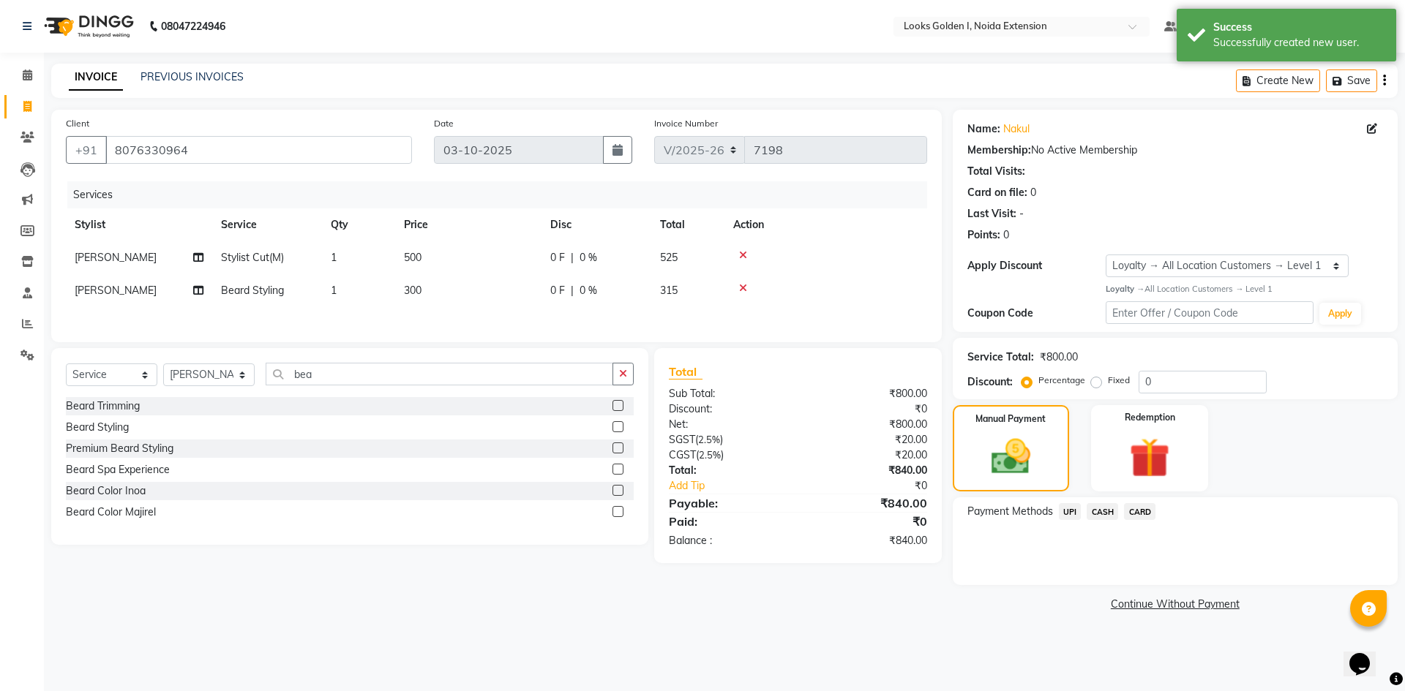
click at [1068, 514] on span "UPI" at bounding box center [1070, 511] width 23 height 17
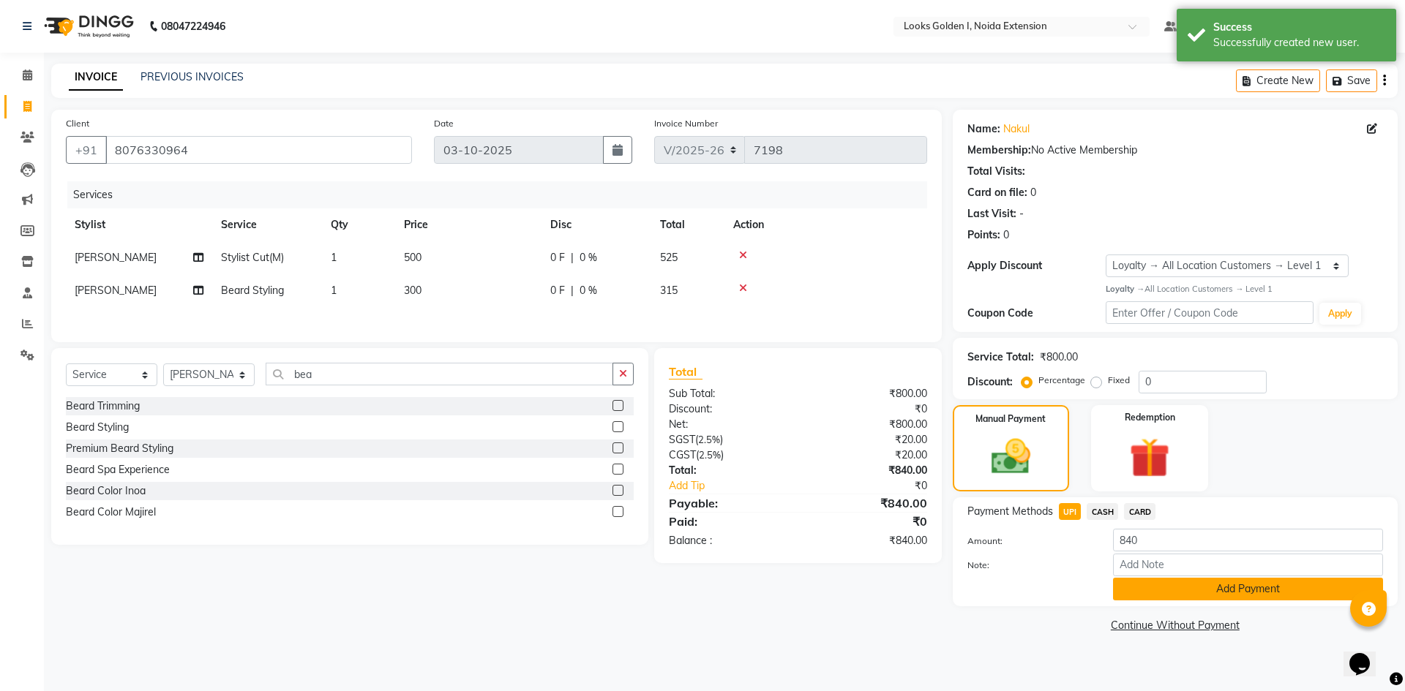
click at [1122, 591] on button "Add Payment" at bounding box center [1248, 589] width 270 height 23
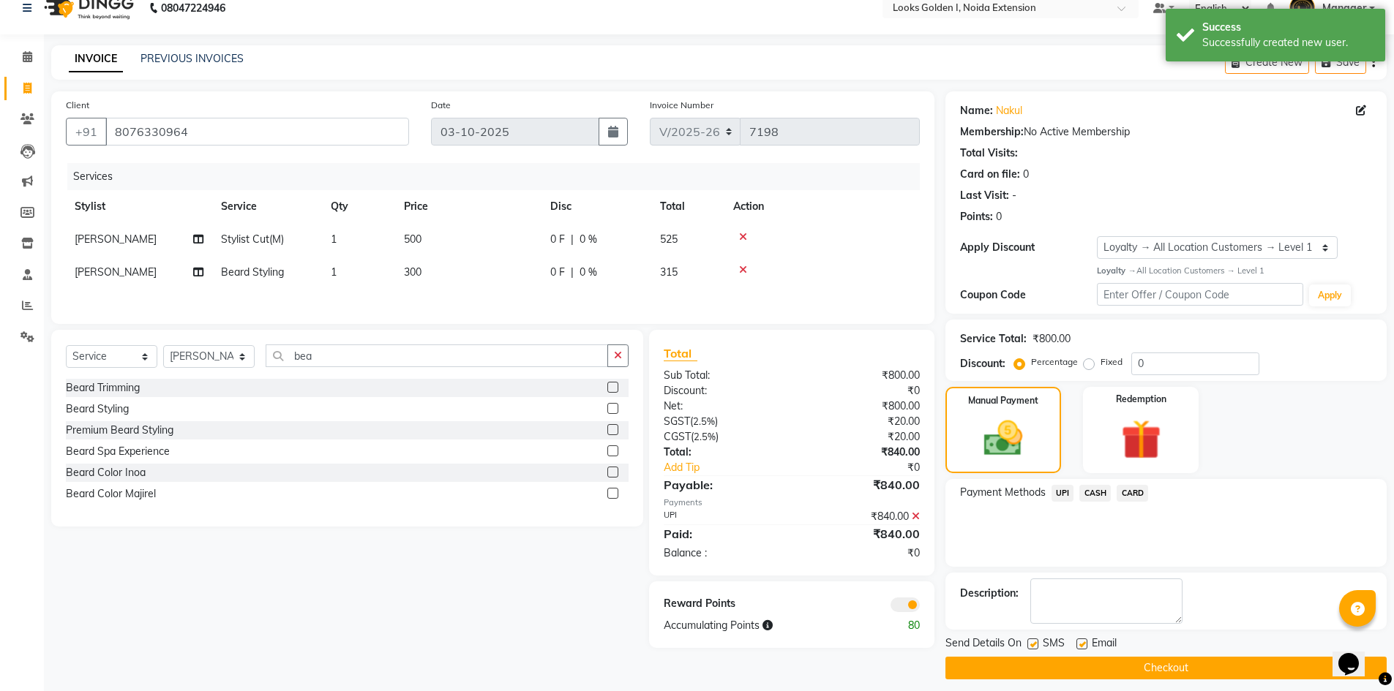
scroll to position [29, 0]
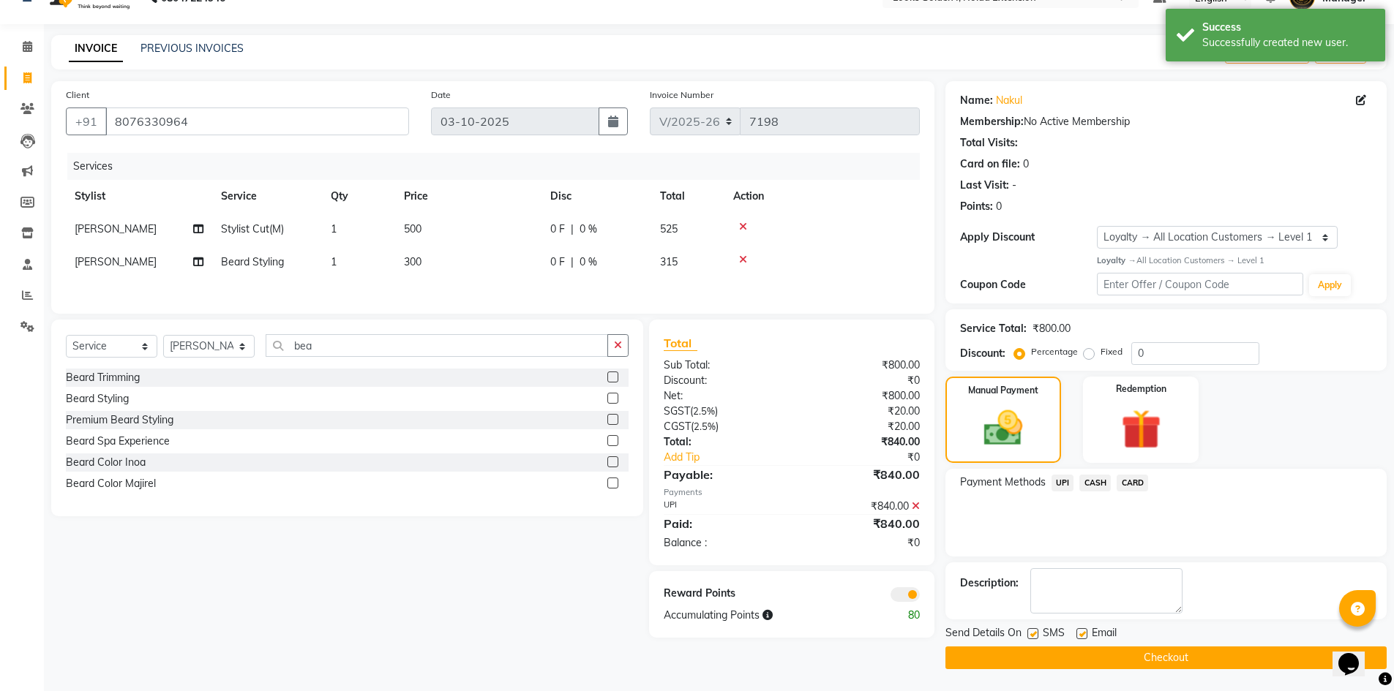
click at [1088, 653] on button "Checkout" at bounding box center [1165, 658] width 441 height 23
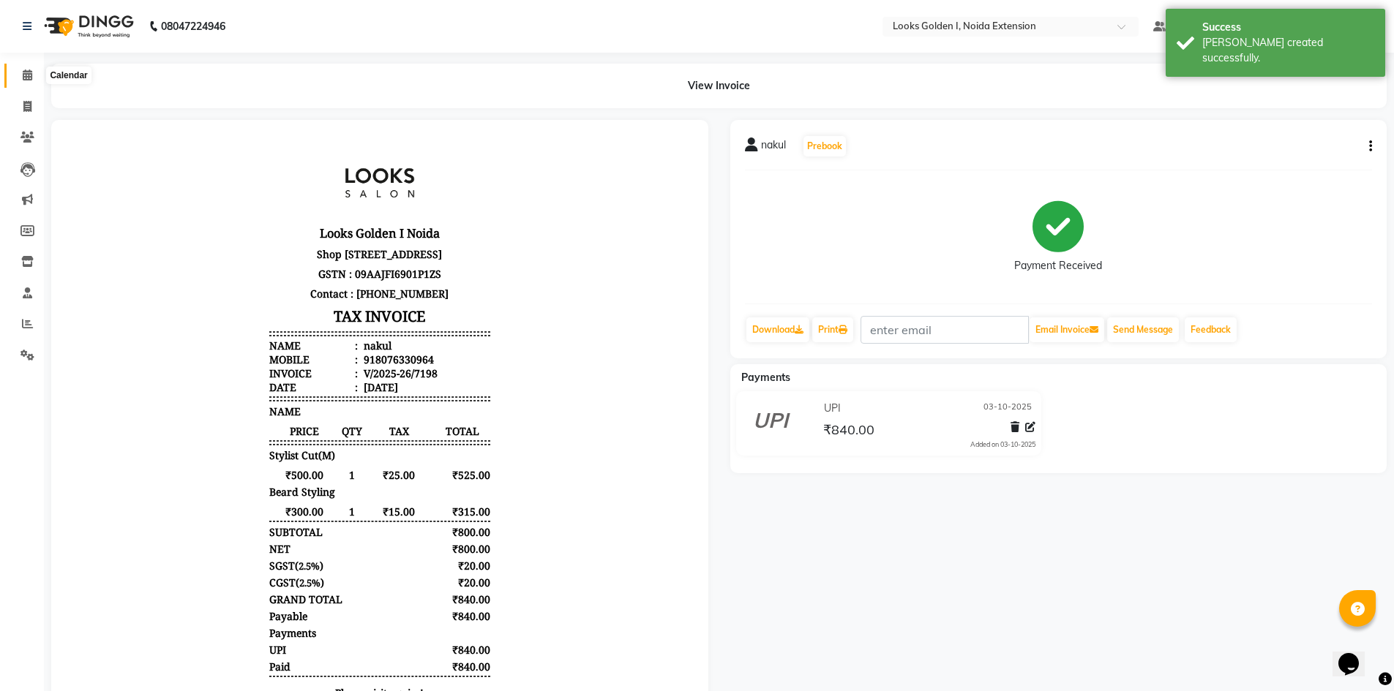
click at [26, 80] on span at bounding box center [28, 75] width 26 height 17
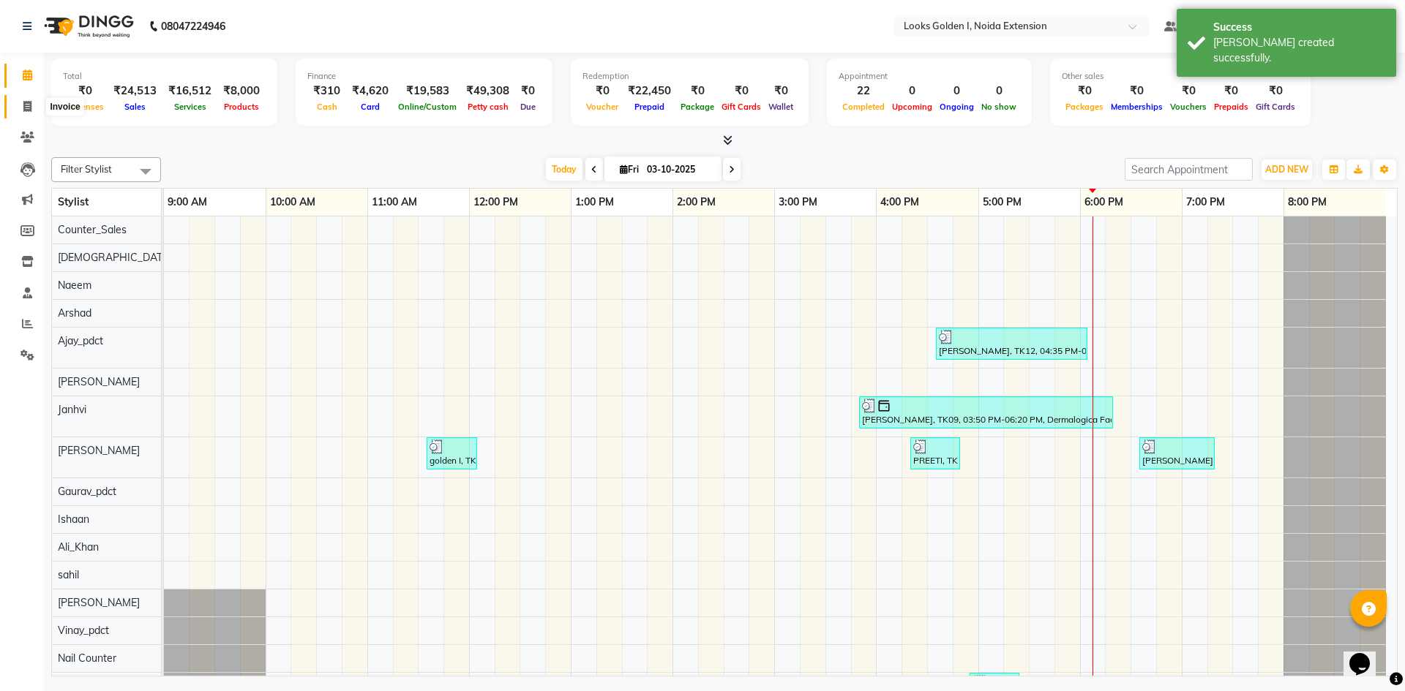
click at [23, 105] on icon at bounding box center [27, 106] width 8 height 11
select select "service"
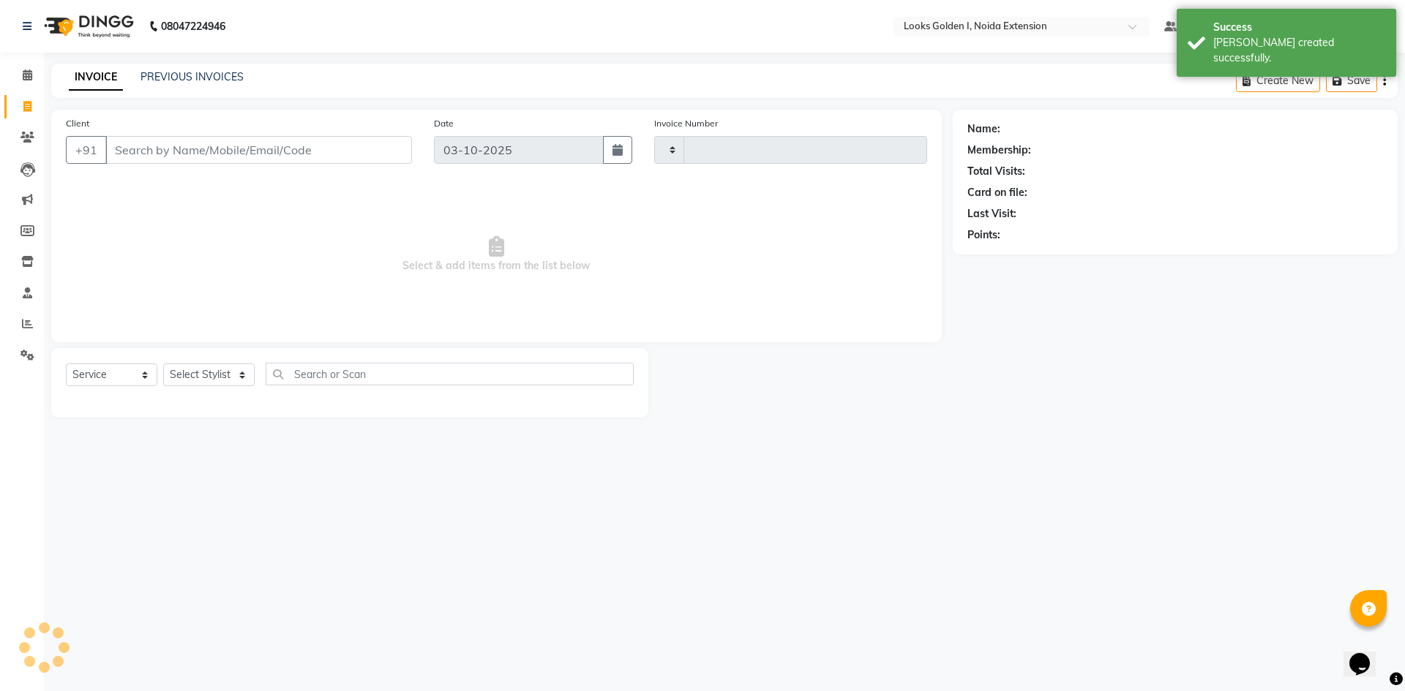
type input "7199"
select select "5508"
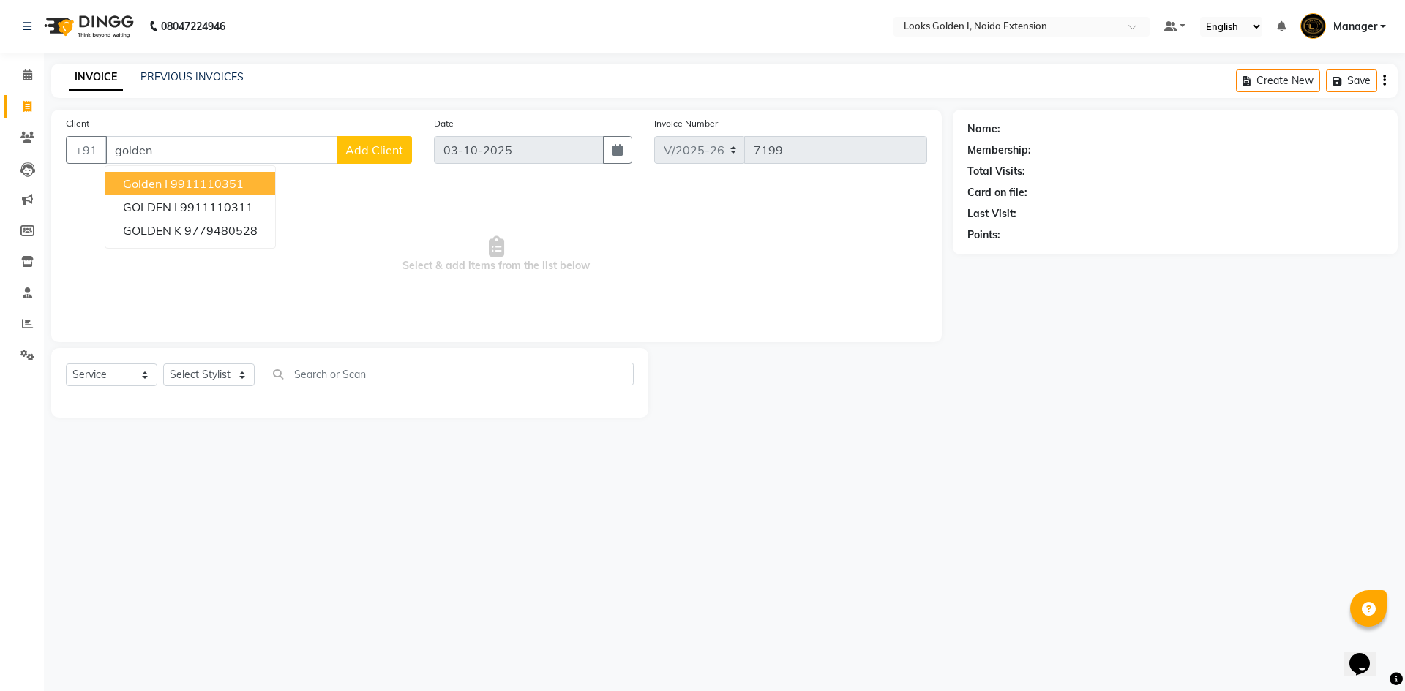
click at [218, 191] on button "golden I 9911110351" at bounding box center [190, 183] width 170 height 23
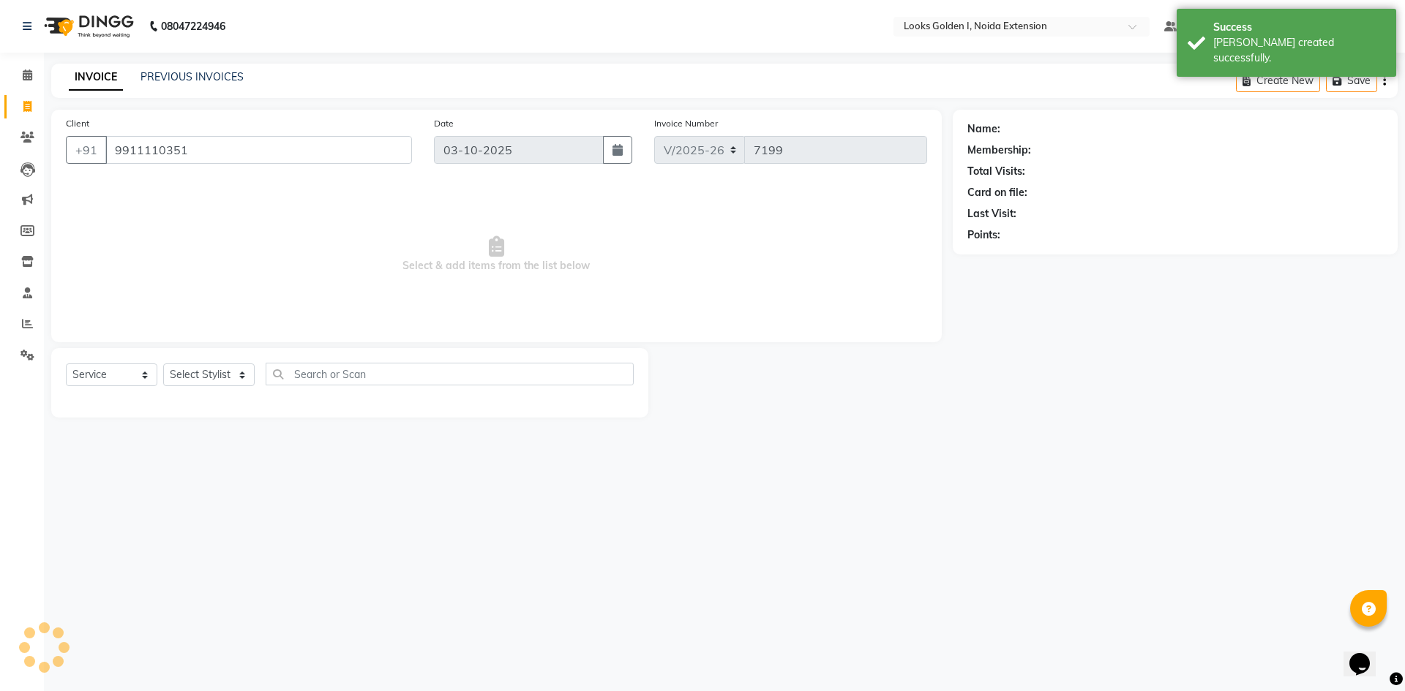
type input "9911110351"
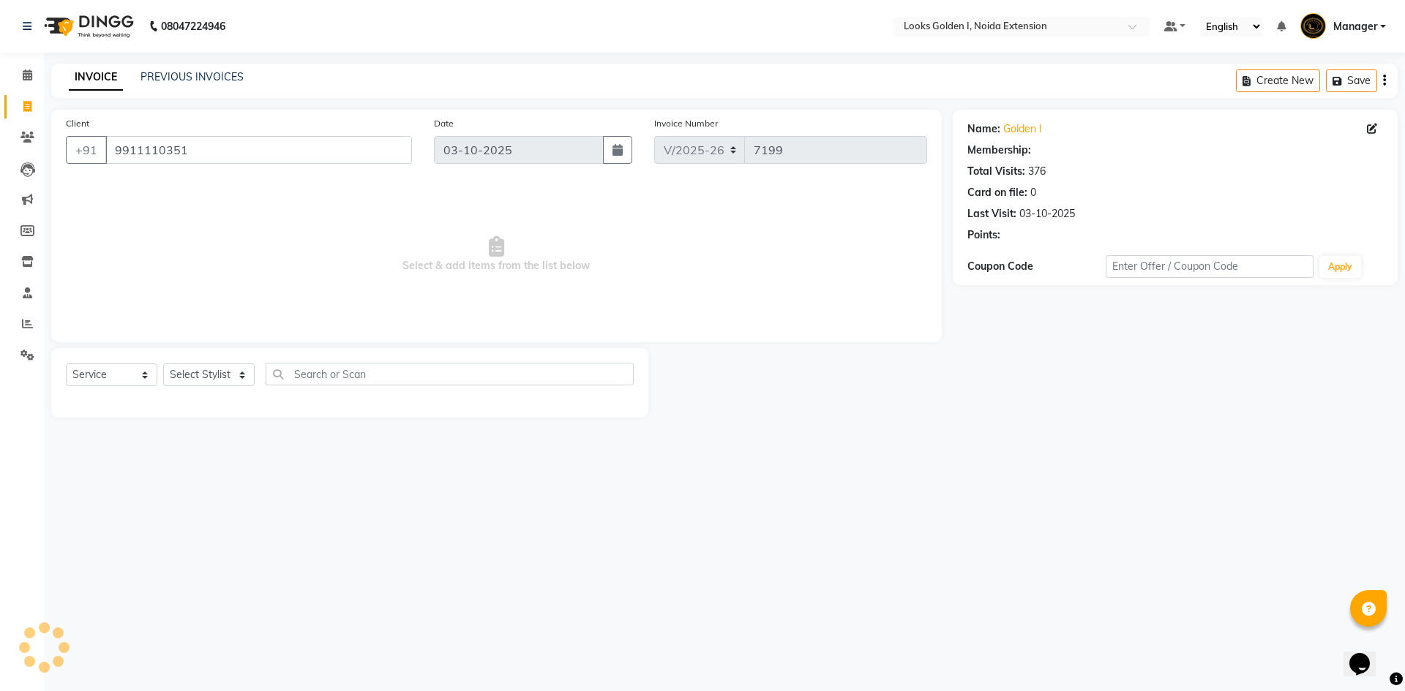
select select "1: Object"
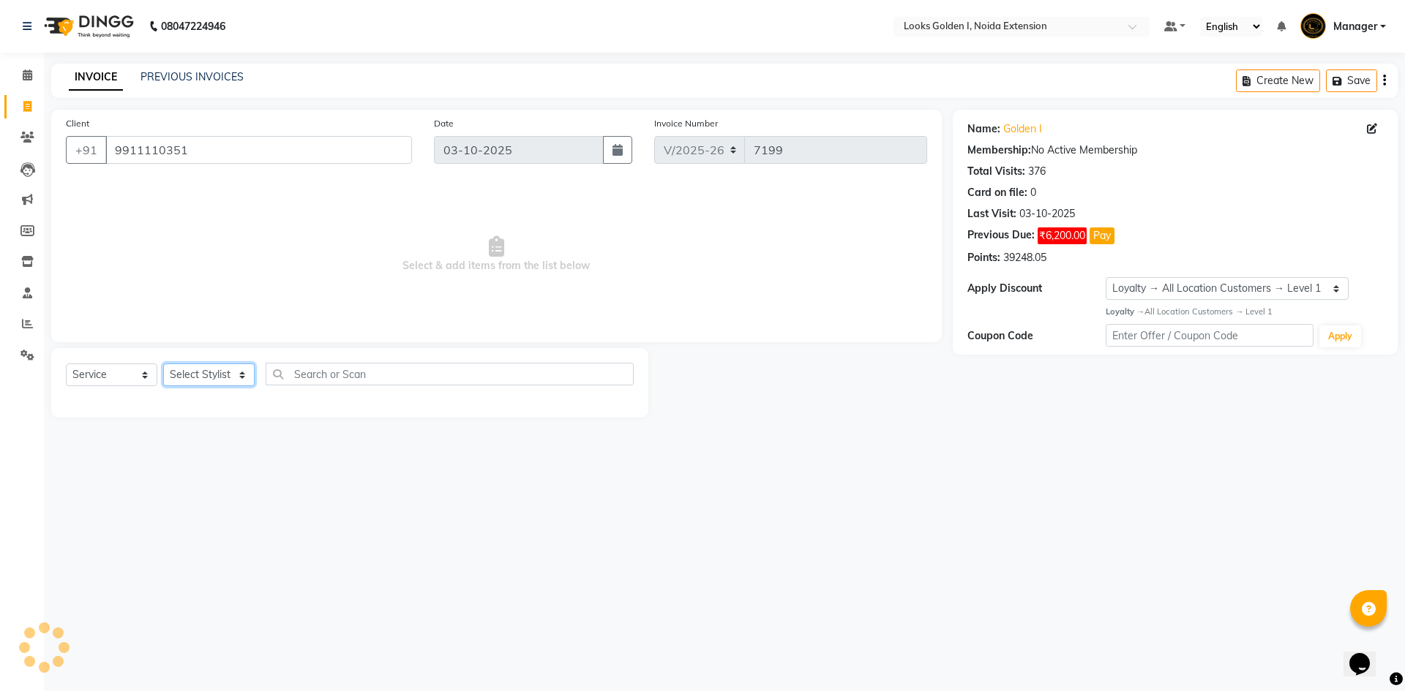
click at [192, 370] on select "Select Stylist Ajay_pdct Ali_Khan [PERSON_NAME] [PERSON_NAME] Counter_Sales [PE…" at bounding box center [208, 375] width 91 height 23
select select "91182"
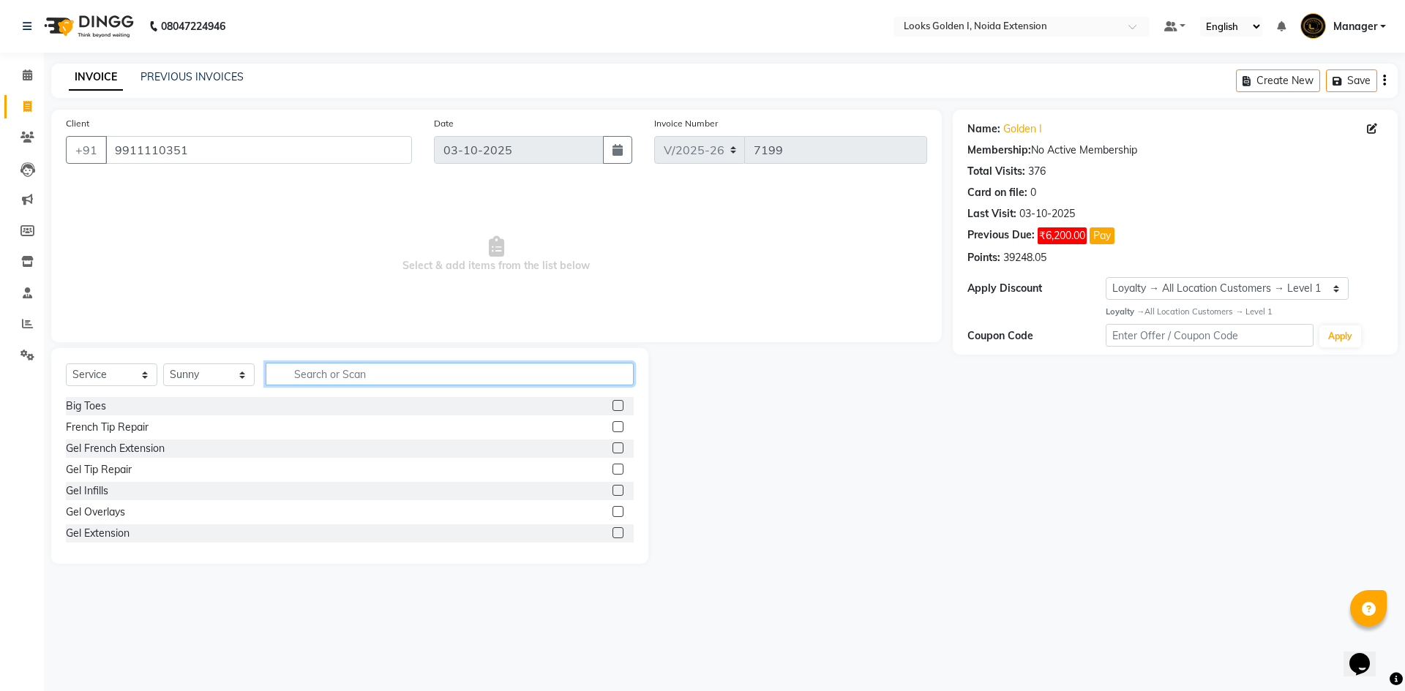
click at [328, 372] on input "text" at bounding box center [450, 374] width 368 height 23
type input "cut"
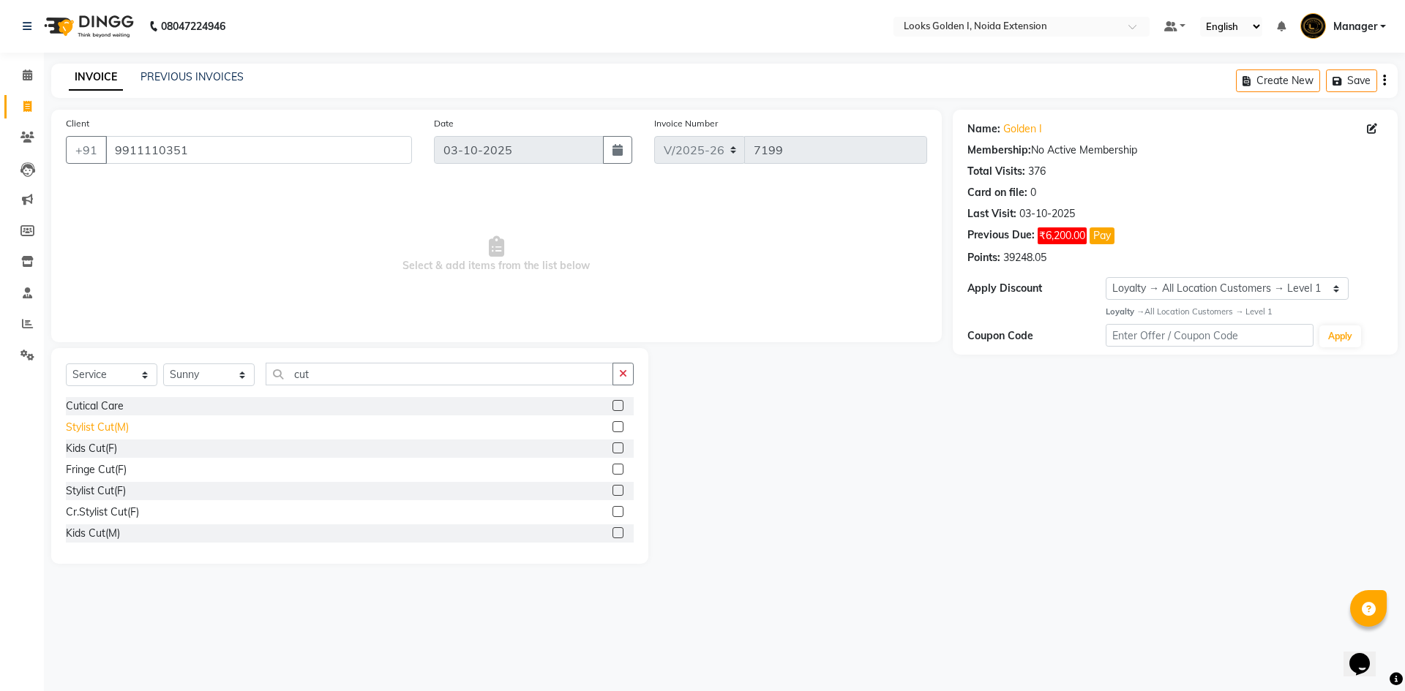
click at [103, 424] on div "Stylist Cut(M)" at bounding box center [97, 427] width 63 height 15
checkbox input "false"
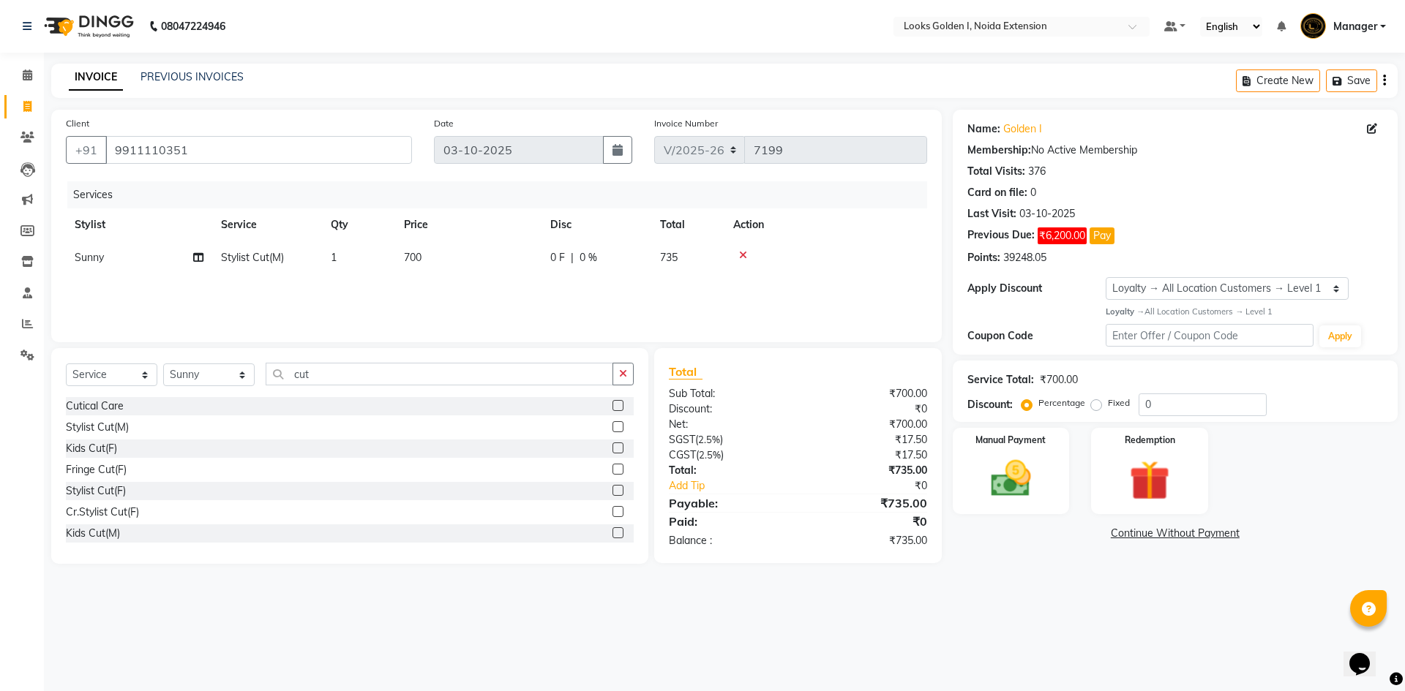
click at [478, 267] on td "700" at bounding box center [468, 257] width 146 height 33
select select "91182"
drag, startPoint x: 489, startPoint y: 261, endPoint x: 451, endPoint y: 255, distance: 38.5
click at [451, 255] on tr "Ajay_pdct Ali_Khan [PERSON_NAME] [PERSON_NAME] Counter_Sales [PERSON_NAME] Farm…" at bounding box center [496, 269] width 861 height 56
type input "500"
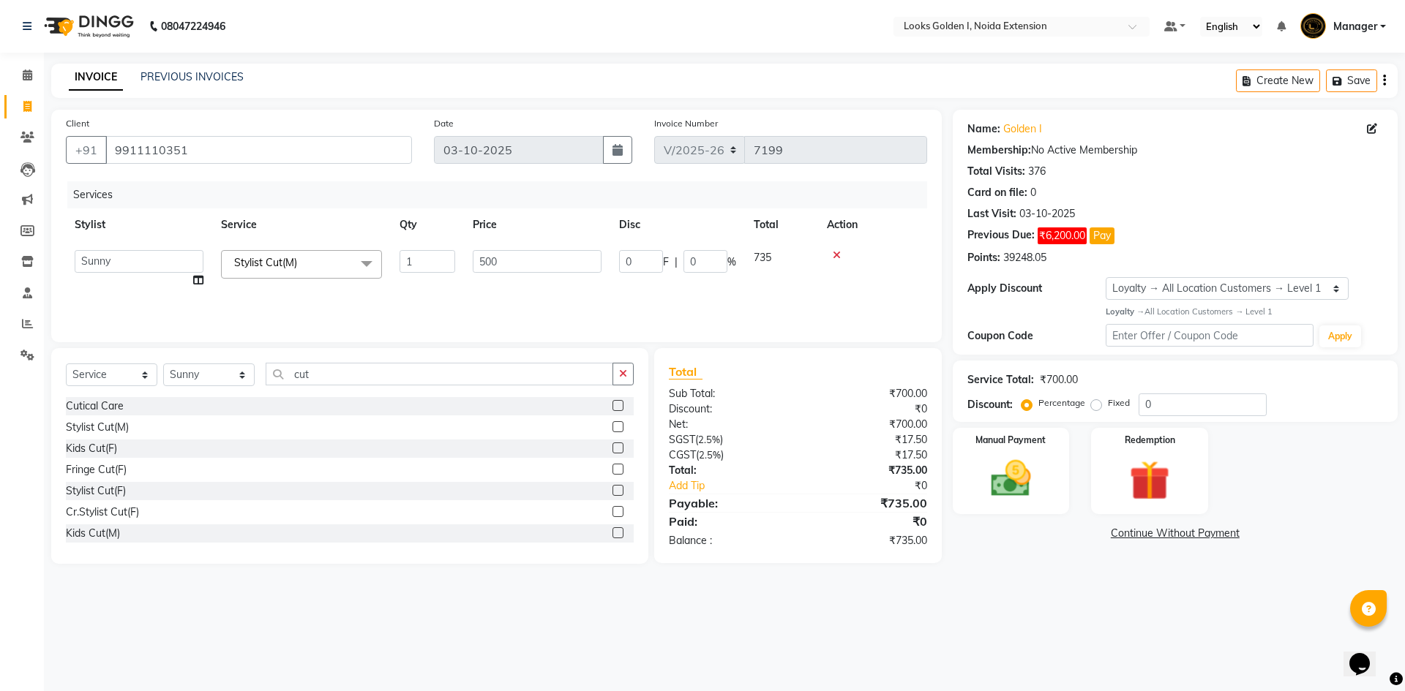
click at [601, 289] on div "Services Stylist Service Qty Price Disc Total Action Ajay_pdct Ali_Khan [PERSON…" at bounding box center [496, 254] width 861 height 146
click at [993, 481] on img at bounding box center [1011, 479] width 68 height 48
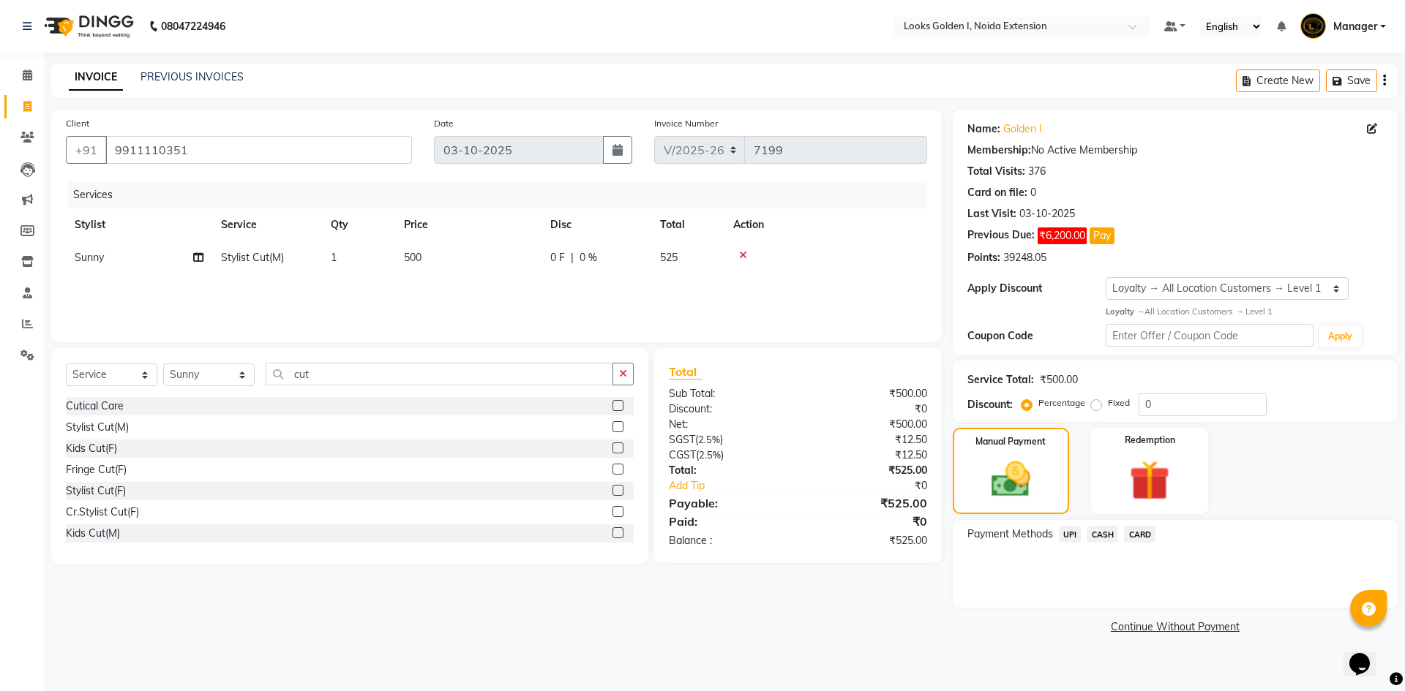
click at [1066, 536] on span "UPI" at bounding box center [1070, 534] width 23 height 17
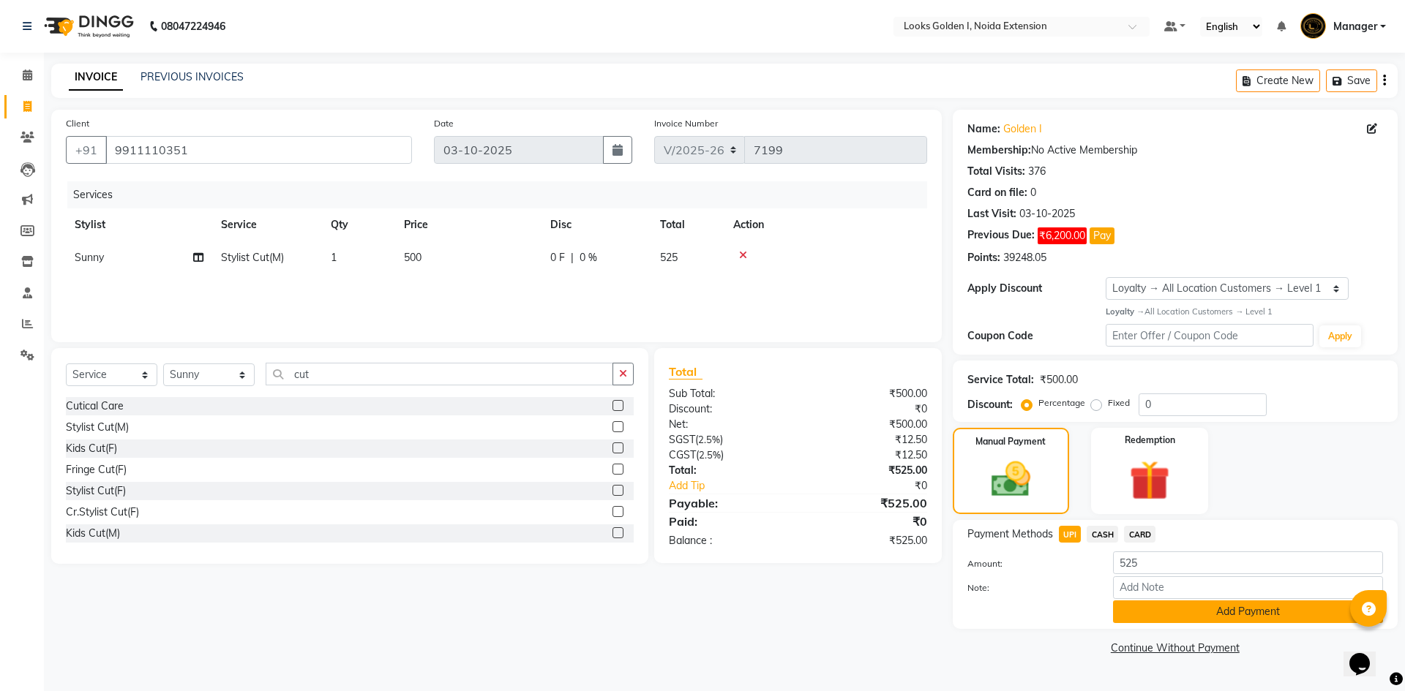
click at [1152, 612] on button "Add Payment" at bounding box center [1248, 612] width 270 height 23
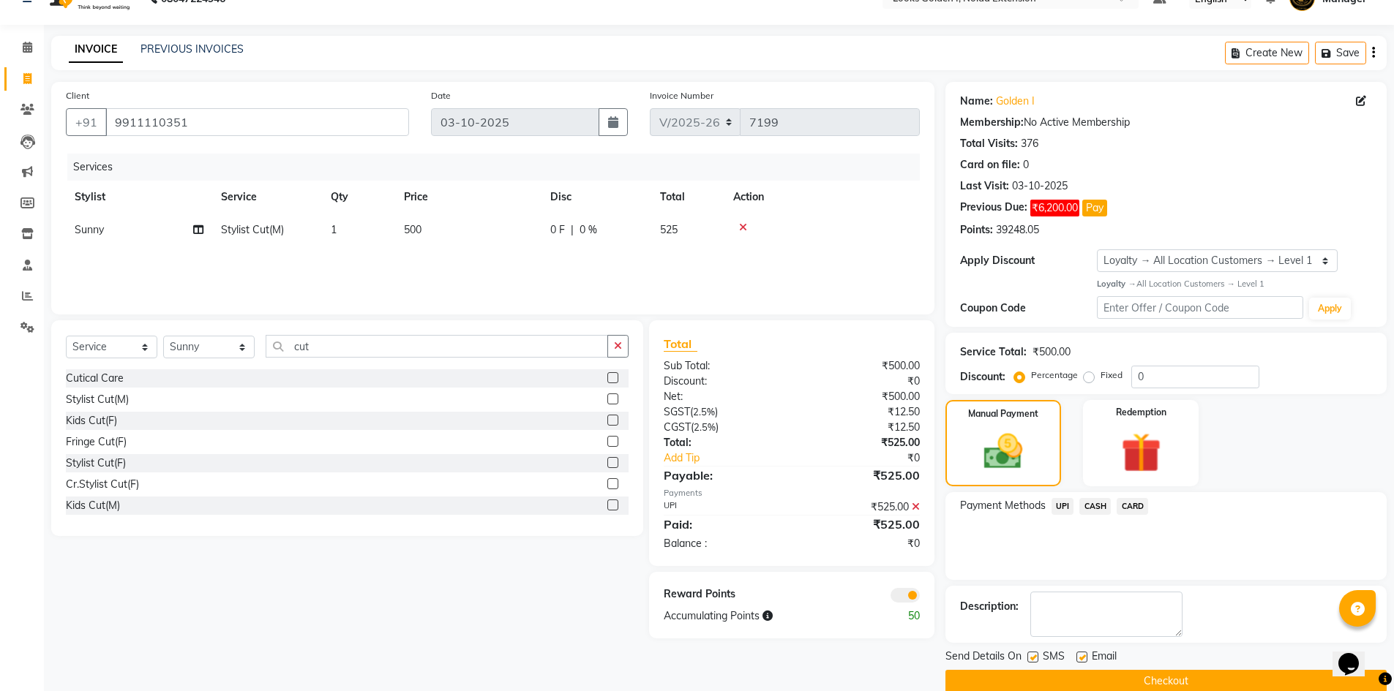
scroll to position [51, 0]
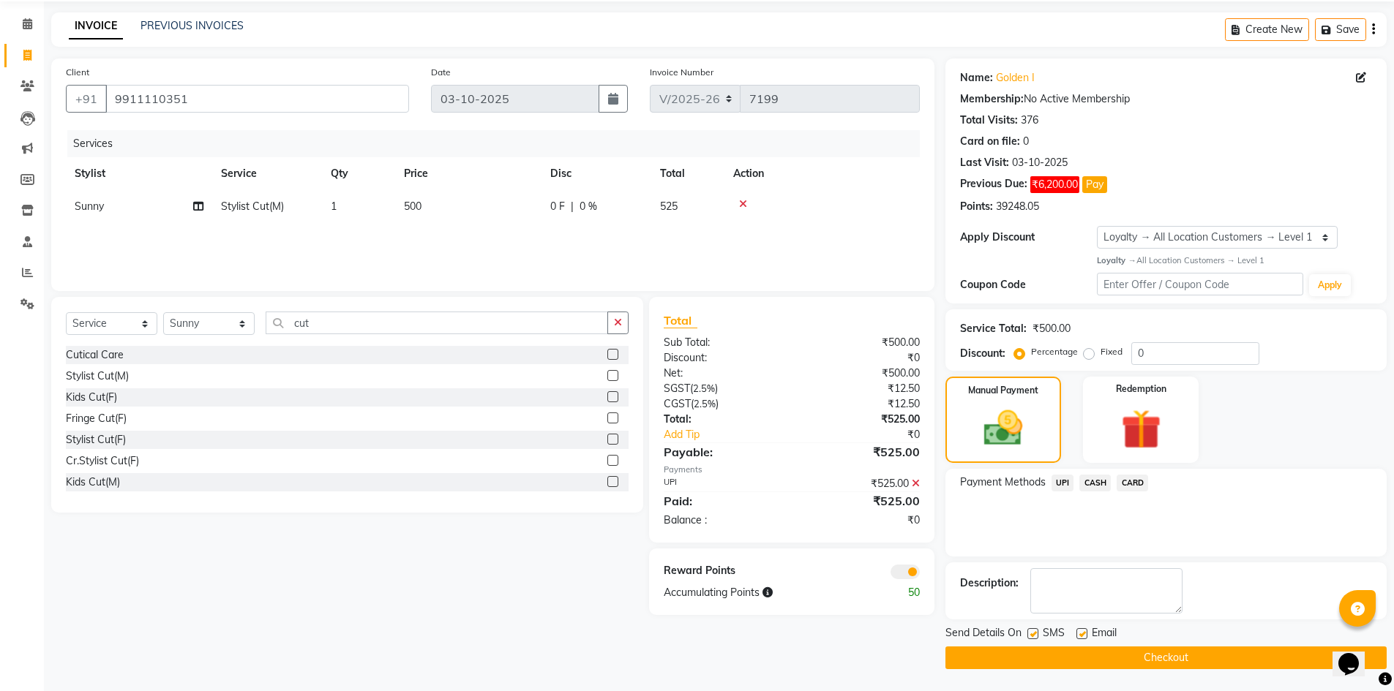
click at [1113, 659] on button "Checkout" at bounding box center [1165, 658] width 441 height 23
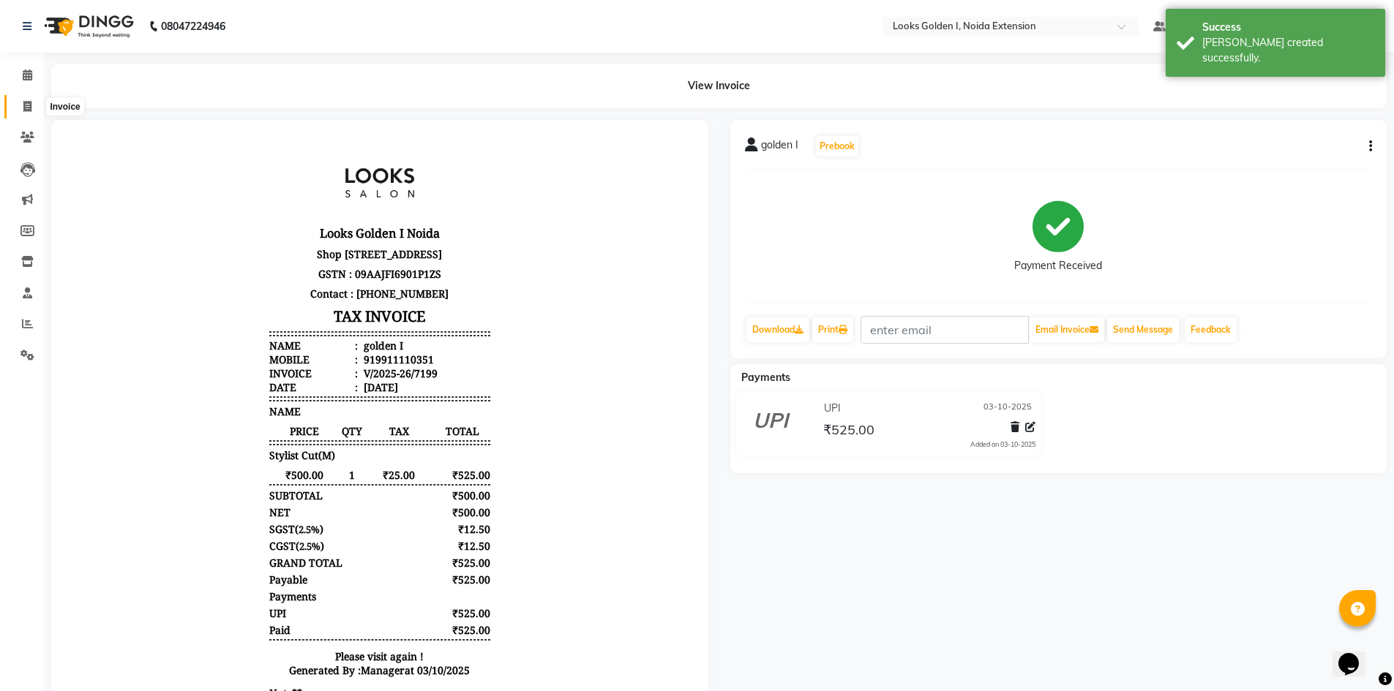
click at [25, 113] on span at bounding box center [28, 107] width 26 height 17
select select "service"
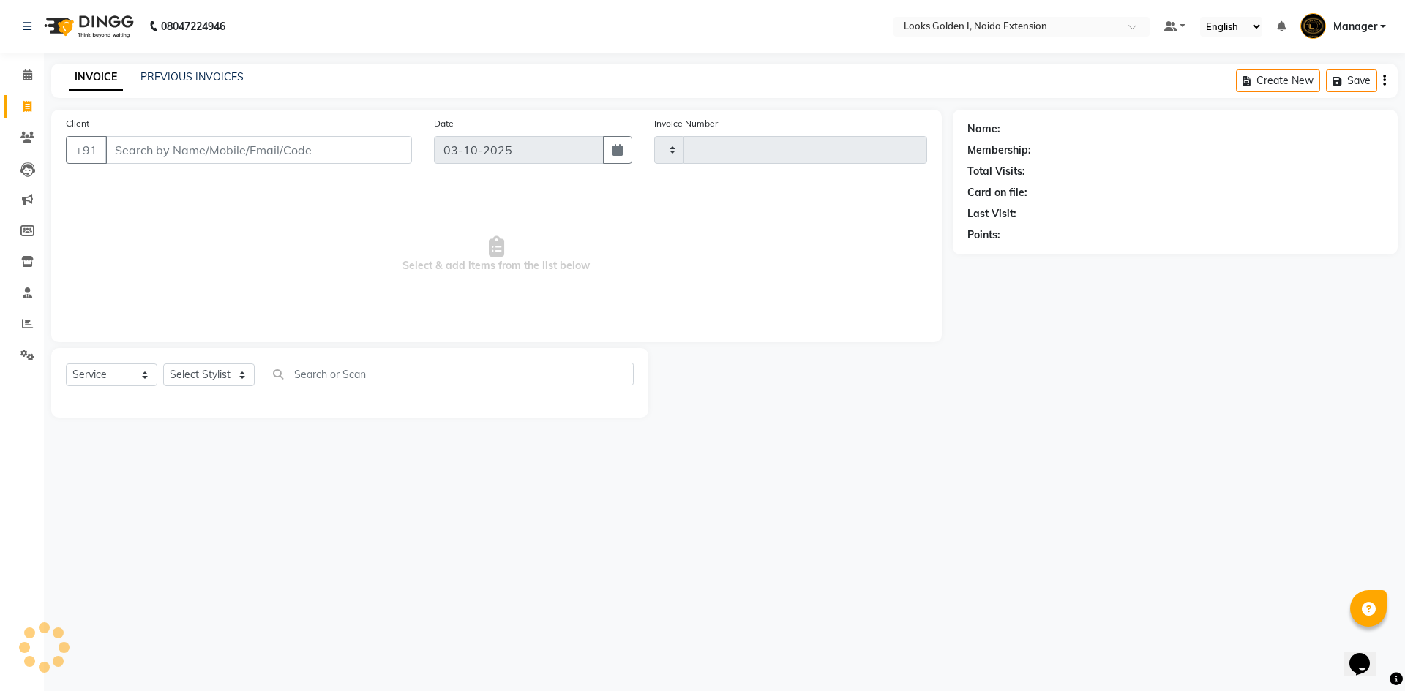
type input "7200"
select select "5508"
type input "9971452836"
click at [370, 148] on span "Add Client" at bounding box center [374, 150] width 58 height 15
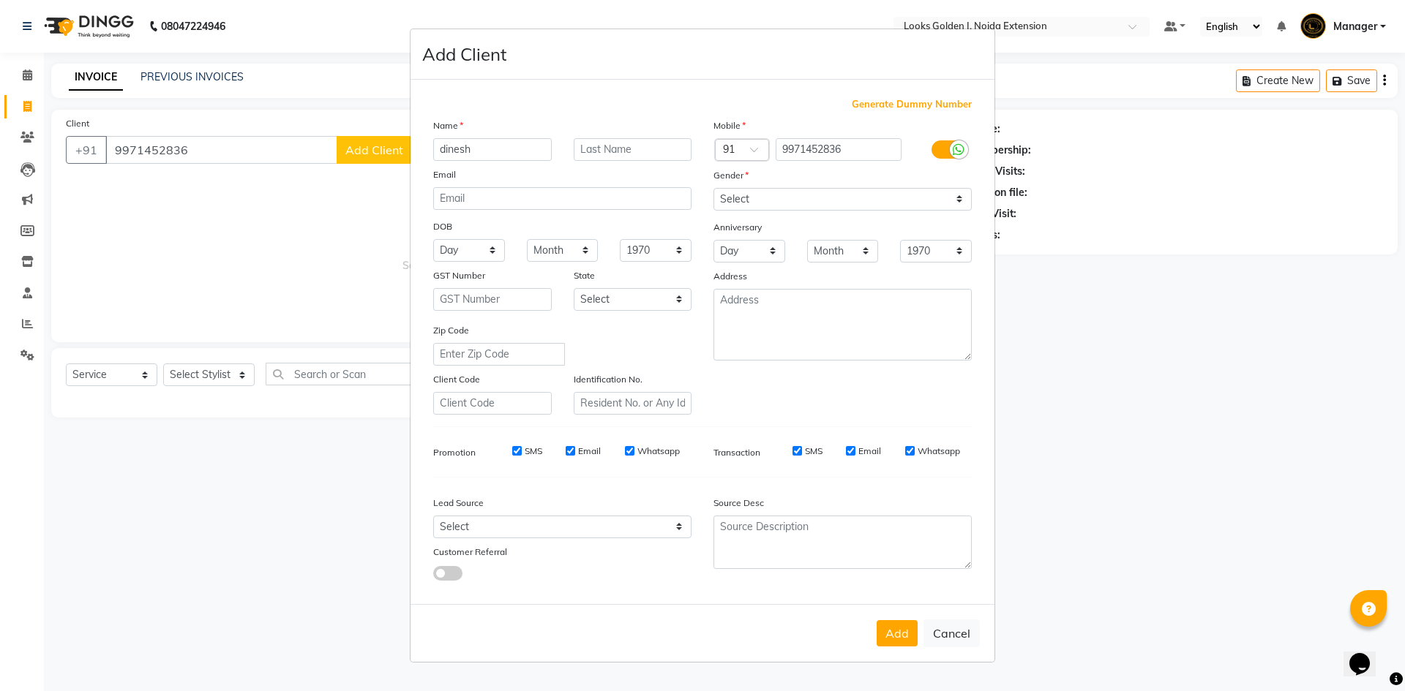
type input "dinesh"
click at [827, 195] on select "Select [DEMOGRAPHIC_DATA] [DEMOGRAPHIC_DATA] Other Prefer Not To Say" at bounding box center [842, 199] width 258 height 23
select select "[DEMOGRAPHIC_DATA]"
click at [713, 188] on select "Select [DEMOGRAPHIC_DATA] [DEMOGRAPHIC_DATA] Other Prefer Not To Say" at bounding box center [842, 199] width 258 height 23
click at [890, 639] on button "Add" at bounding box center [897, 634] width 41 height 26
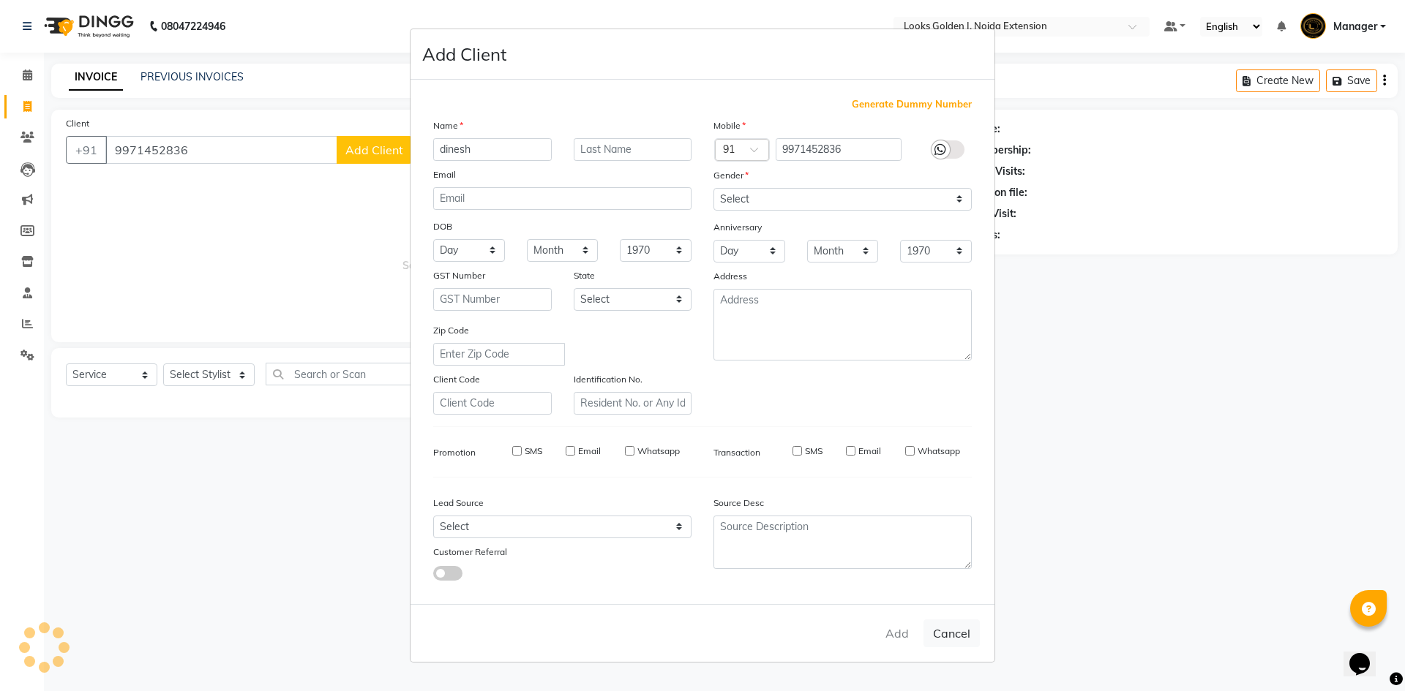
select select
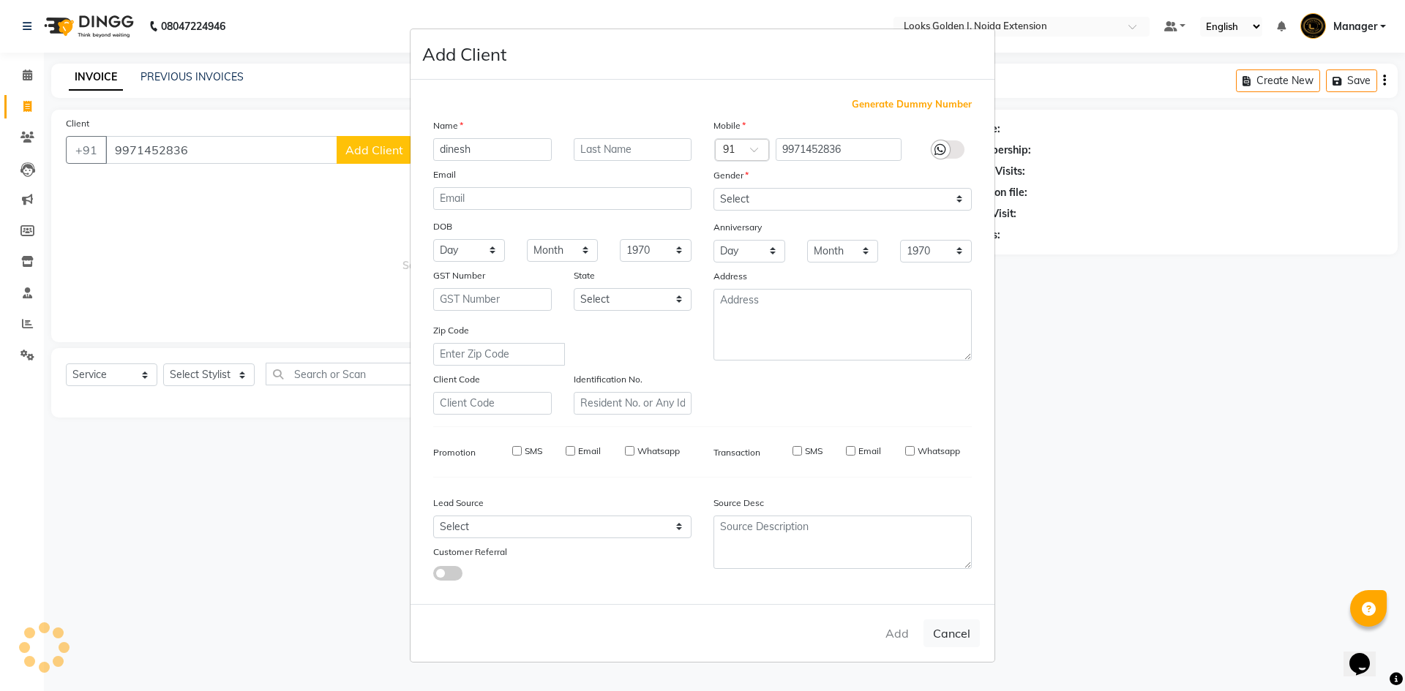
select select
checkbox input "false"
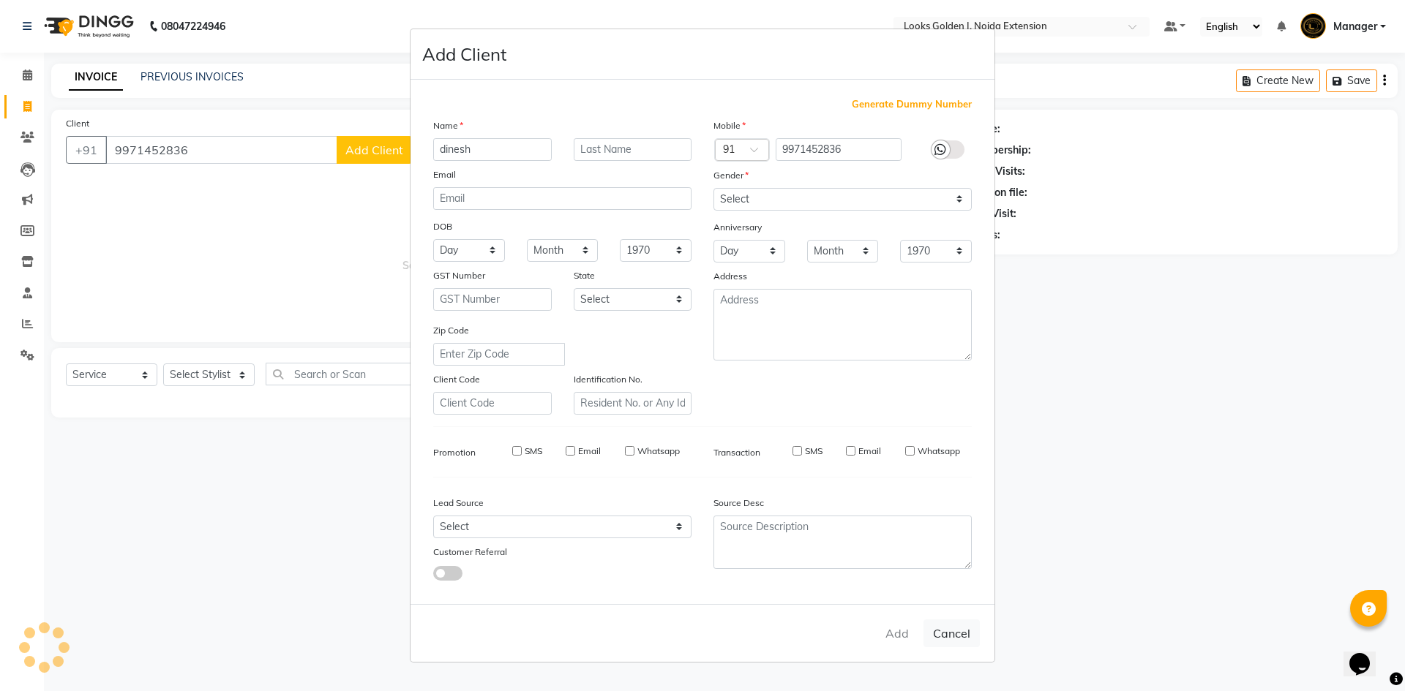
checkbox input "false"
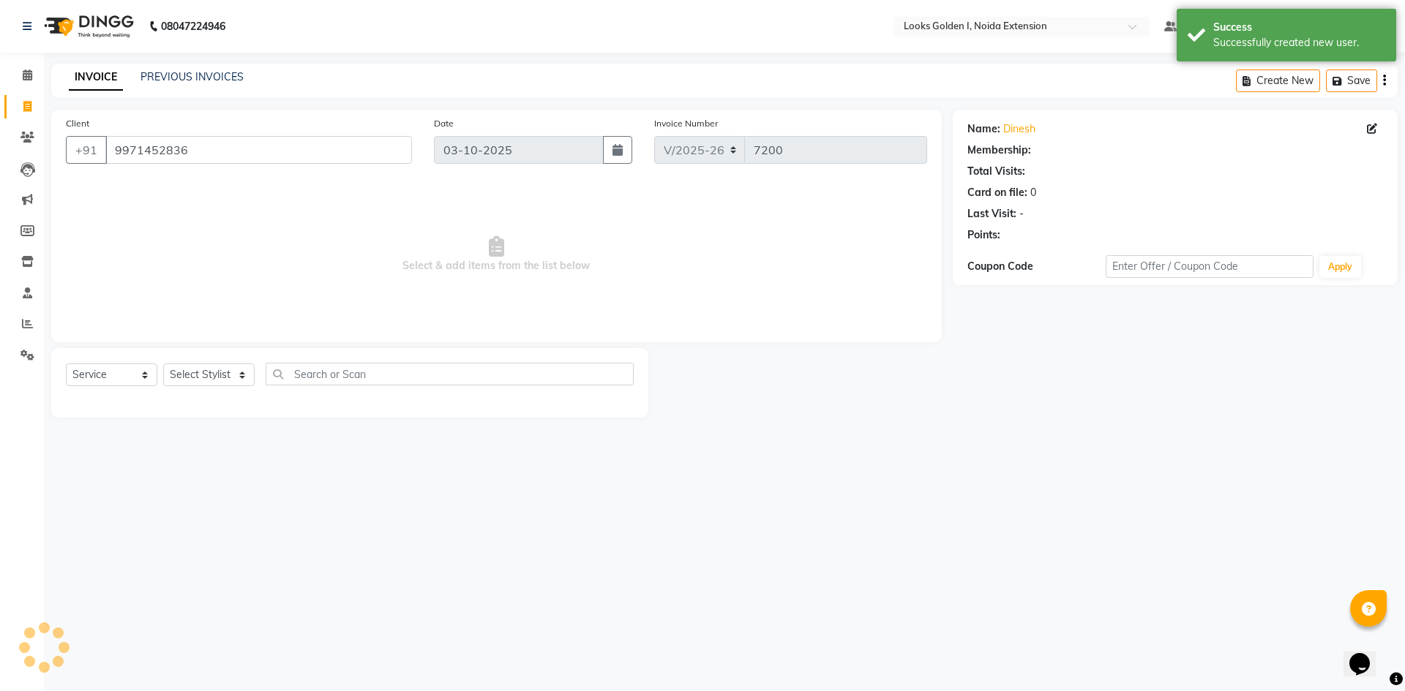
select select "1: Object"
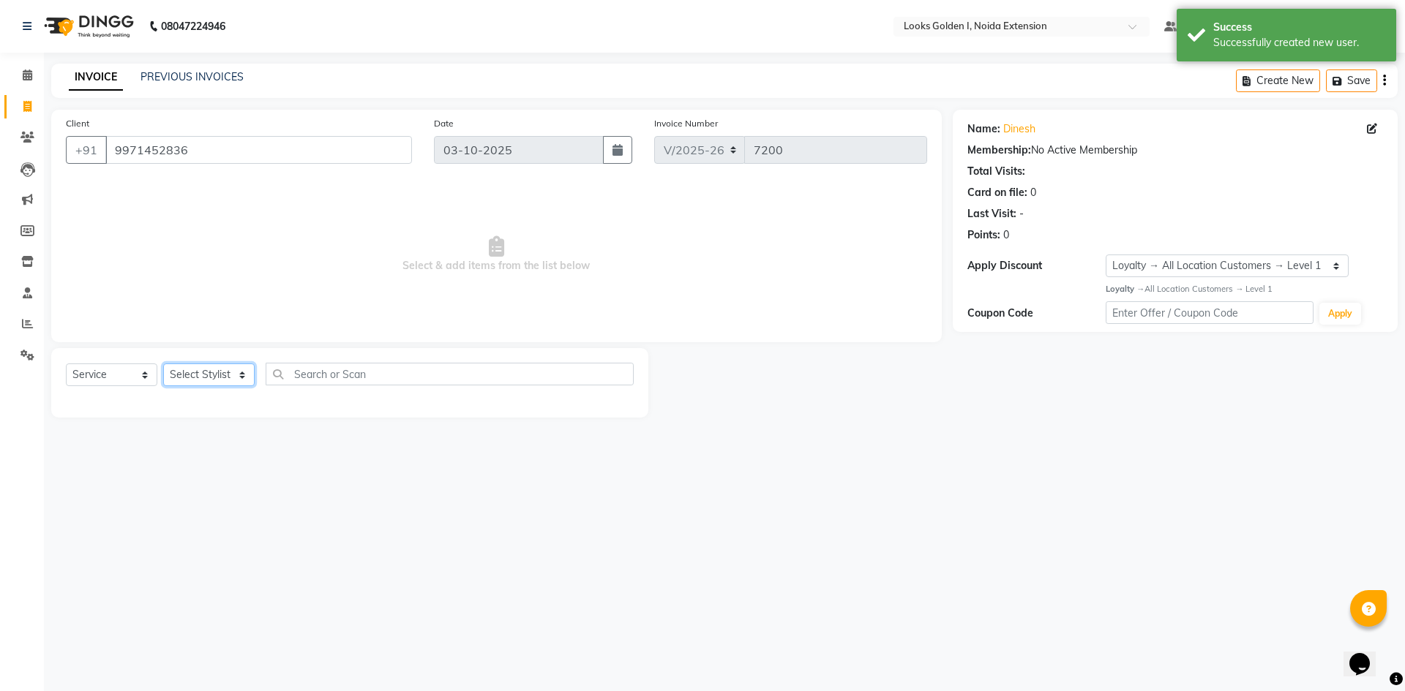
click at [192, 372] on select "Select Stylist Ajay_pdct Ali_Khan [PERSON_NAME] [PERSON_NAME] Counter_Sales [PE…" at bounding box center [208, 375] width 91 height 23
select select "91182"
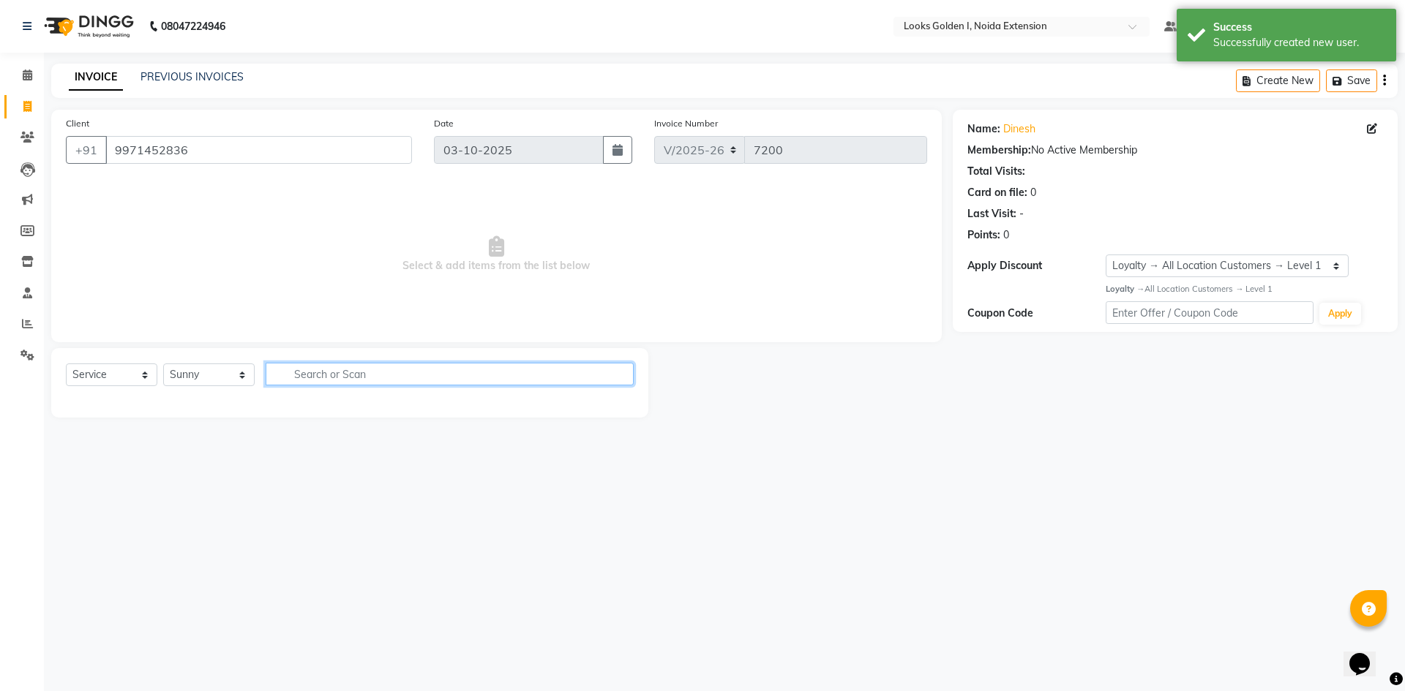
click at [317, 375] on input "text" at bounding box center [450, 374] width 368 height 23
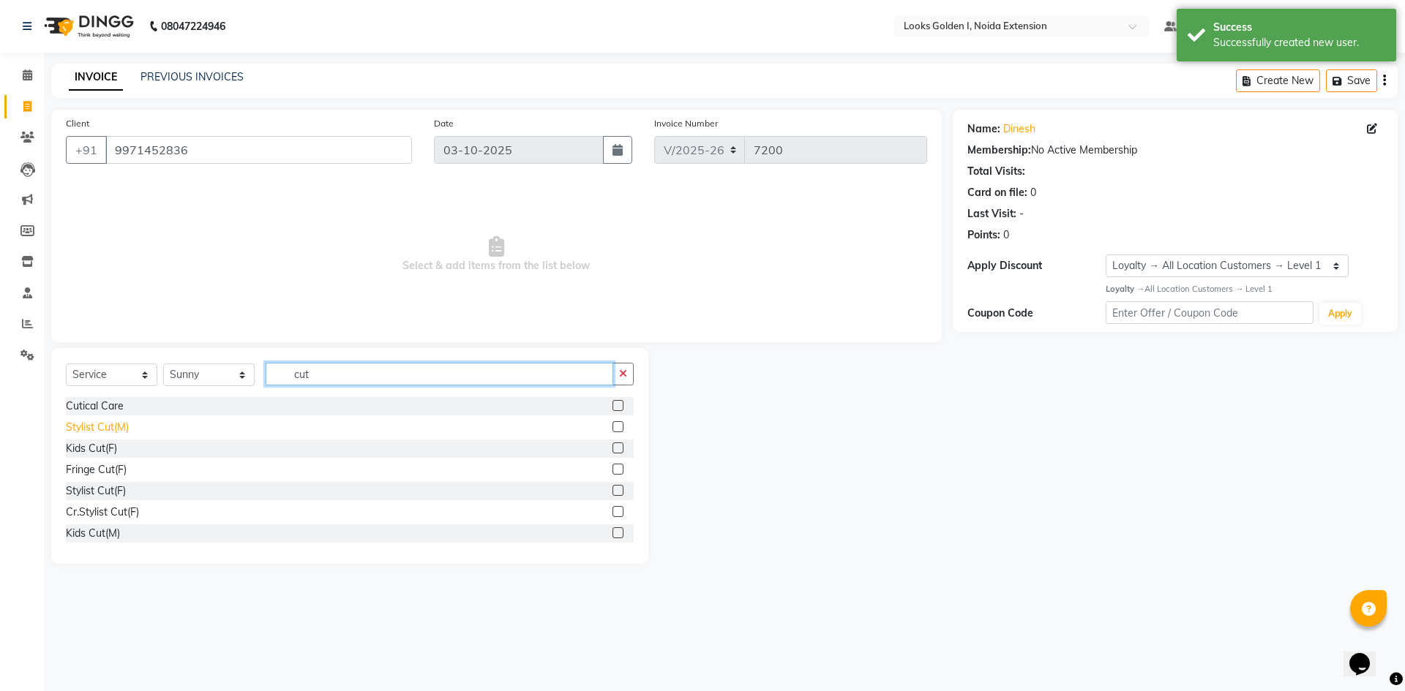
type input "cut"
click at [125, 427] on div "Stylist Cut(M)" at bounding box center [97, 427] width 63 height 15
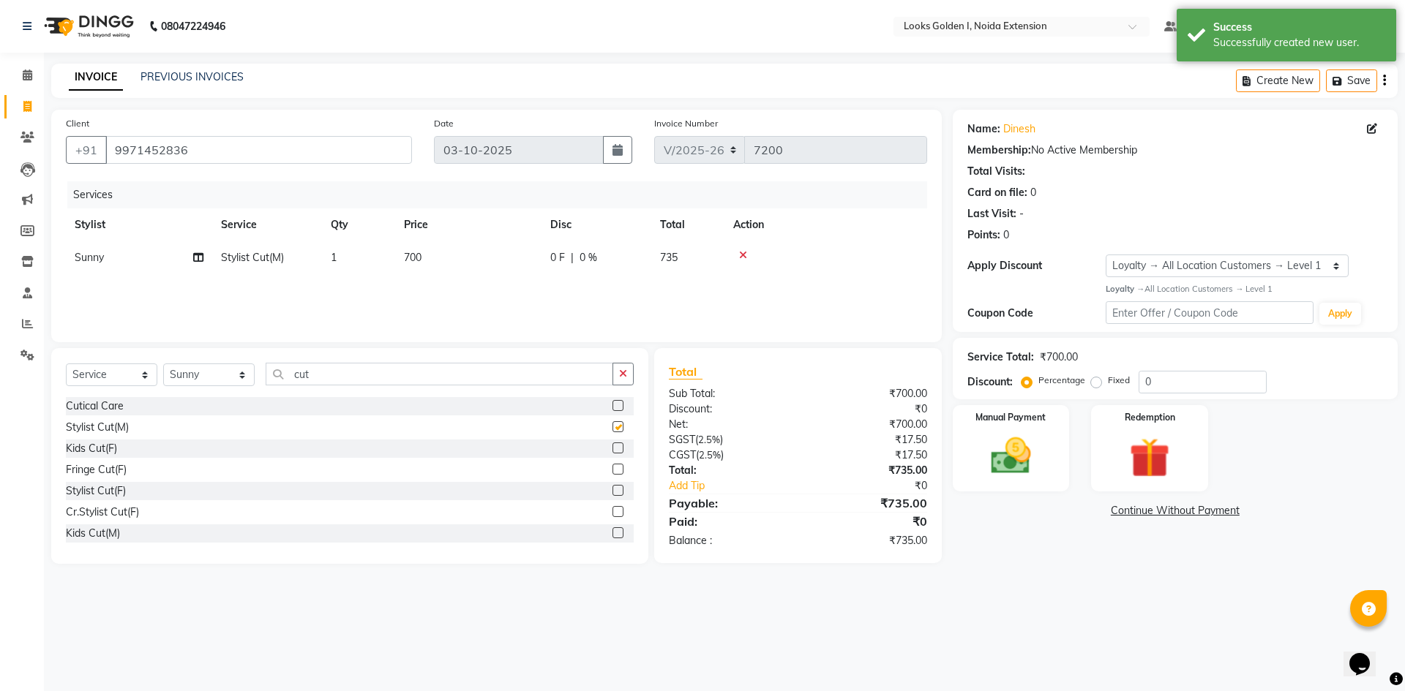
checkbox input "false"
click at [322, 378] on input "cut" at bounding box center [440, 374] width 348 height 23
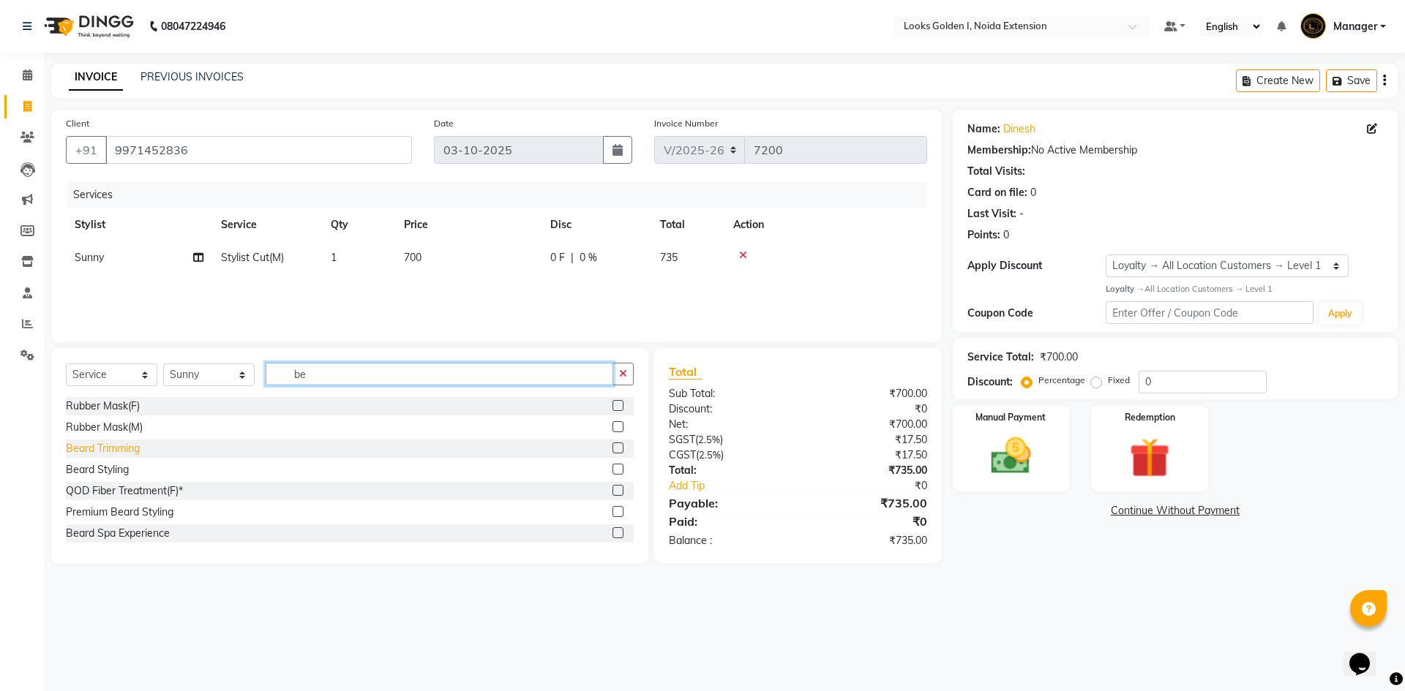
type input "be"
click at [105, 446] on div "Beard Trimming" at bounding box center [103, 448] width 74 height 15
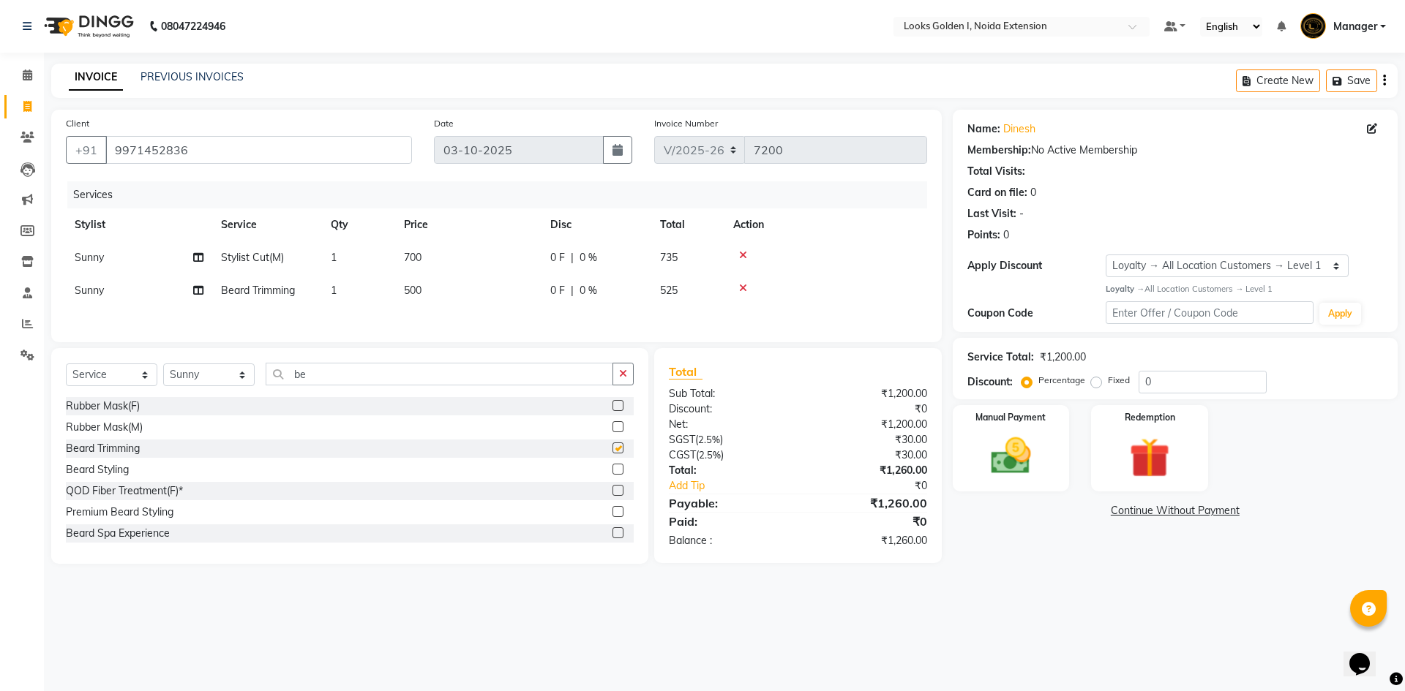
checkbox input "false"
click at [447, 269] on td "700" at bounding box center [468, 257] width 146 height 33
select select "91182"
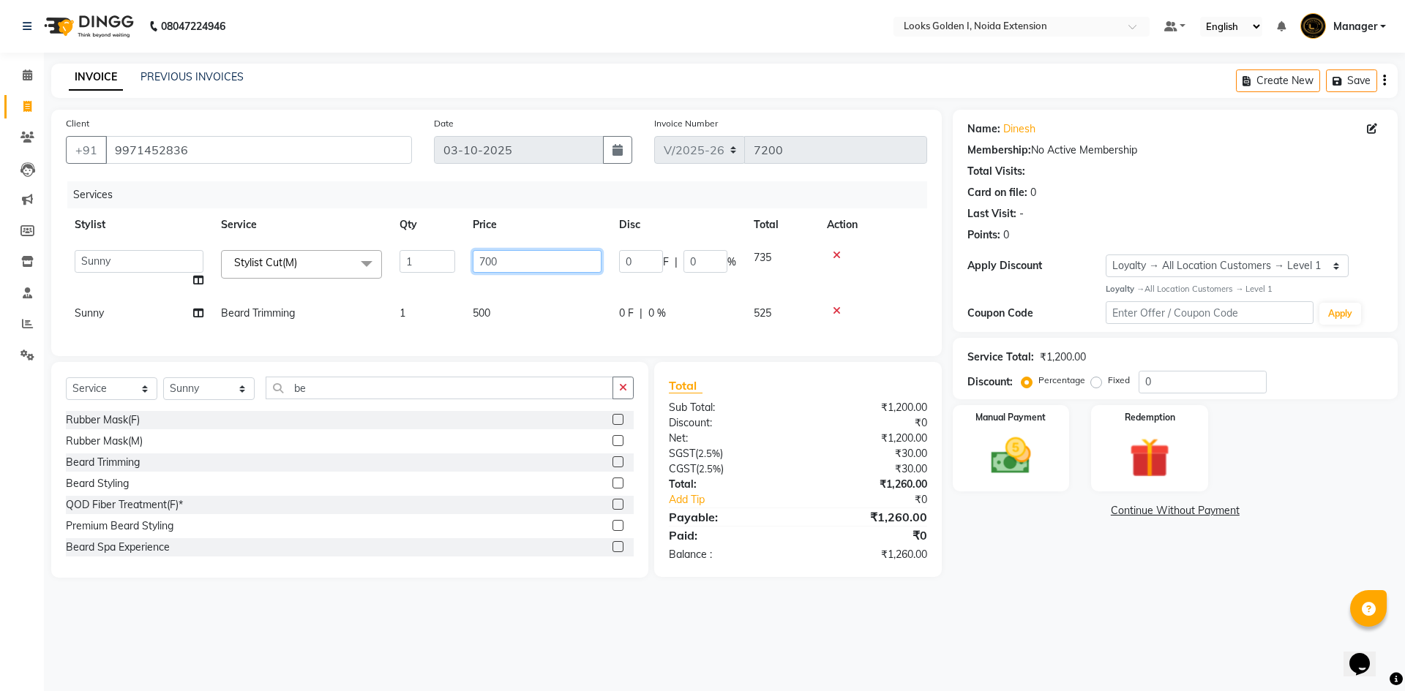
drag, startPoint x: 487, startPoint y: 259, endPoint x: 468, endPoint y: 254, distance: 19.7
click at [468, 254] on td "700" at bounding box center [537, 269] width 146 height 56
type input "500"
click at [484, 315] on div "Services Stylist Service Qty Price Disc Total Action Ajay_pdct Ali_Khan [PERSON…" at bounding box center [496, 261] width 861 height 160
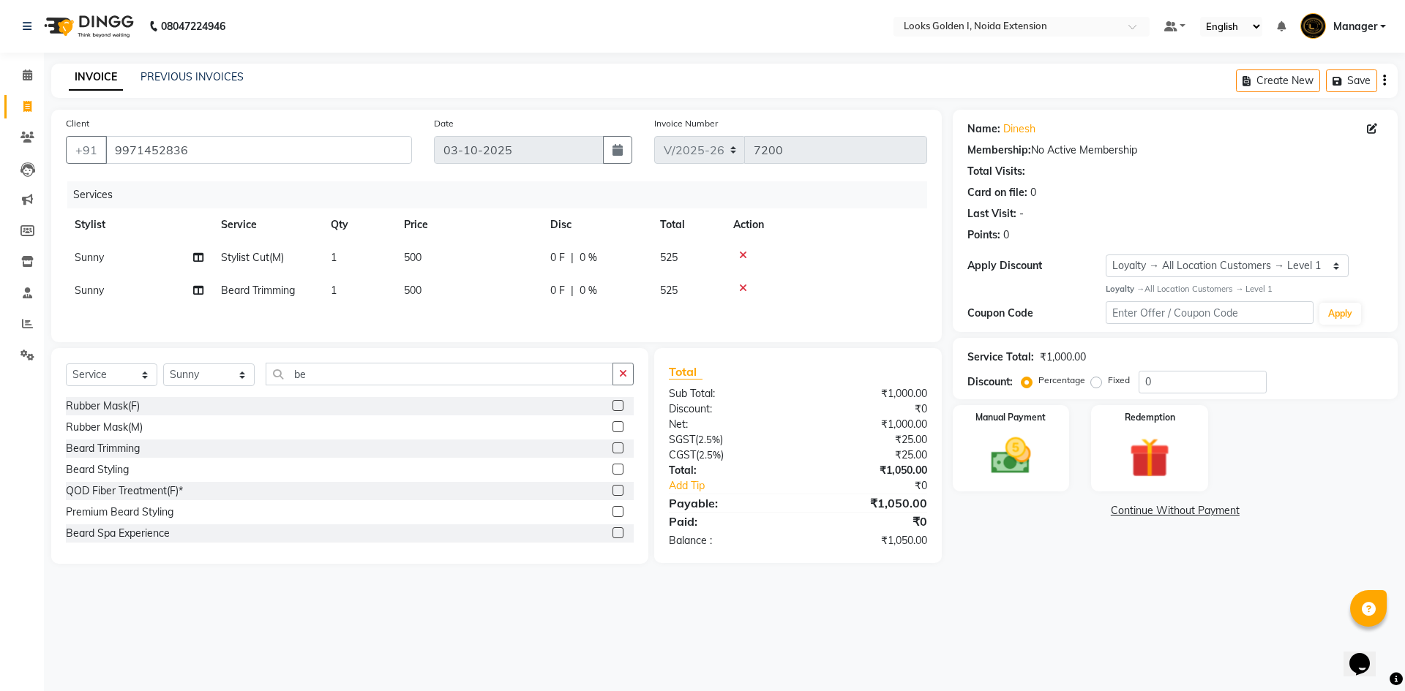
click at [480, 289] on td "500" at bounding box center [468, 290] width 146 height 33
select select "91182"
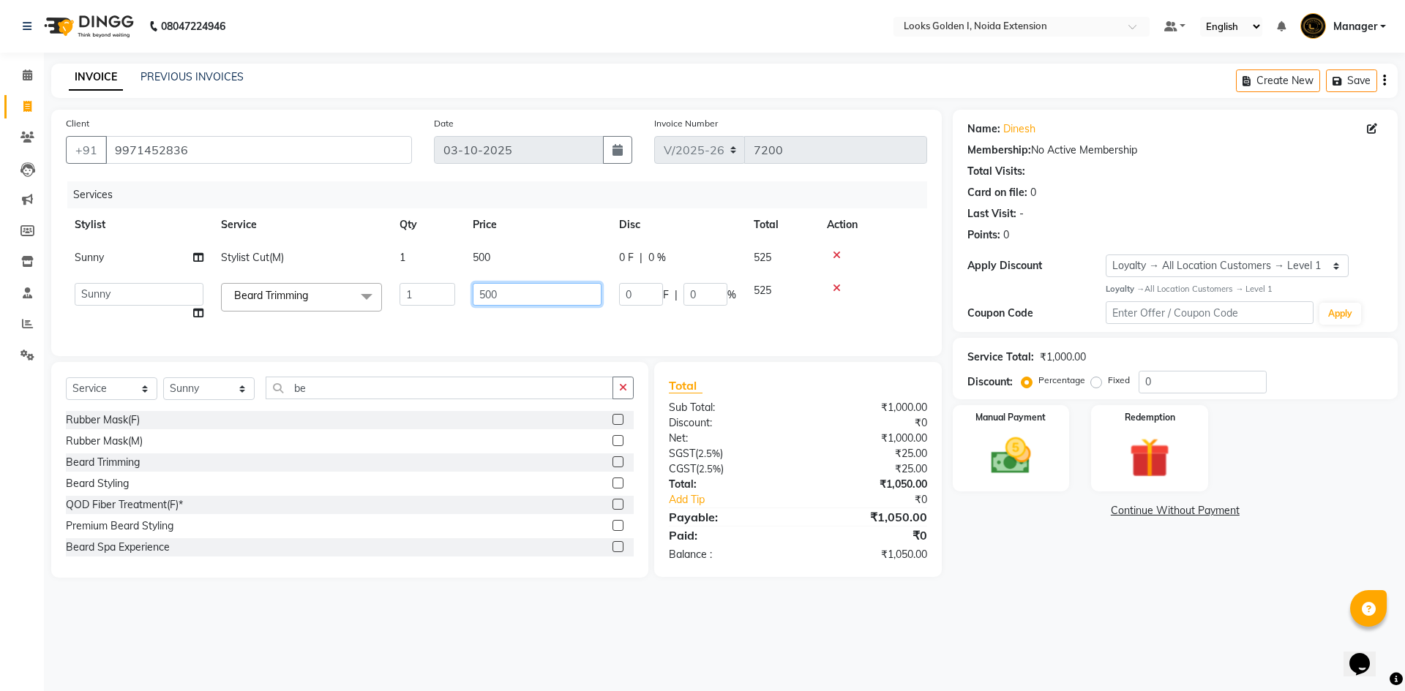
drag, startPoint x: 484, startPoint y: 292, endPoint x: 459, endPoint y: 288, distance: 25.1
click at [459, 288] on tr "Ajay_pdct Ali_Khan [PERSON_NAME] [PERSON_NAME] Counter_Sales [PERSON_NAME] Farm…" at bounding box center [496, 302] width 861 height 56
type input "300"
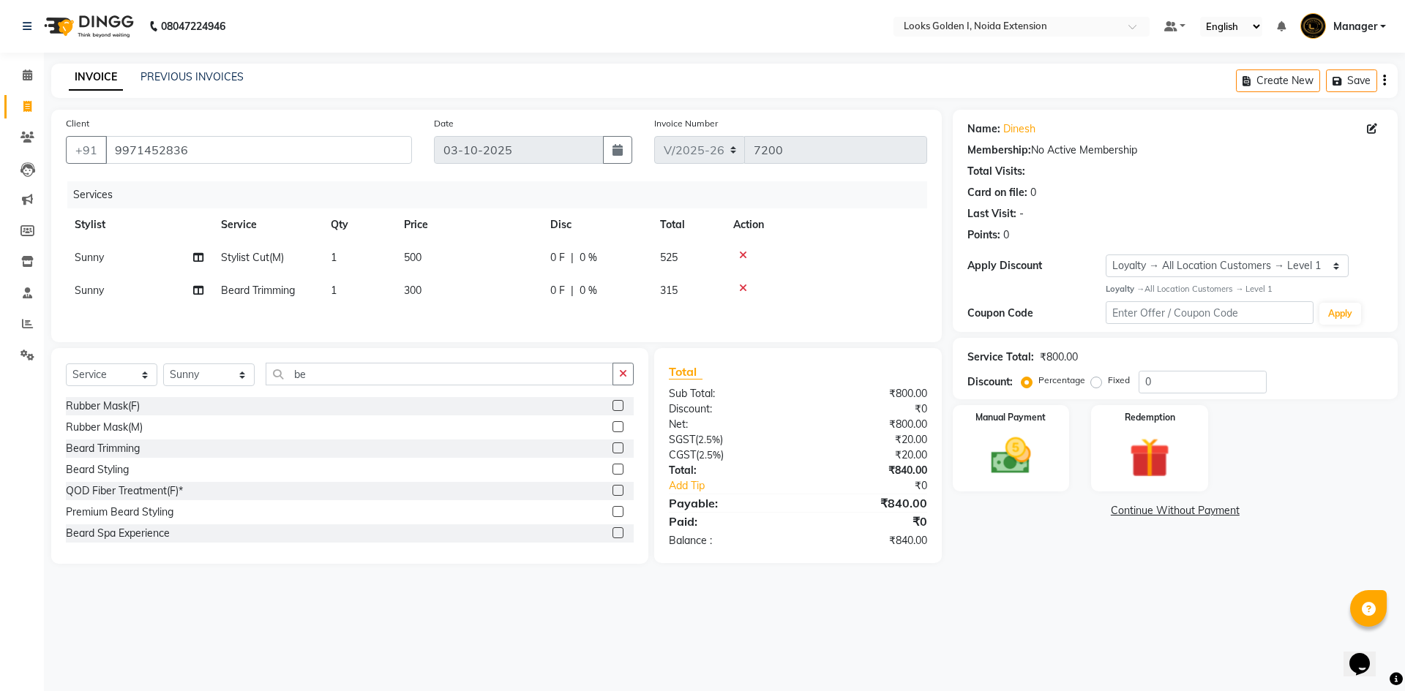
click at [751, 325] on div "Services Stylist Service Qty Price Disc Total Action Sunny Stylist Cut(M) 1 500…" at bounding box center [496, 254] width 861 height 146
click at [1041, 470] on img at bounding box center [1011, 456] width 68 height 48
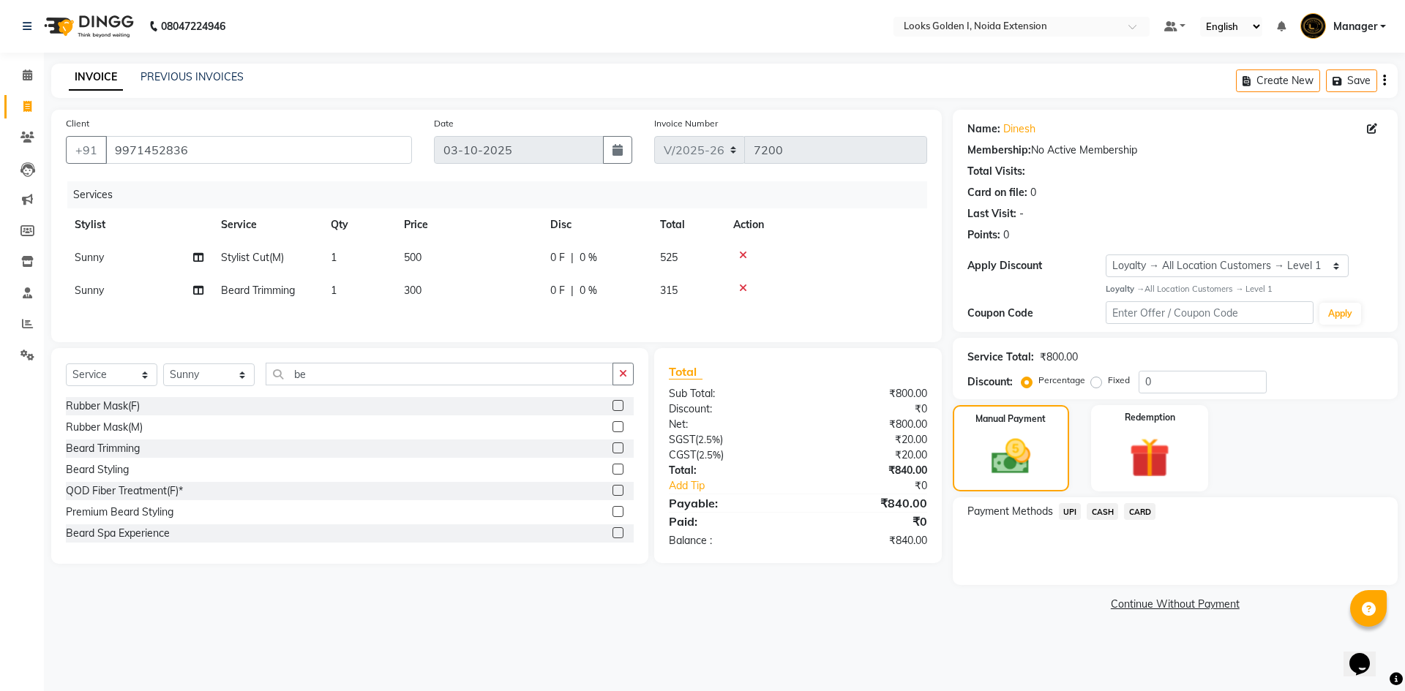
click at [1070, 511] on span "UPI" at bounding box center [1070, 511] width 23 height 17
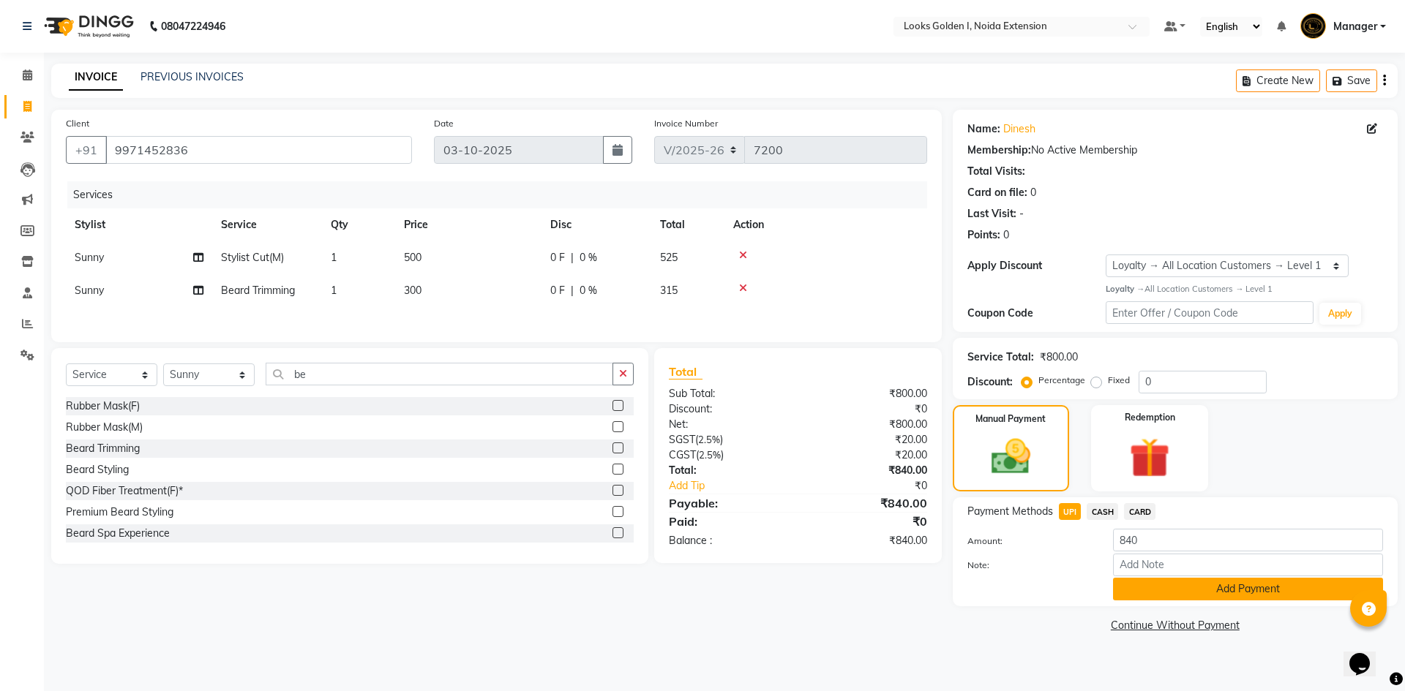
click at [1135, 593] on button "Add Payment" at bounding box center [1248, 589] width 270 height 23
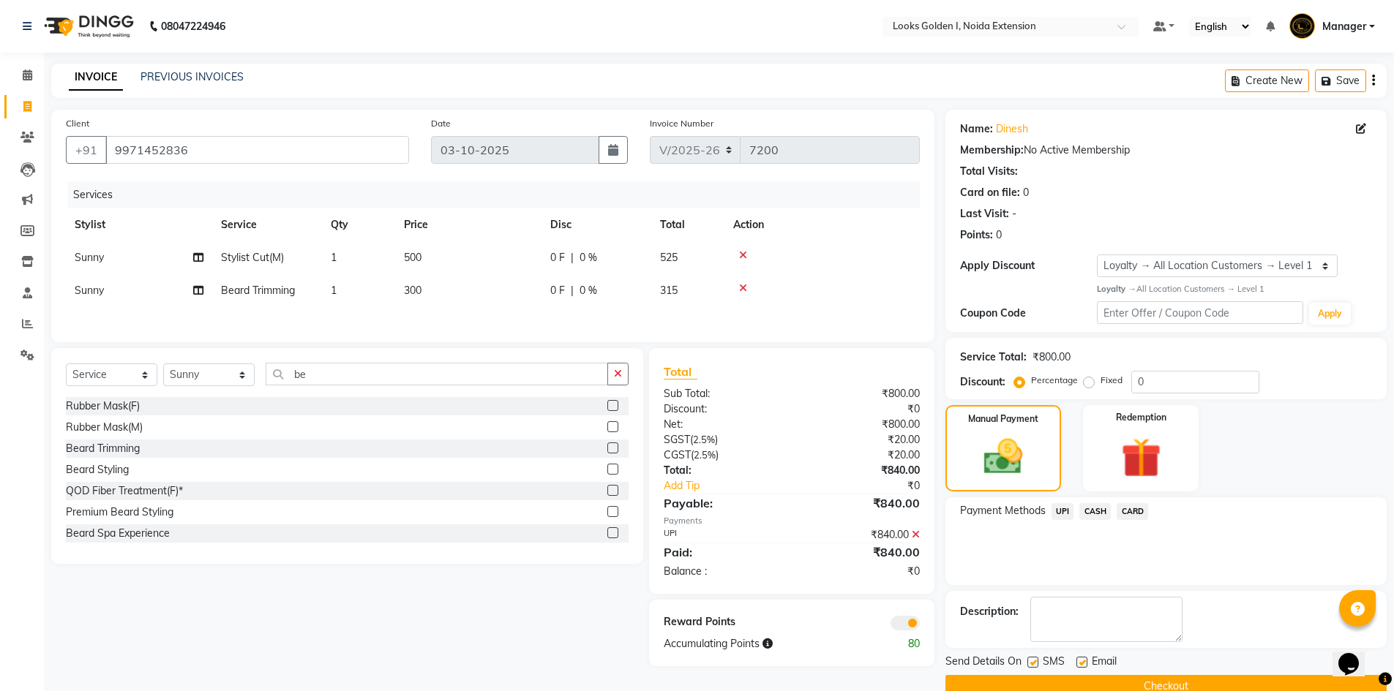
click at [916, 536] on icon at bounding box center [916, 535] width 8 height 10
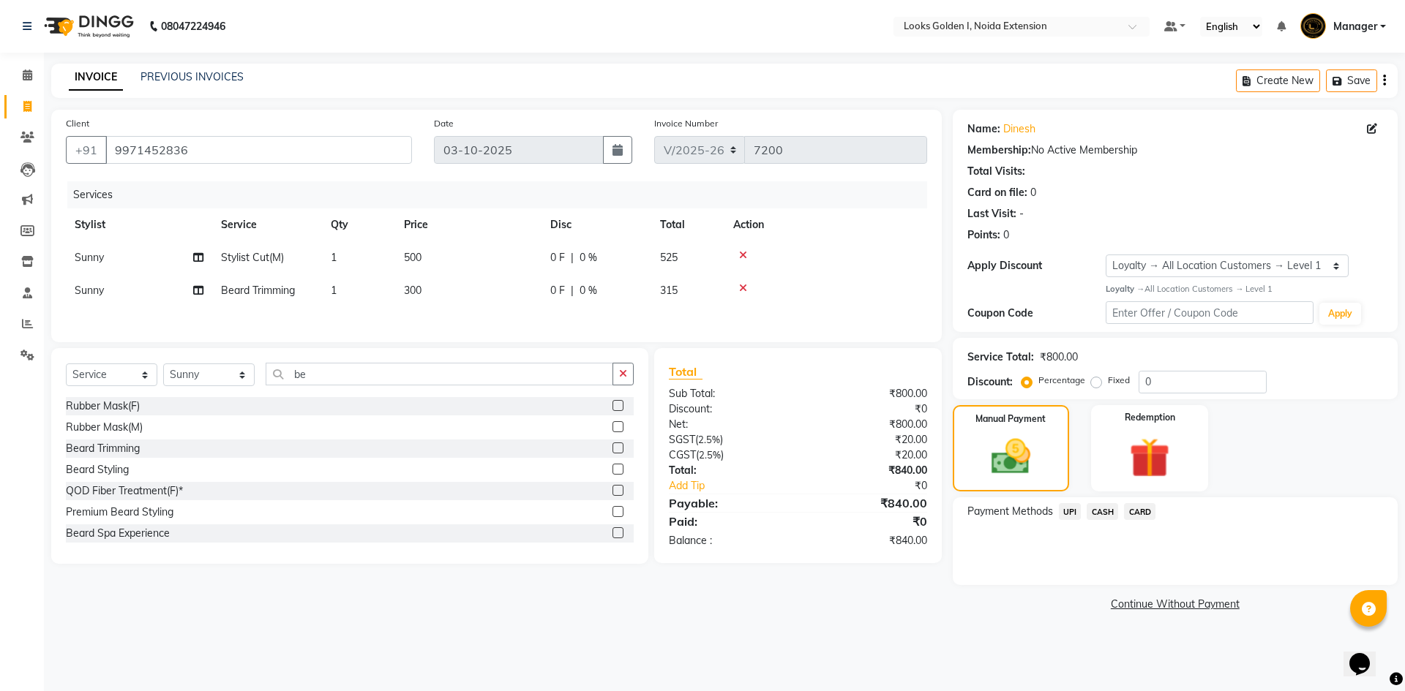
click at [1139, 512] on span "CARD" at bounding box center [1139, 511] width 31 height 17
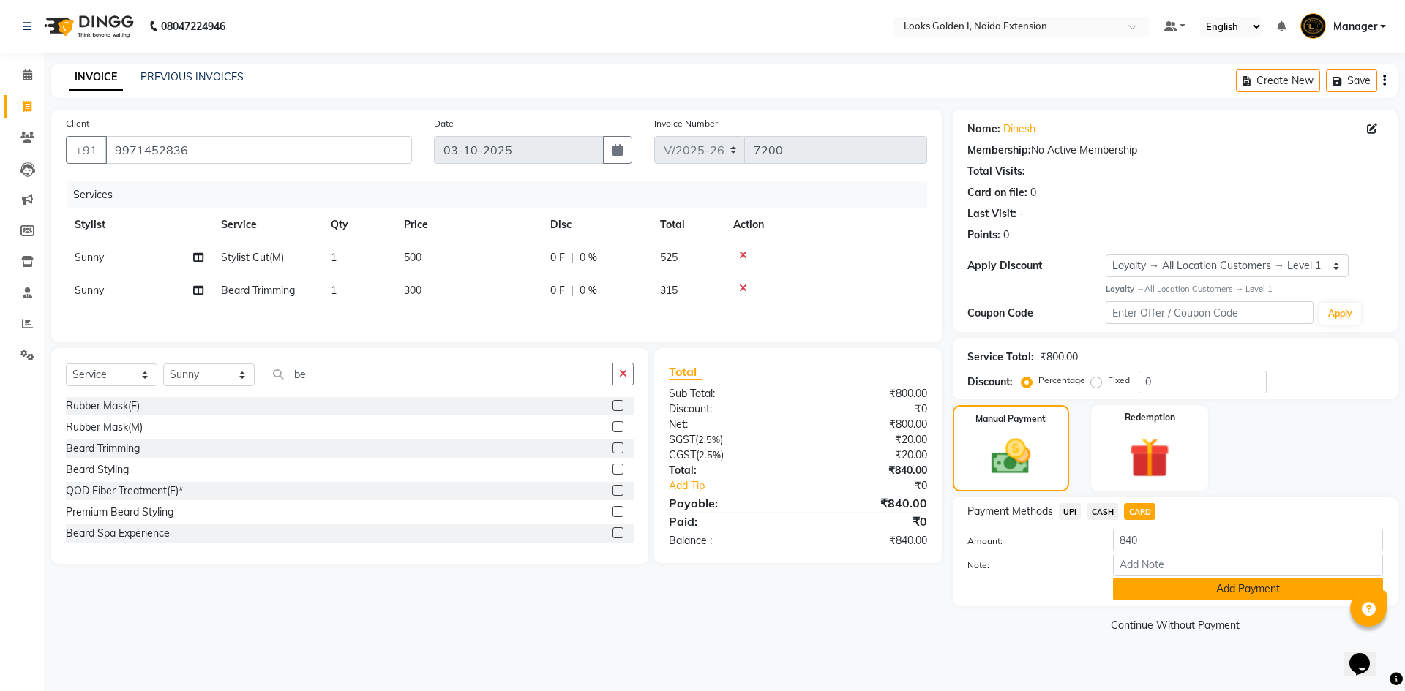
click at [1147, 591] on button "Add Payment" at bounding box center [1248, 589] width 270 height 23
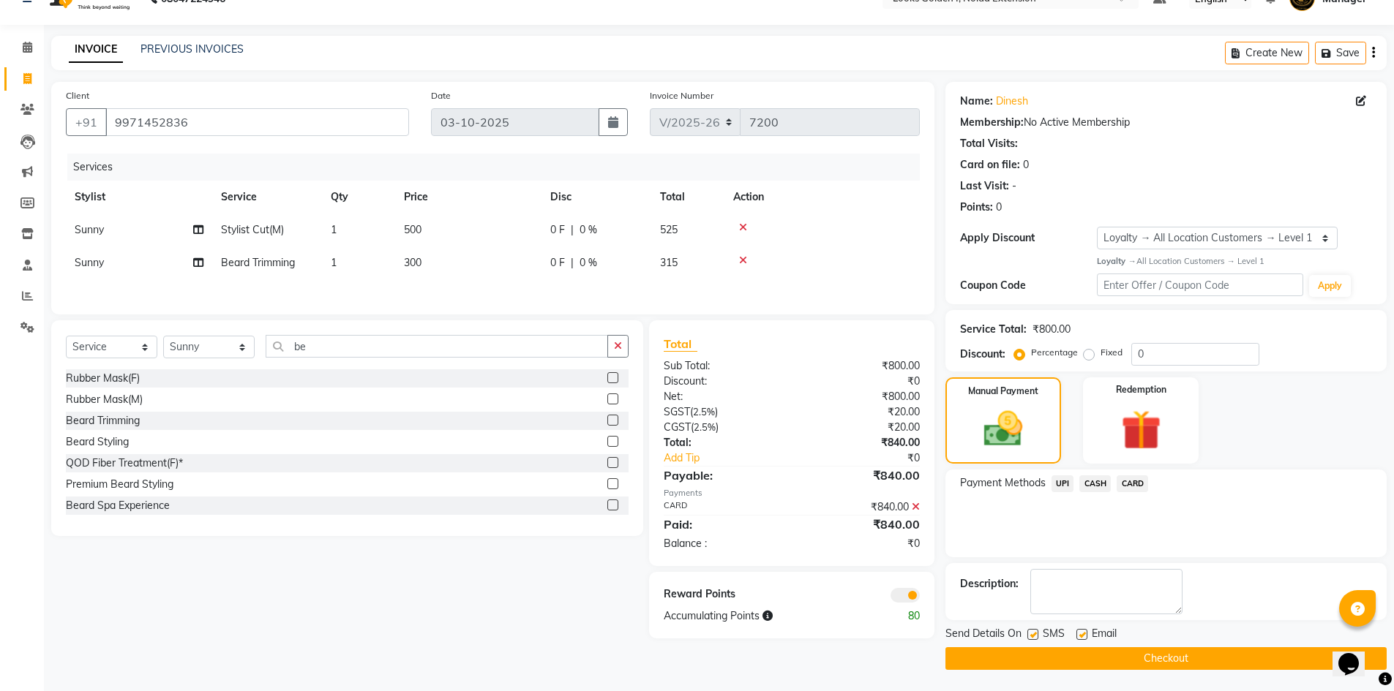
scroll to position [29, 0]
click at [1053, 653] on button "Checkout" at bounding box center [1165, 658] width 441 height 23
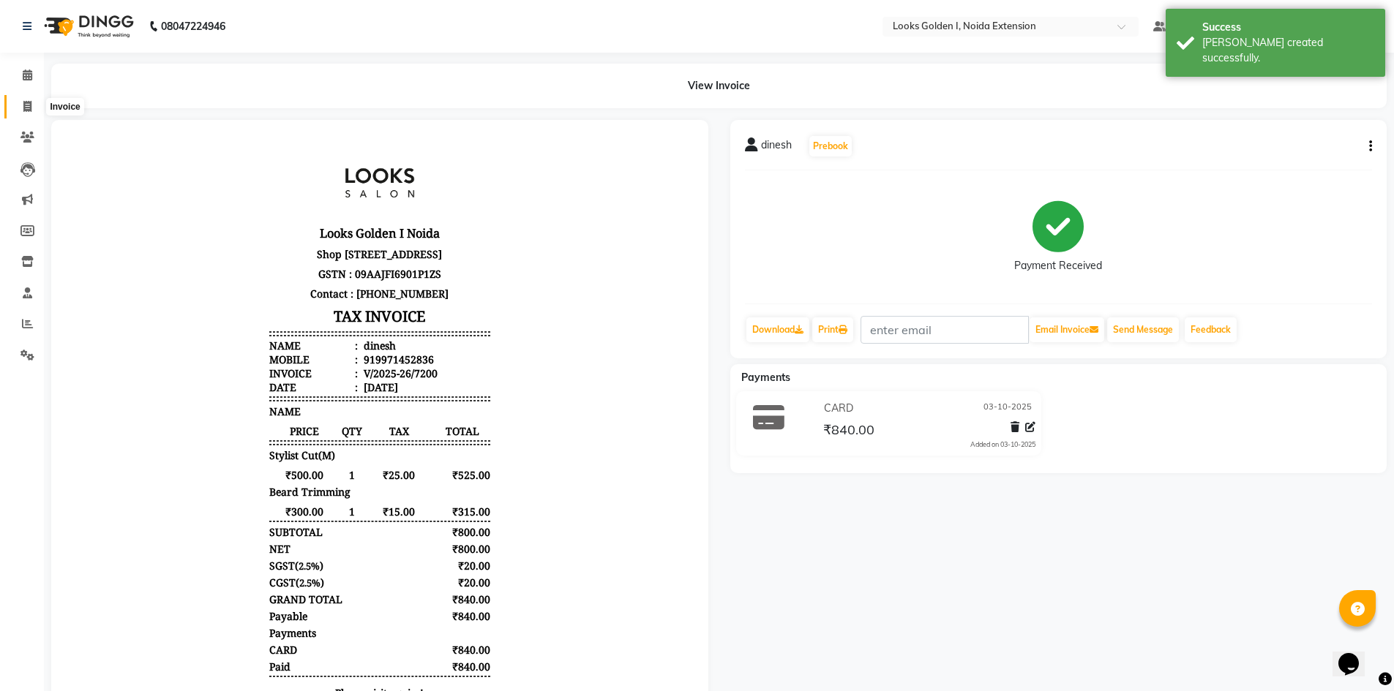
click at [19, 103] on span at bounding box center [28, 107] width 26 height 17
select select "service"
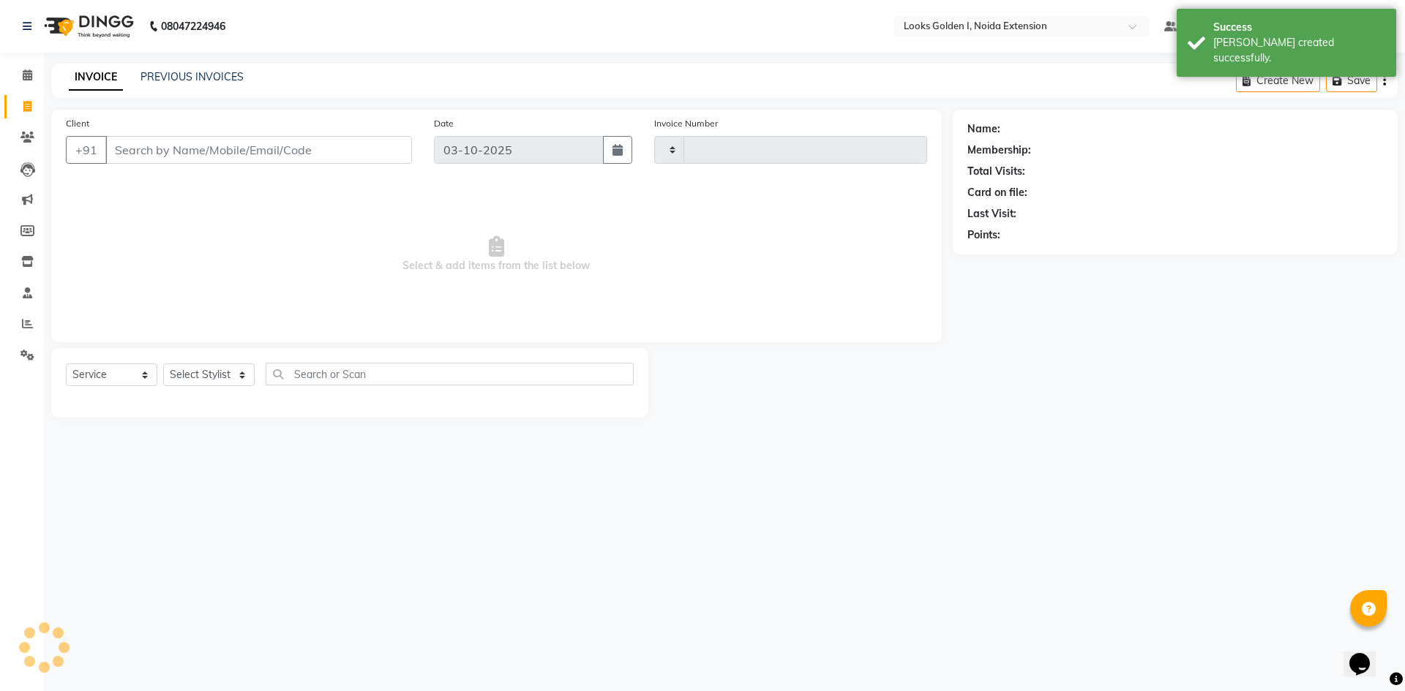
type input "7201"
select select "5508"
click at [23, 68] on span at bounding box center [28, 75] width 26 height 17
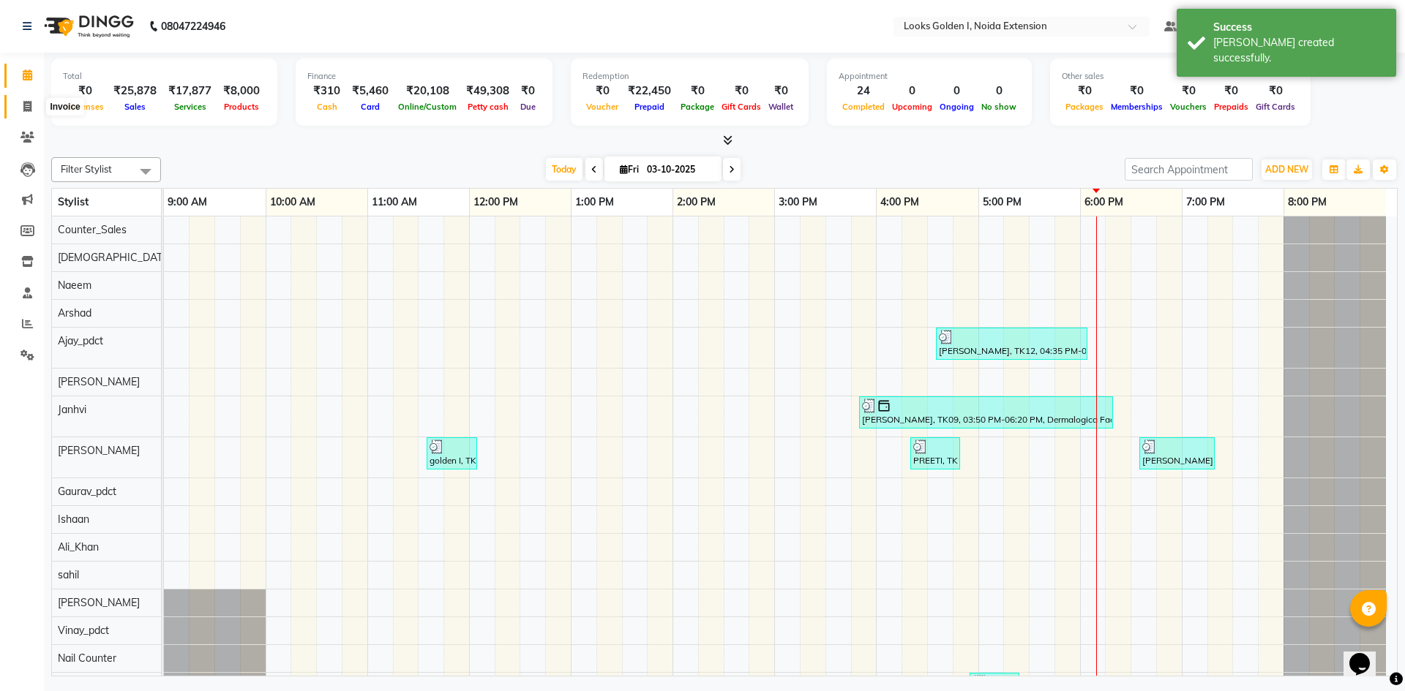
click at [21, 103] on span at bounding box center [28, 107] width 26 height 17
select select "5508"
select select "service"
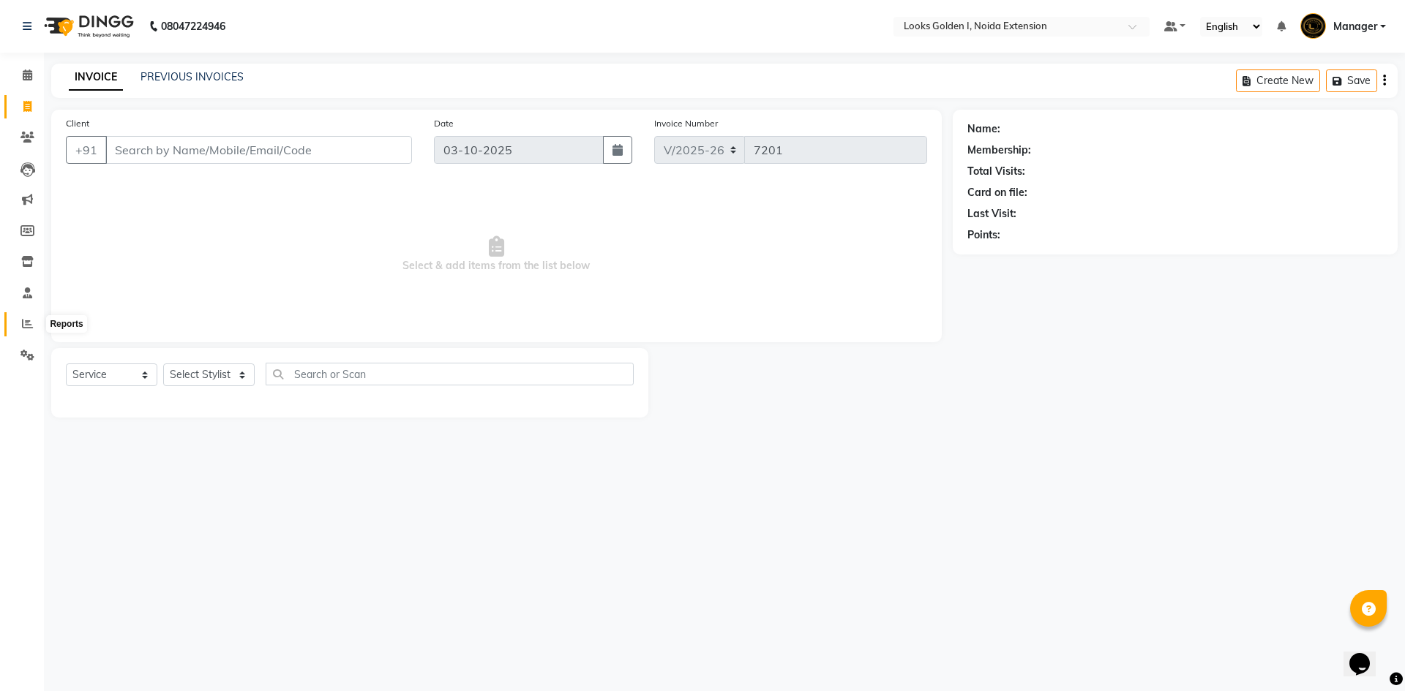
click at [30, 329] on span at bounding box center [28, 324] width 26 height 17
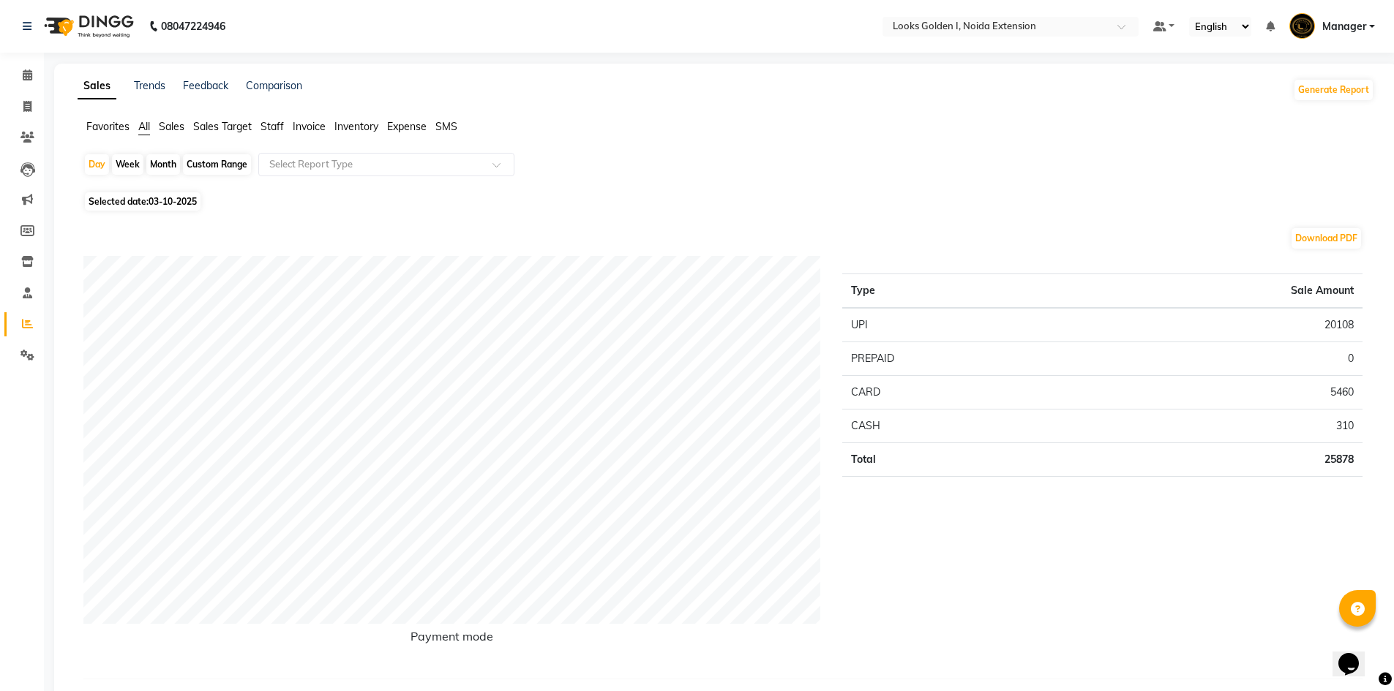
click at [274, 125] on span "Staff" at bounding box center [271, 126] width 23 height 13
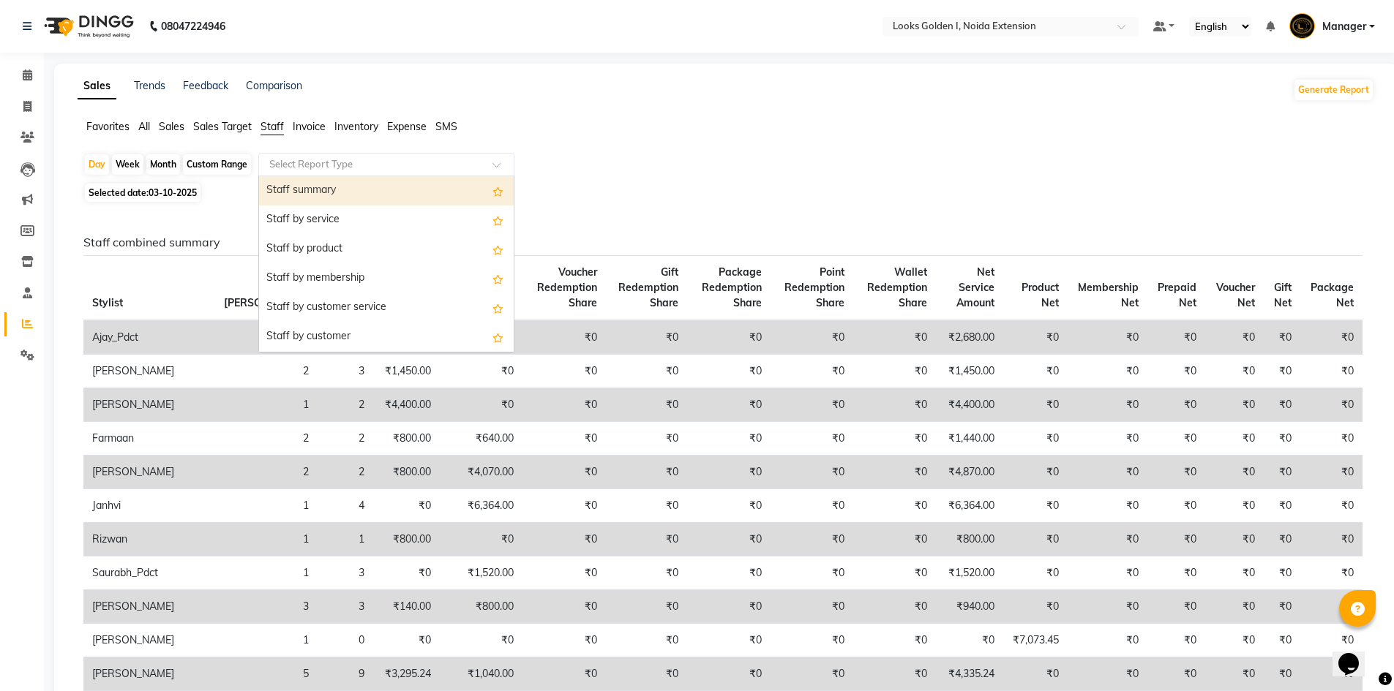
click at [289, 164] on input "text" at bounding box center [371, 164] width 211 height 15
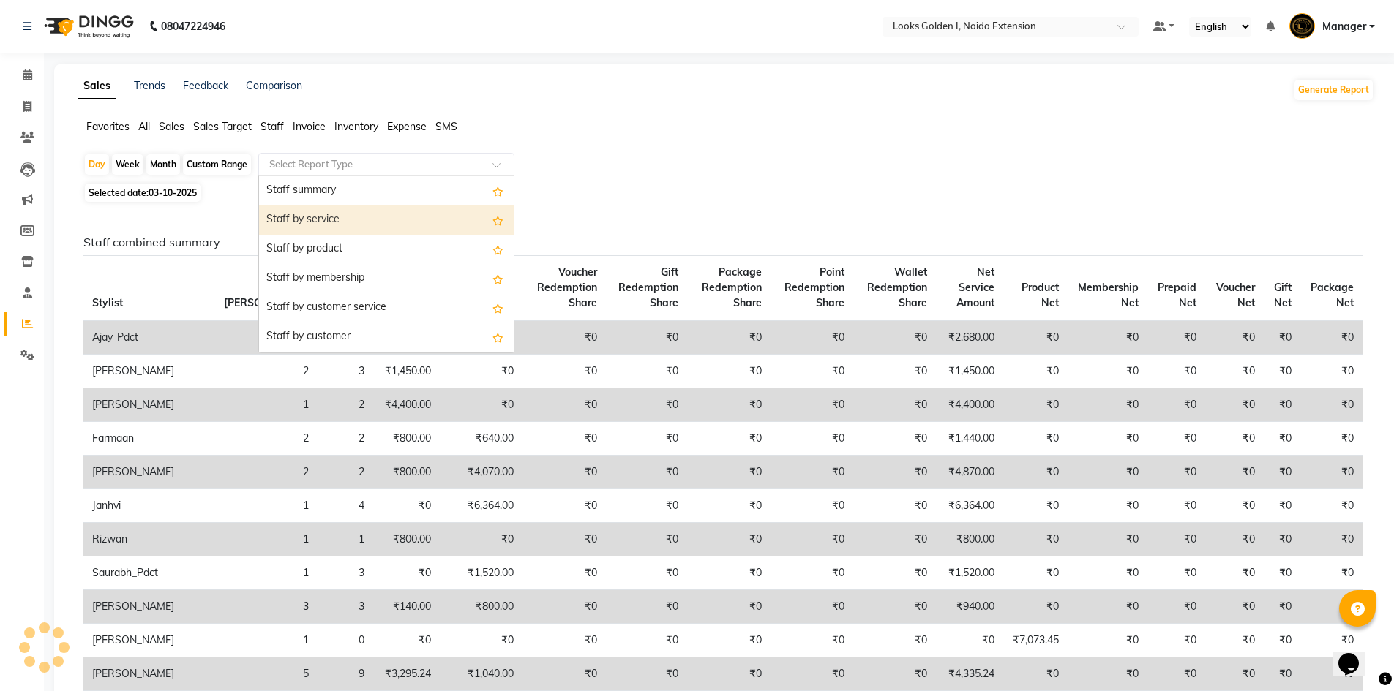
click at [298, 228] on div "Staff by service" at bounding box center [386, 220] width 255 height 29
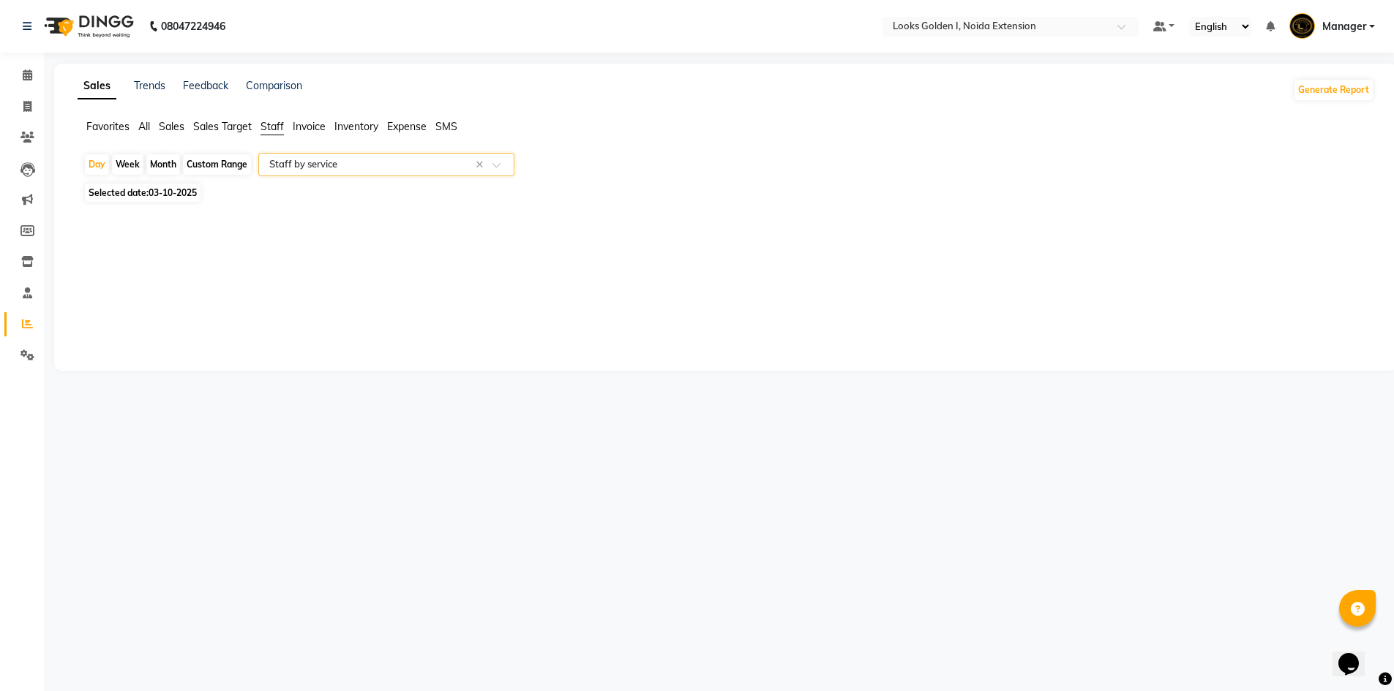
select select "filtered_report"
select select "csv"
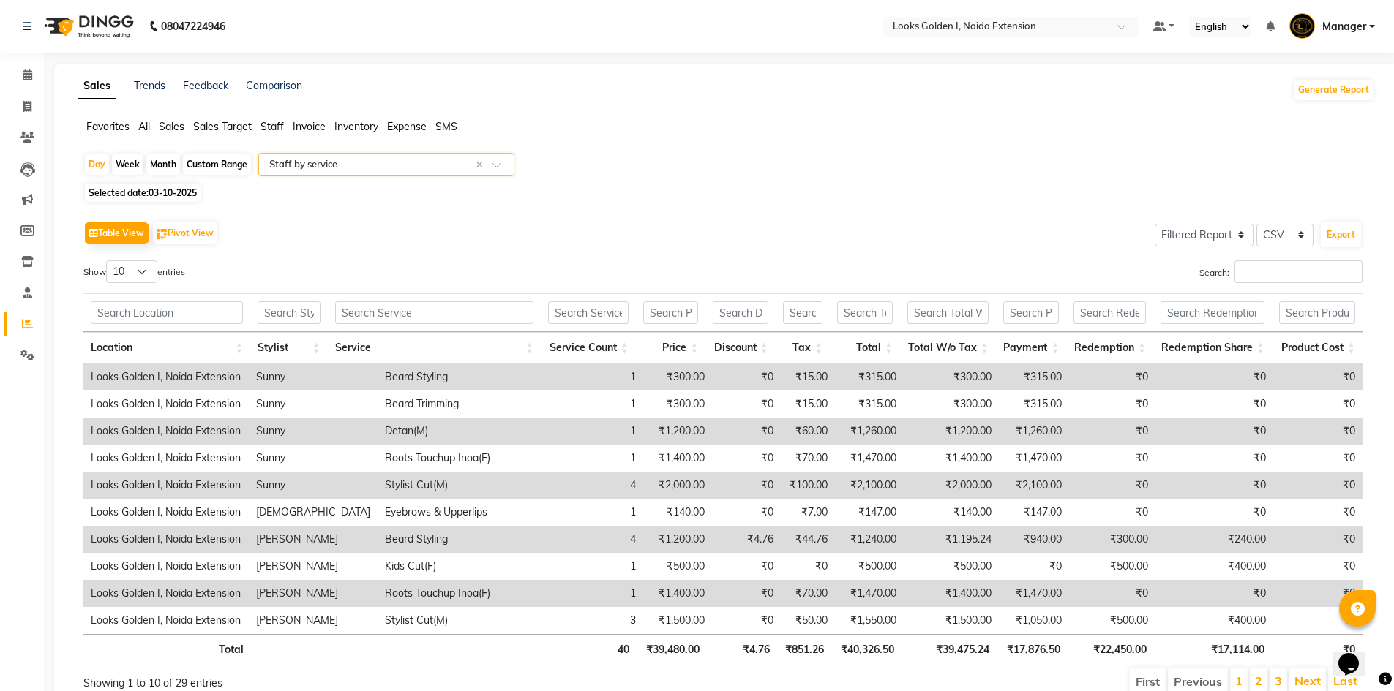
click at [1271, 285] on div "Search:" at bounding box center [1048, 274] width 629 height 29
click at [1272, 271] on input "Search:" at bounding box center [1298, 271] width 128 height 23
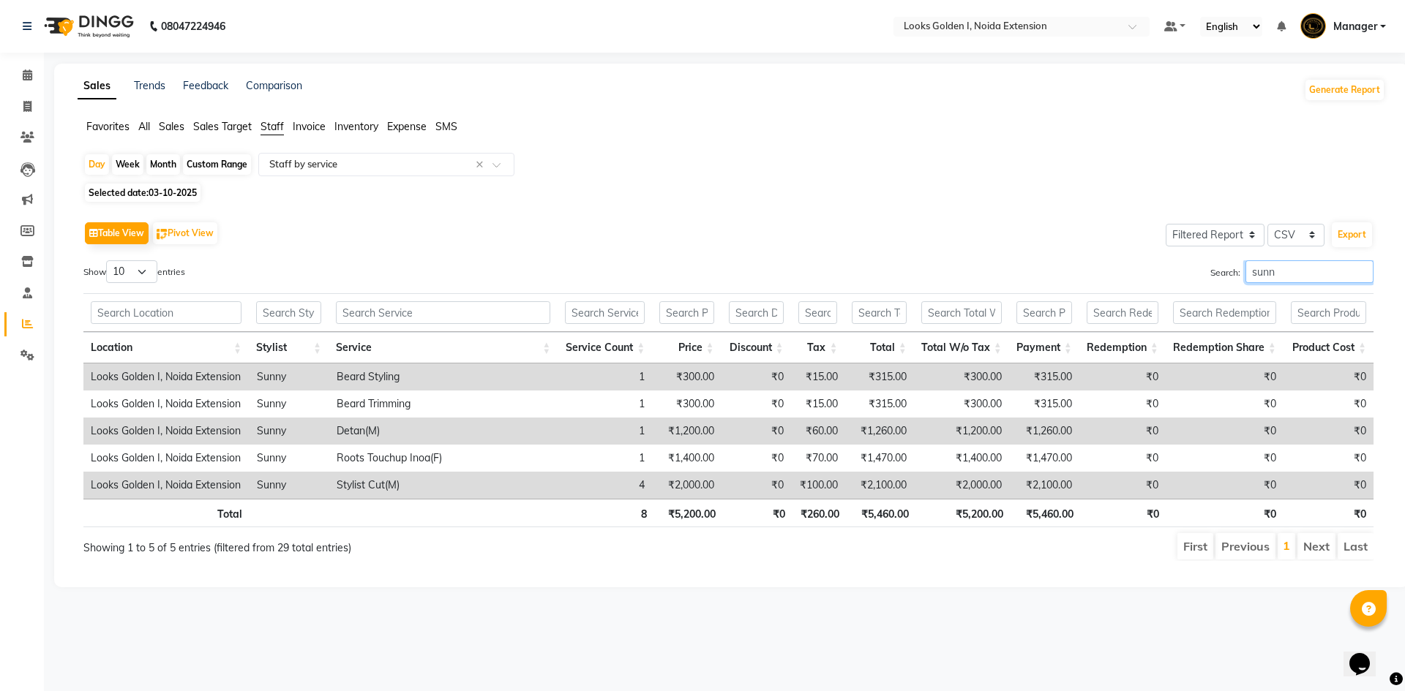
type input "sunn"
click at [980, 514] on th "₹5,200.00" at bounding box center [963, 513] width 94 height 29
click at [27, 110] on icon at bounding box center [27, 106] width 8 height 11
select select "5508"
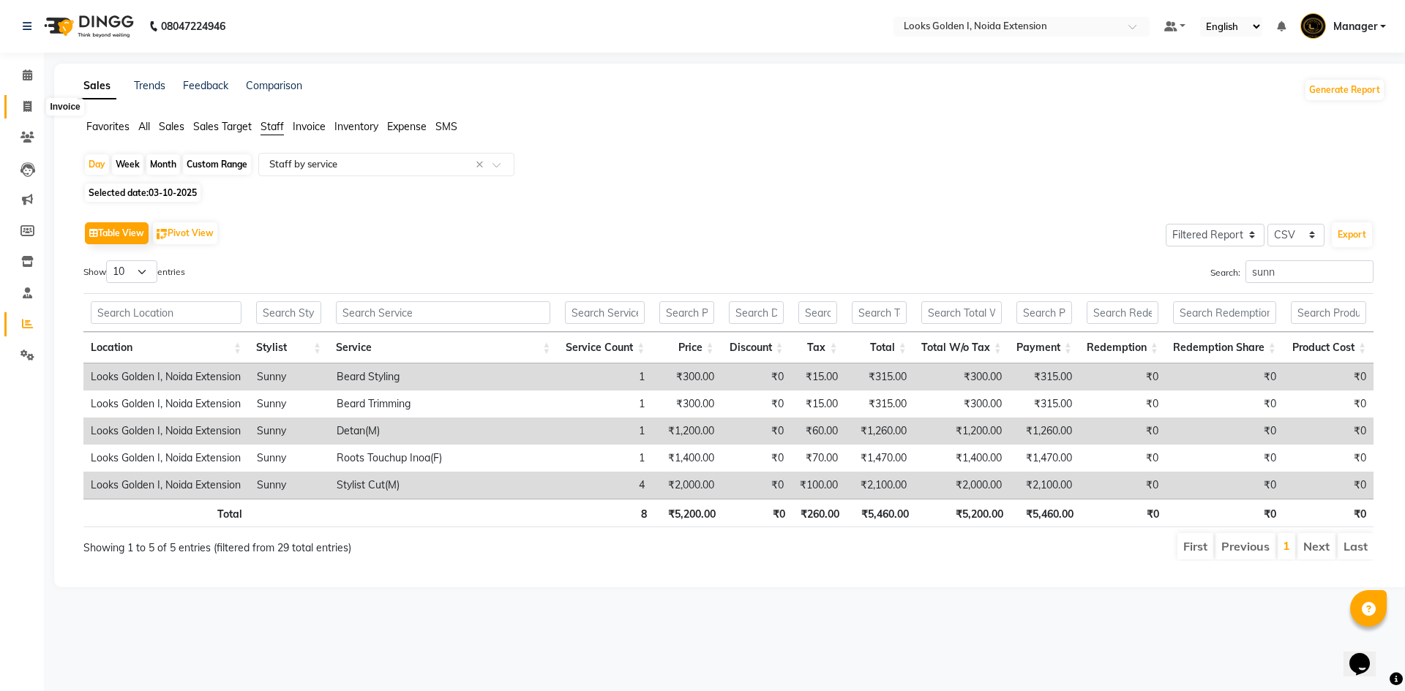
select select "service"
